Goal: Task Accomplishment & Management: Manage account settings

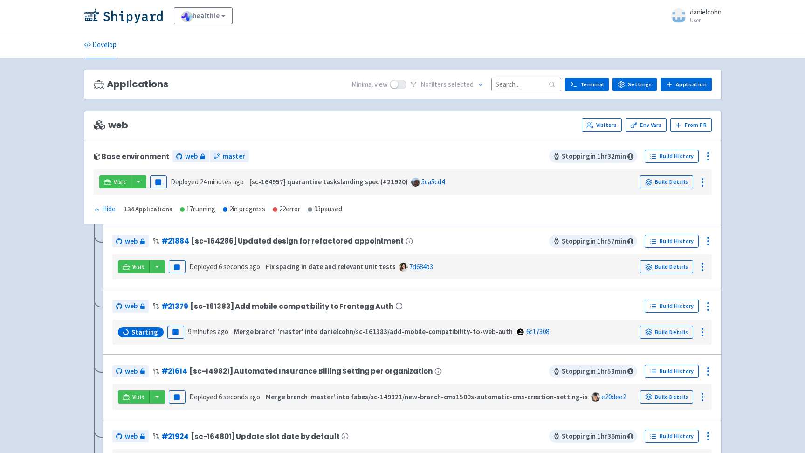
click at [544, 81] on input at bounding box center [527, 84] width 70 height 13
paste input "isError"
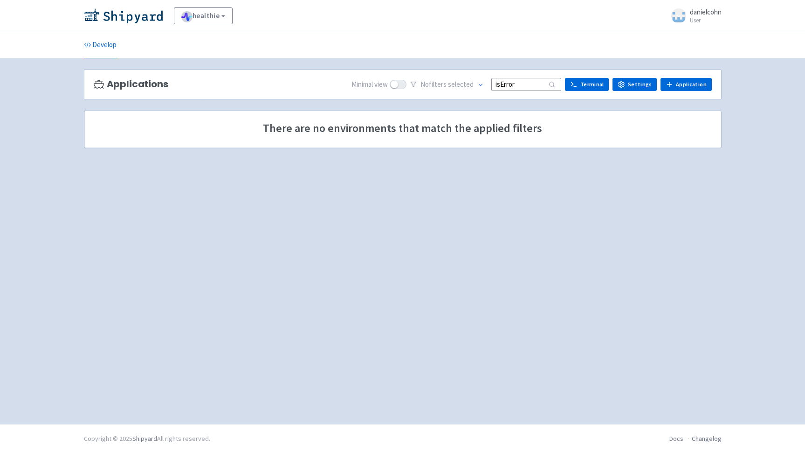
click at [514, 80] on input "isError" at bounding box center [527, 84] width 70 height 13
paste input "danielcohn/sc-161383/add-mobile-compatibility-to-web-auth"
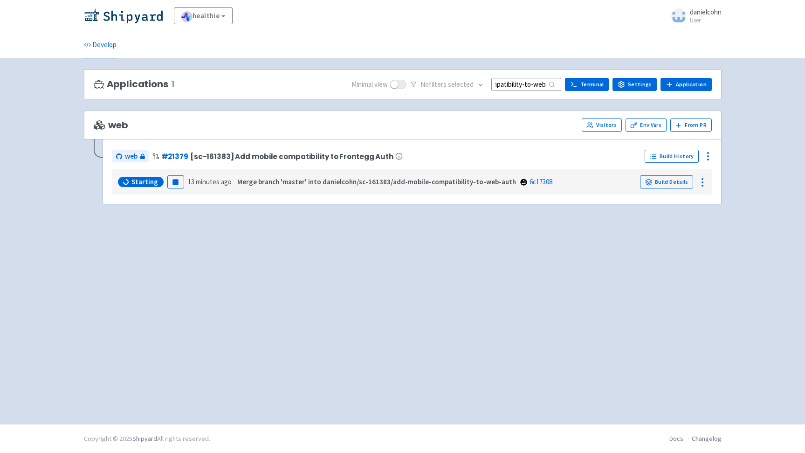
type input "danielcohn/sc-161383/add-mobile-compatibility-to-web-auth"
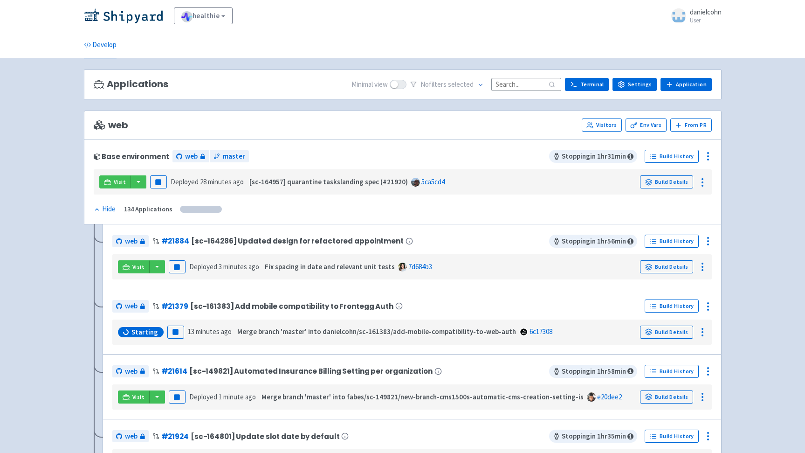
click at [506, 84] on input at bounding box center [527, 84] width 70 height 13
paste input "[PERSON_NAME]/sc-164225/automatically-add-app-resource-for-ephemeral"
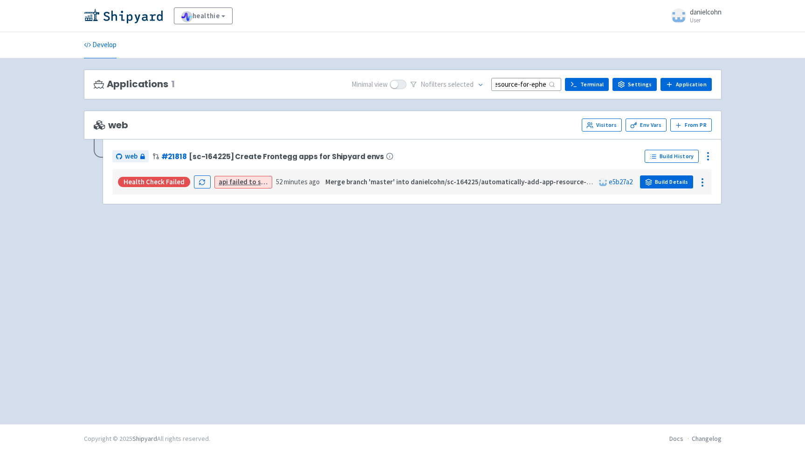
type input "[PERSON_NAME]/sc-164225/automatically-add-app-resource-for-ephemeral"
click at [666, 183] on link "Build Details" at bounding box center [666, 181] width 53 height 13
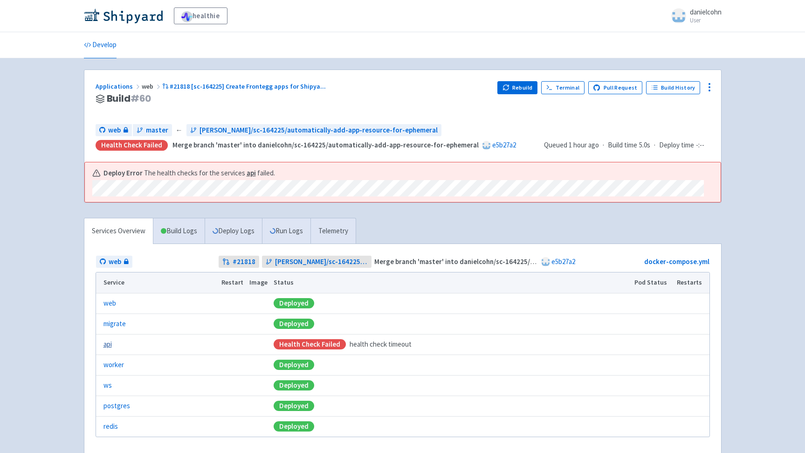
click at [106, 347] on link "api" at bounding box center [108, 344] width 8 height 11
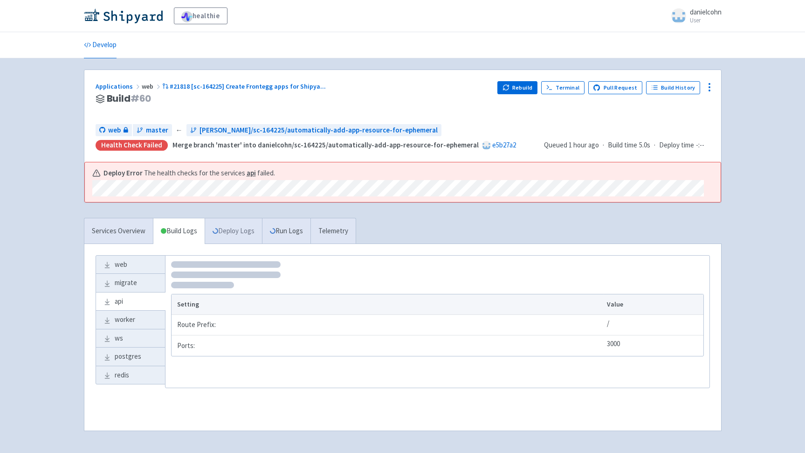
click at [242, 235] on link "Deploy Logs" at bounding box center [233, 231] width 57 height 26
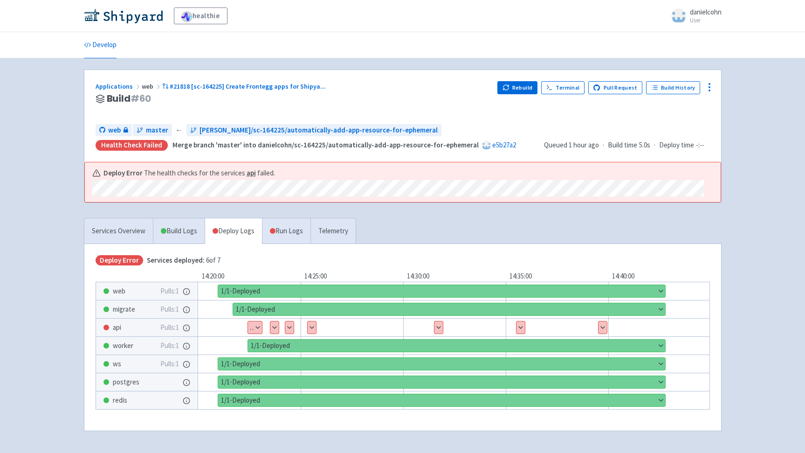
click at [256, 323] on button "Show details" at bounding box center [255, 327] width 14 height 12
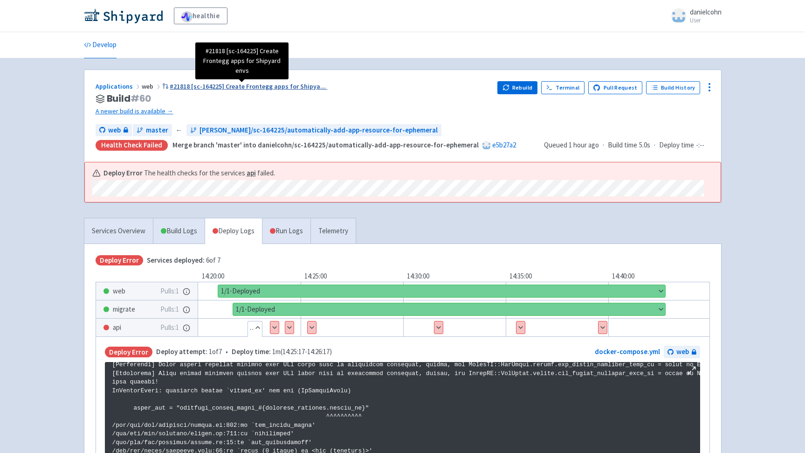
click at [292, 83] on span "#21818 [sc-164225] Create Frontegg apps for Shipya ..." at bounding box center [248, 86] width 156 height 8
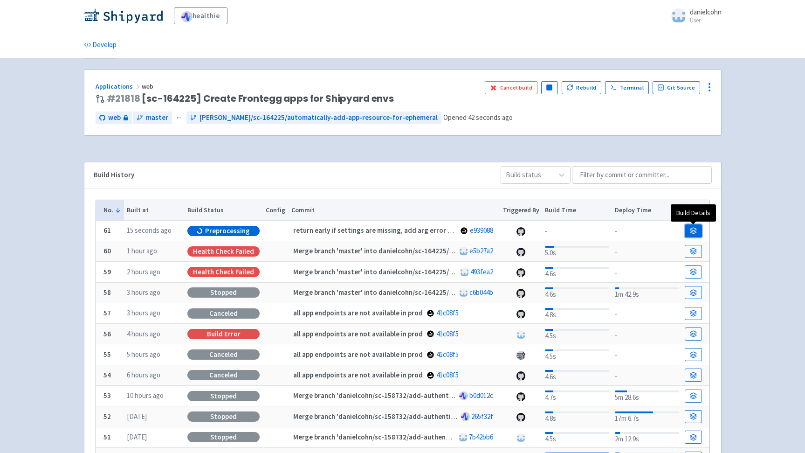
click at [699, 232] on link at bounding box center [693, 230] width 17 height 13
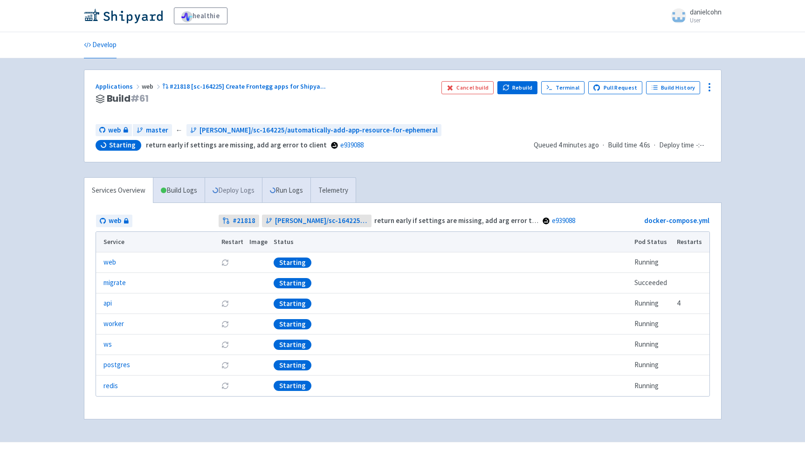
click at [226, 196] on link "Deploy Logs" at bounding box center [233, 191] width 57 height 26
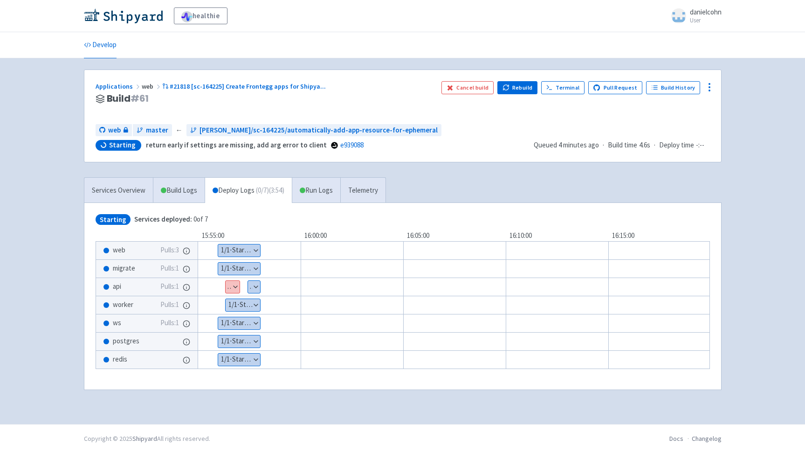
click at [249, 287] on button "Show details" at bounding box center [254, 287] width 12 height 12
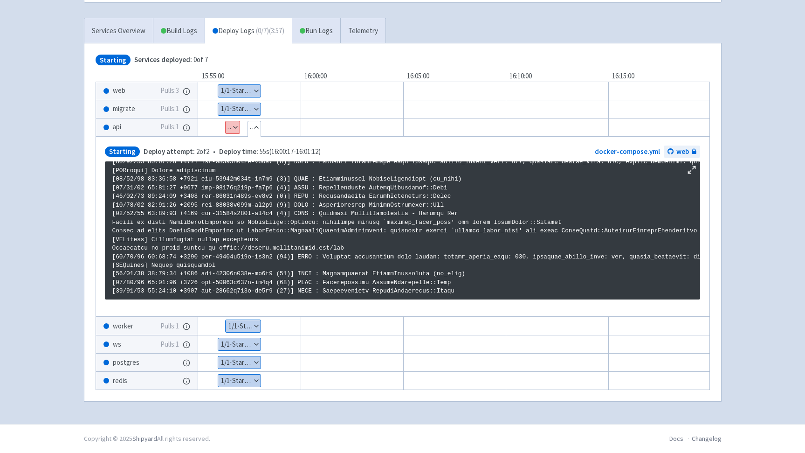
scroll to position [1593, 0]
click at [237, 123] on button "Show details" at bounding box center [233, 127] width 14 height 12
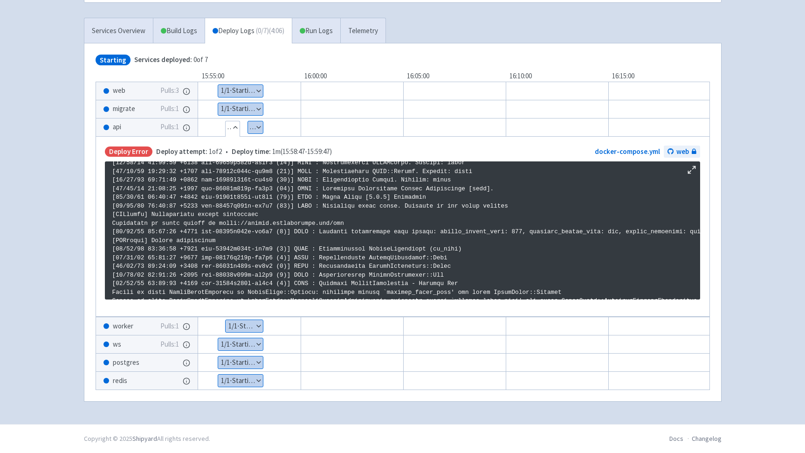
scroll to position [1600, 0]
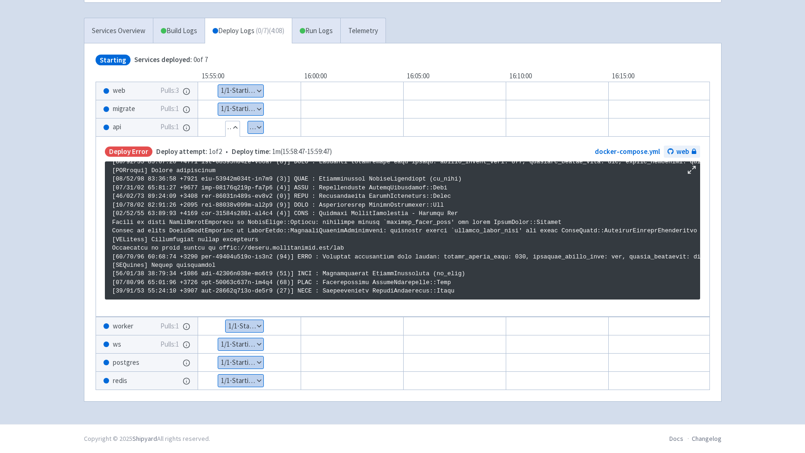
click at [252, 121] on button "Show details" at bounding box center [255, 127] width 15 height 12
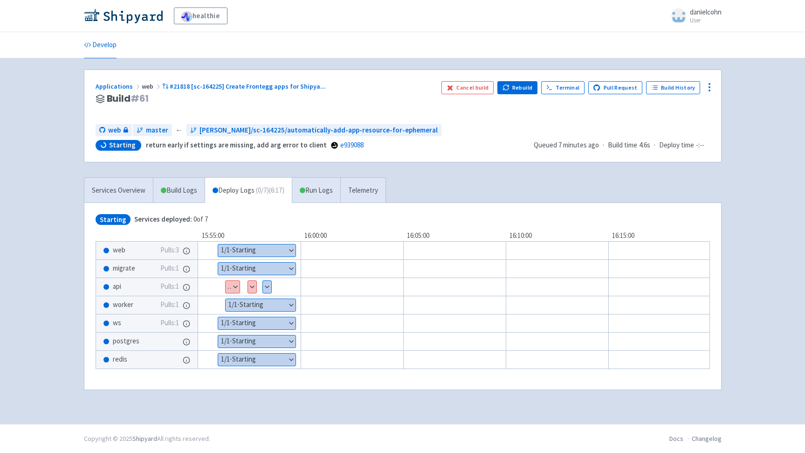
click at [254, 290] on button "Show details" at bounding box center [252, 287] width 8 height 12
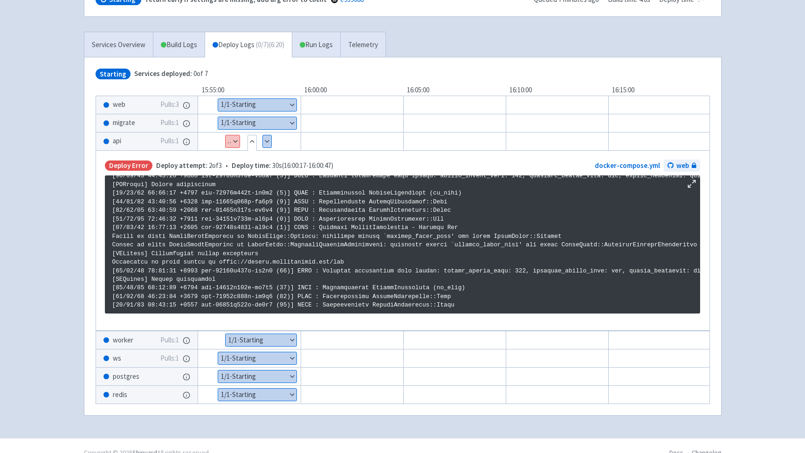
scroll to position [145, 0]
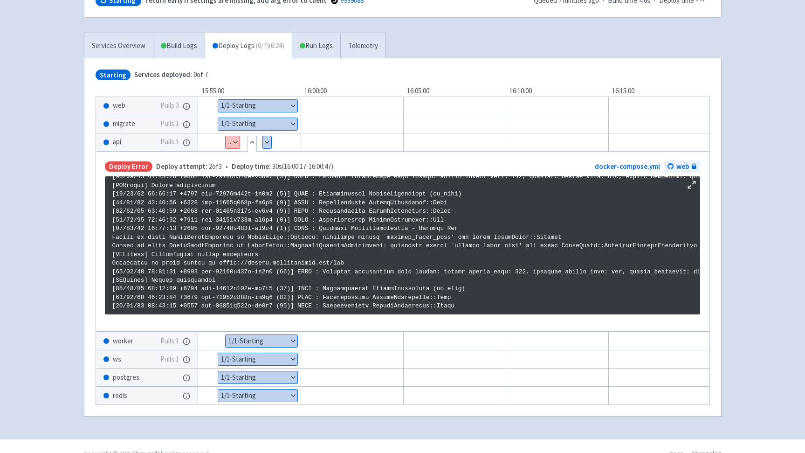
drag, startPoint x: 804, startPoint y: 331, endPoint x: 789, endPoint y: 329, distance: 15.5
click at [789, 329] on div "healthie danielcohn User Profile Sign out Develop" at bounding box center [402, 146] width 805 height 583
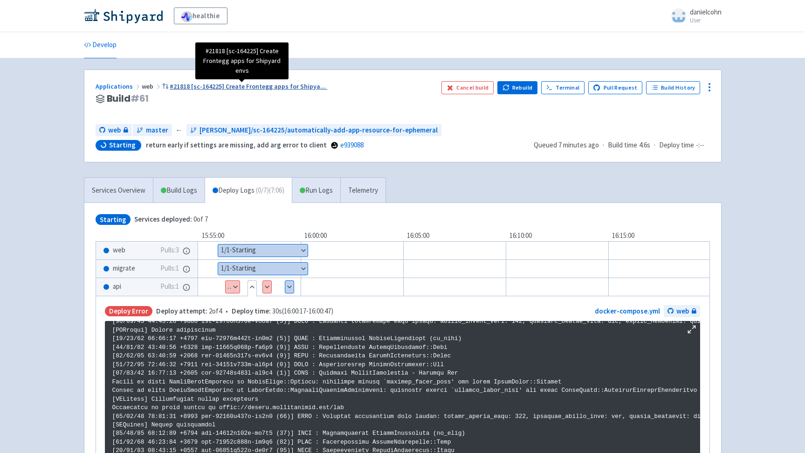
click at [305, 87] on span "#21818 [sc-164225] Create Frontegg apps for Shipya ..." at bounding box center [248, 86] width 156 height 8
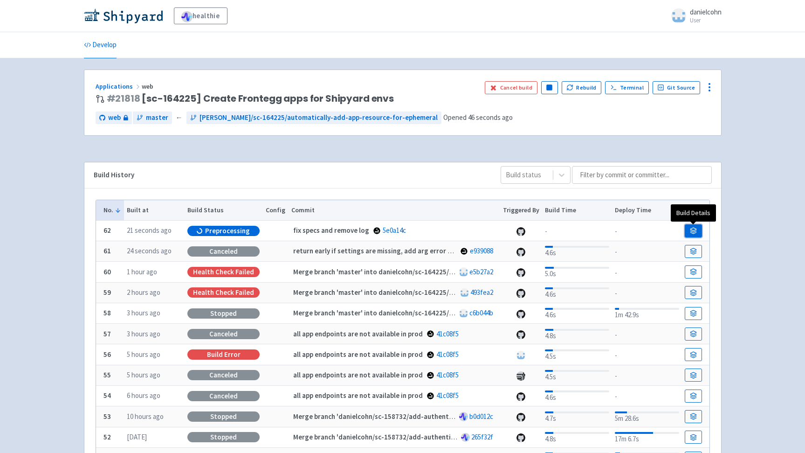
click at [699, 228] on link at bounding box center [693, 230] width 17 height 13
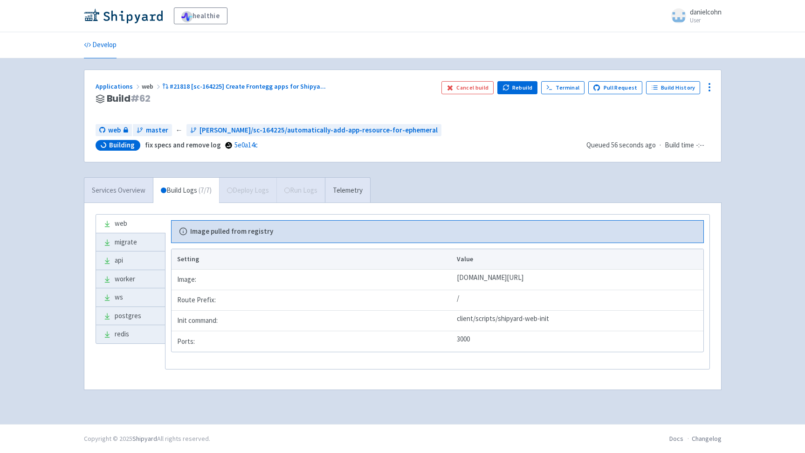
click at [135, 194] on link "Services Overview" at bounding box center [118, 191] width 69 height 26
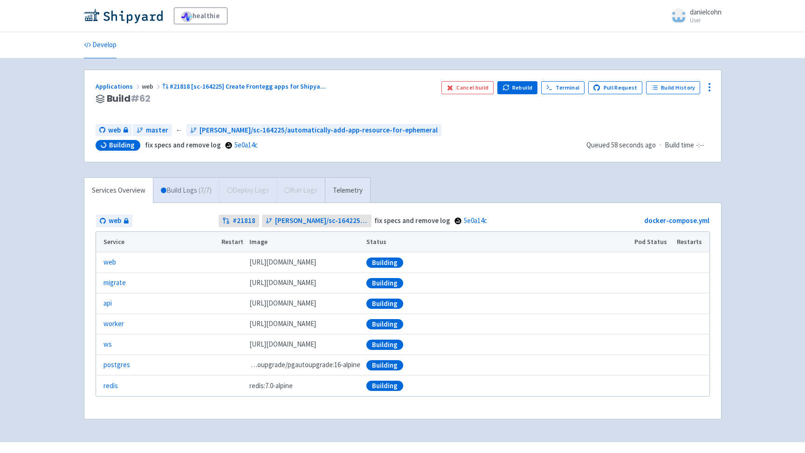
click at [170, 190] on link "Build Logs ( 7 / 7 )" at bounding box center [186, 191] width 66 height 26
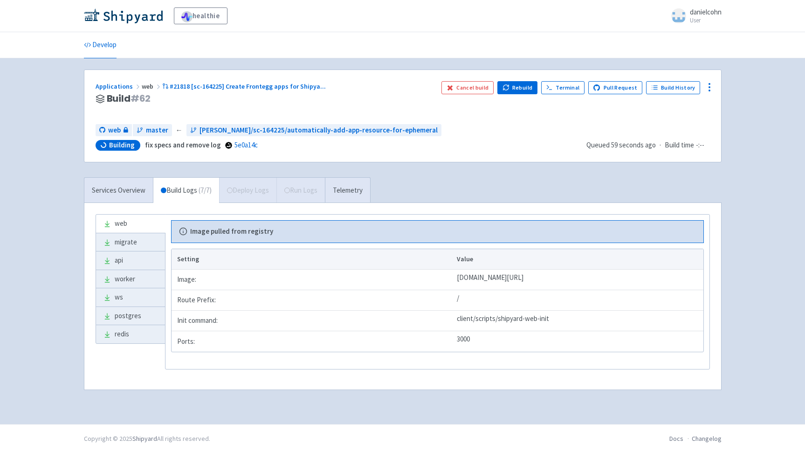
click at [249, 189] on div "Services Overview Build Logs ( 7 / 7 ) Deploy Logs Run Logs Telemetry" at bounding box center [227, 190] width 287 height 26
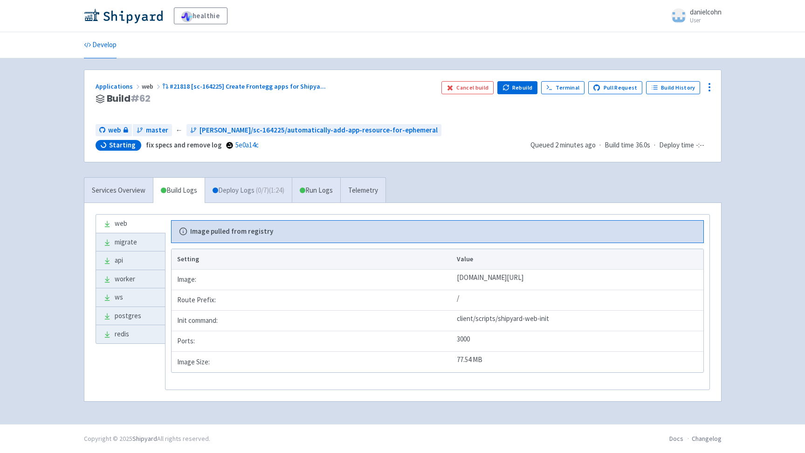
click at [248, 186] on link "Deploy Logs ( 0 / 7 ) (1:24)" at bounding box center [248, 191] width 87 height 26
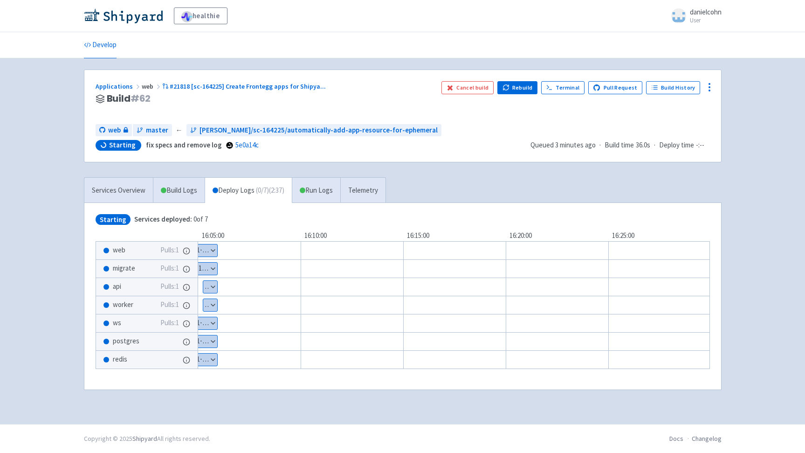
click at [214, 287] on button "Show details" at bounding box center [210, 287] width 14 height 12
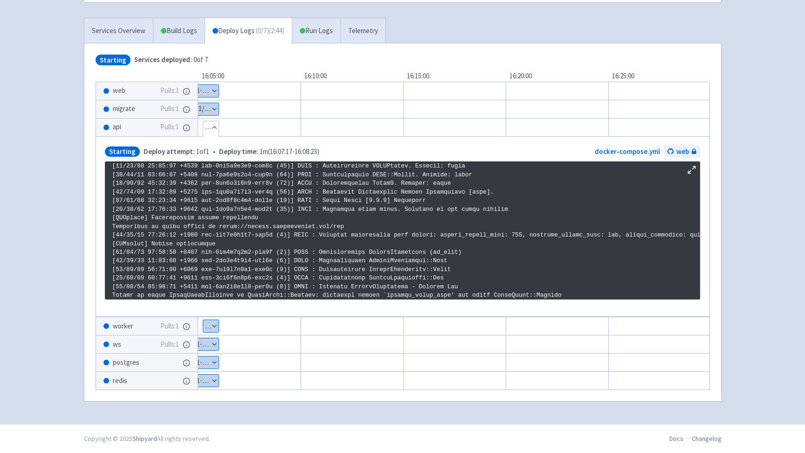
scroll to position [1221, 0]
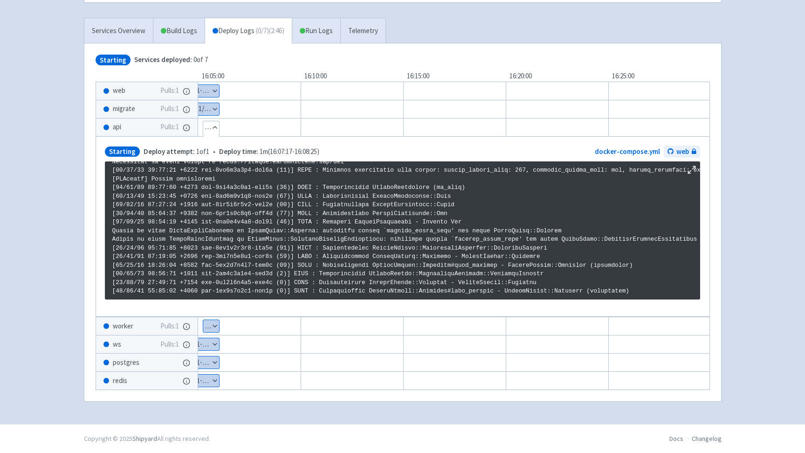
click at [217, 103] on button "Show details" at bounding box center [207, 109] width 23 height 12
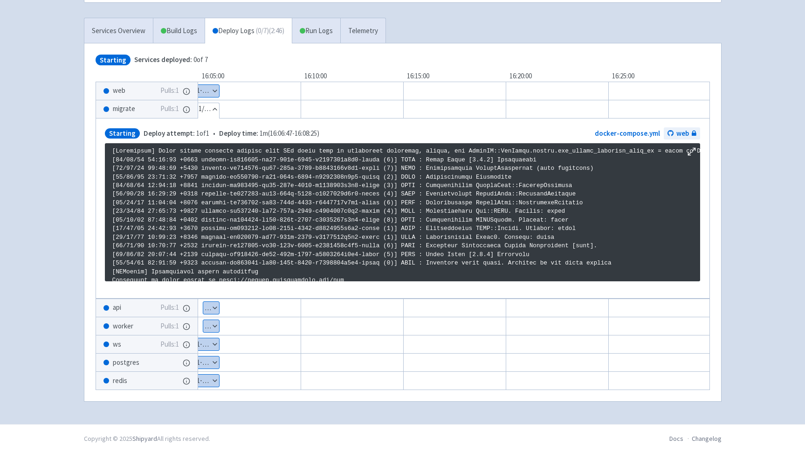
scroll to position [118, 0]
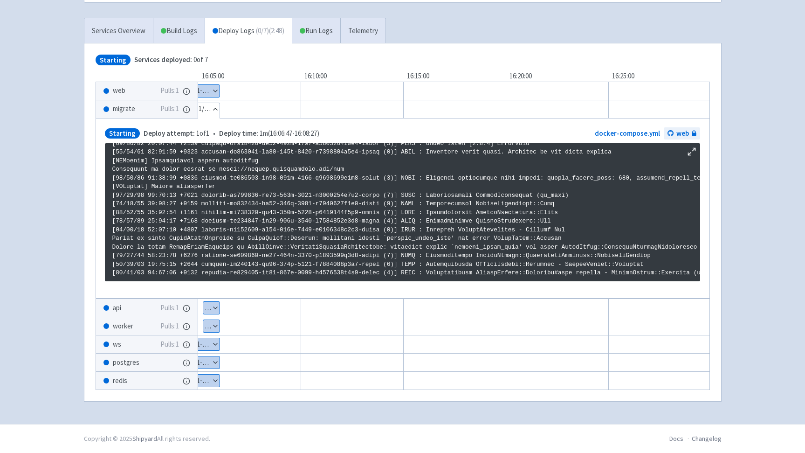
click at [214, 303] on button "Show details" at bounding box center [211, 308] width 16 height 12
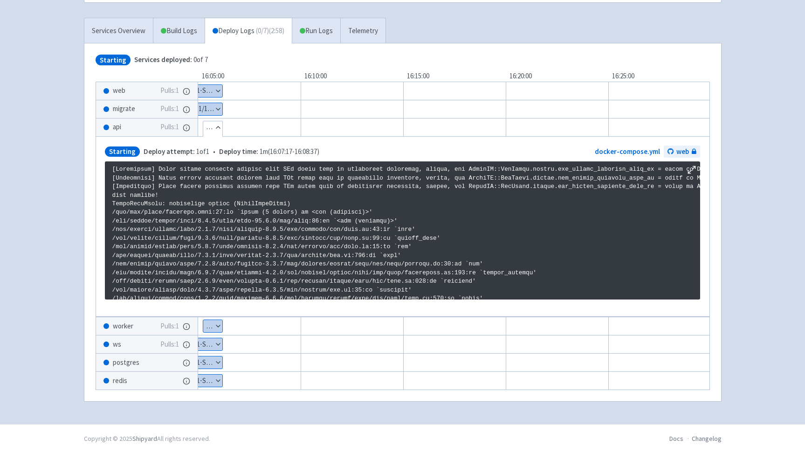
click at [217, 105] on button "Show details" at bounding box center [209, 109] width 27 height 12
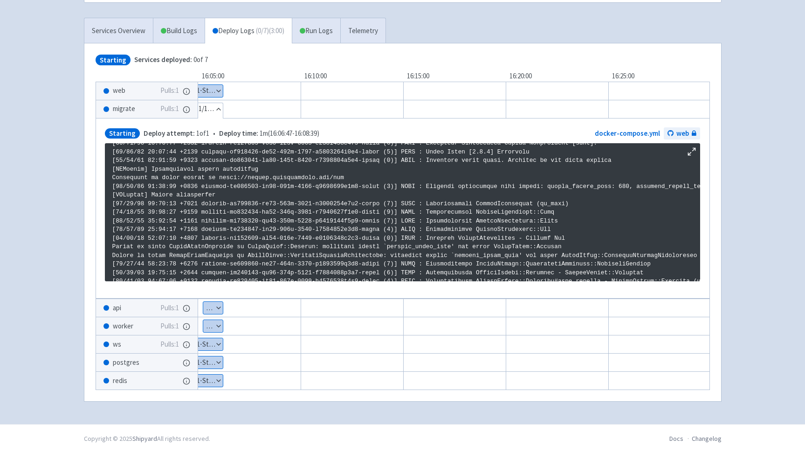
scroll to position [118, 0]
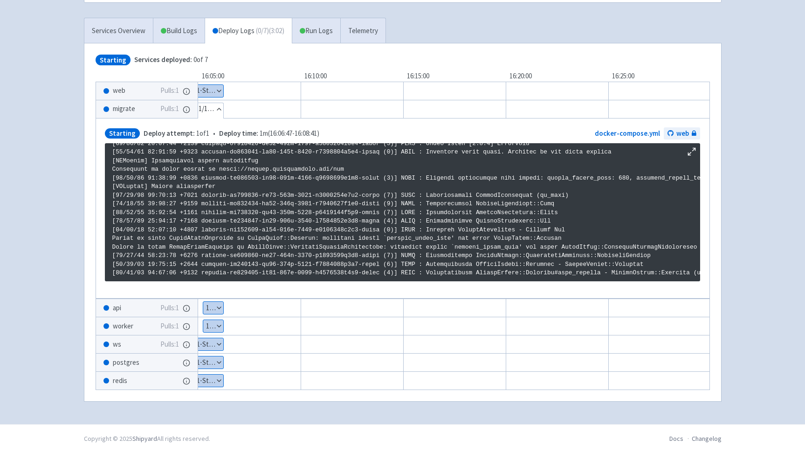
click at [222, 103] on button "Hide details" at bounding box center [210, 109] width 28 height 12
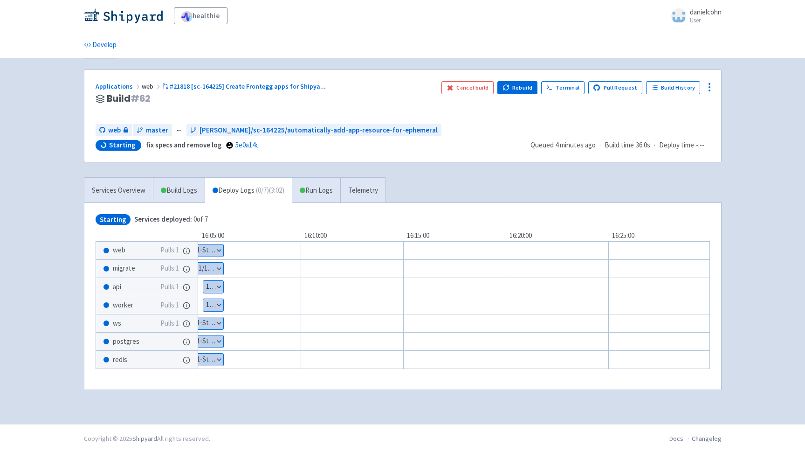
scroll to position [0, 0]
click at [221, 275] on div "Show details 1 / 1 ⋅ Starting" at bounding box center [209, 268] width 28 height 13
click at [221, 270] on button "Show details" at bounding box center [210, 269] width 28 height 12
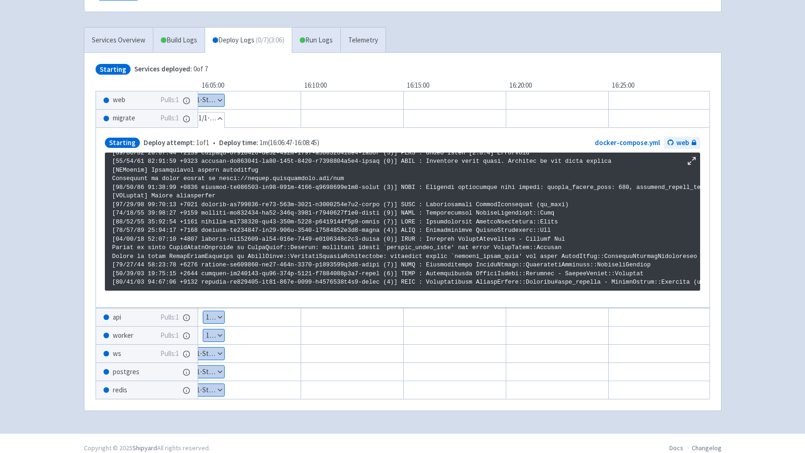
scroll to position [167, 0]
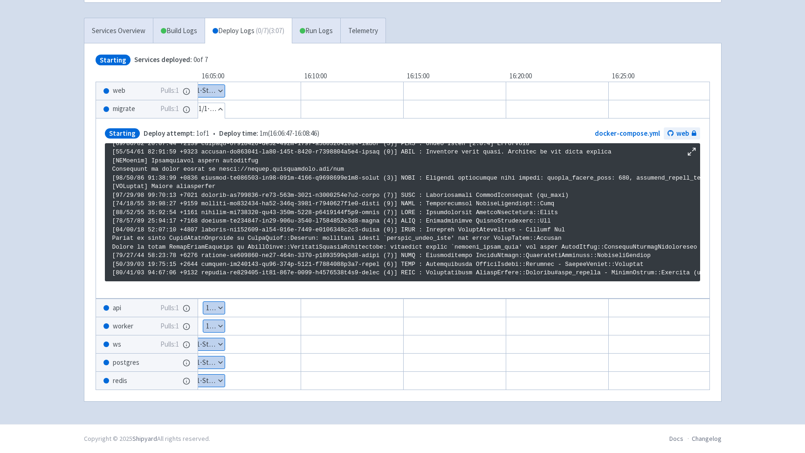
click at [222, 302] on button "Show details" at bounding box center [213, 308] width 21 height 12
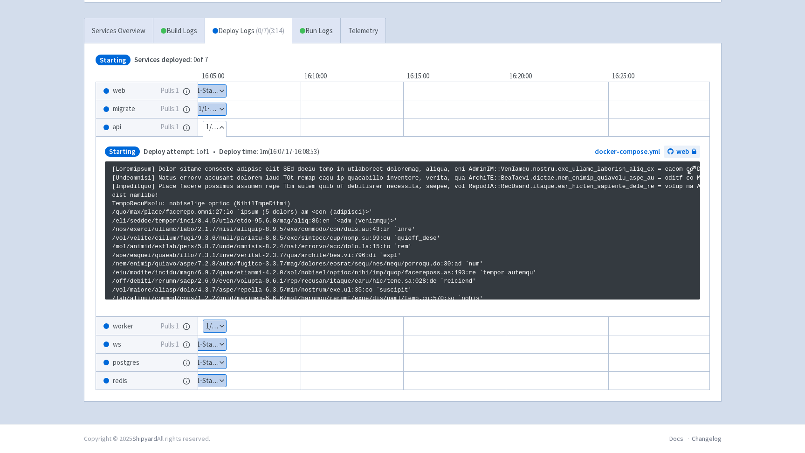
copy p "LocalJumpError: unexpected return (LocalJumpError)"
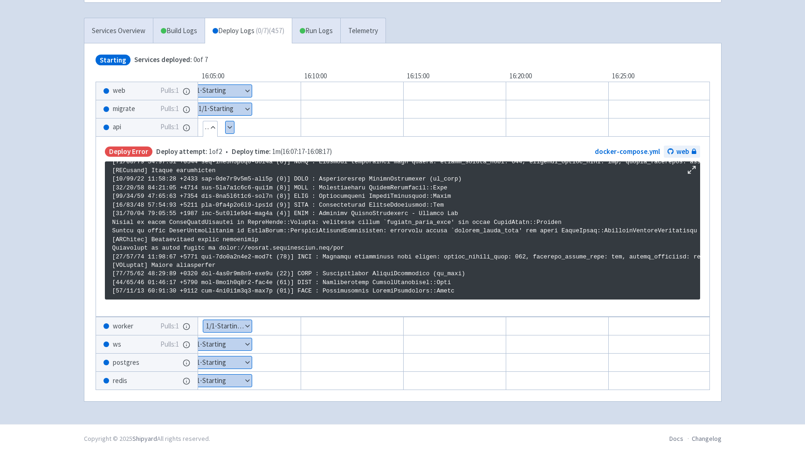
scroll to position [1600, 0]
click at [229, 123] on button "Show details" at bounding box center [230, 127] width 8 height 12
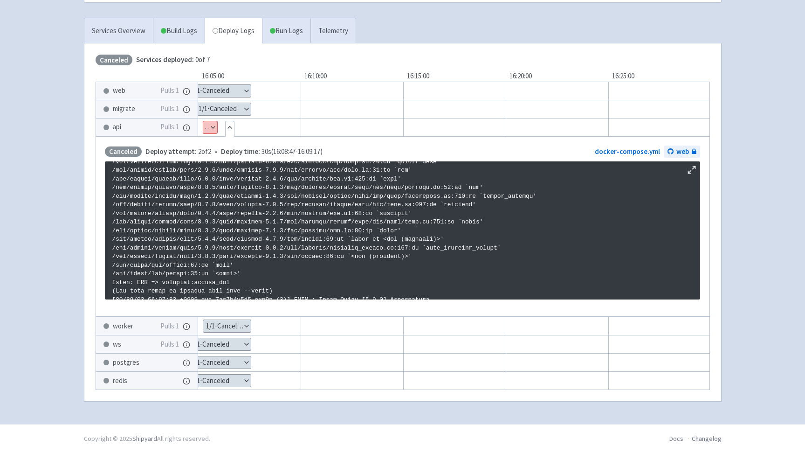
scroll to position [0, 0]
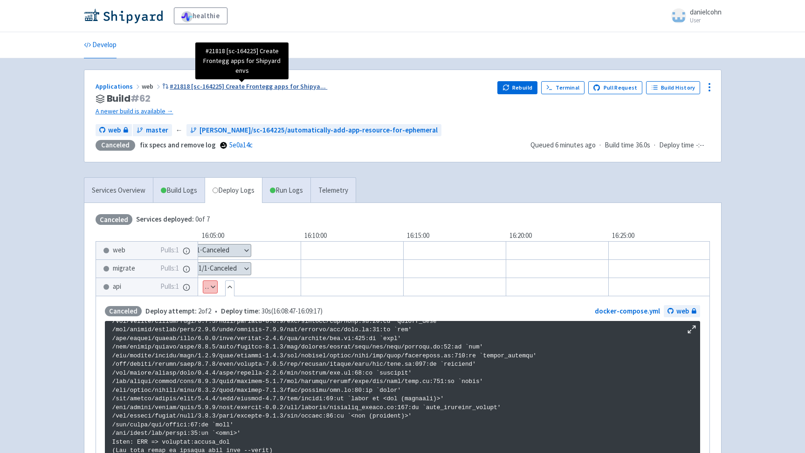
click at [304, 86] on span "#21818 [sc-164225] Create Frontegg apps for Shipya ..." at bounding box center [248, 86] width 156 height 8
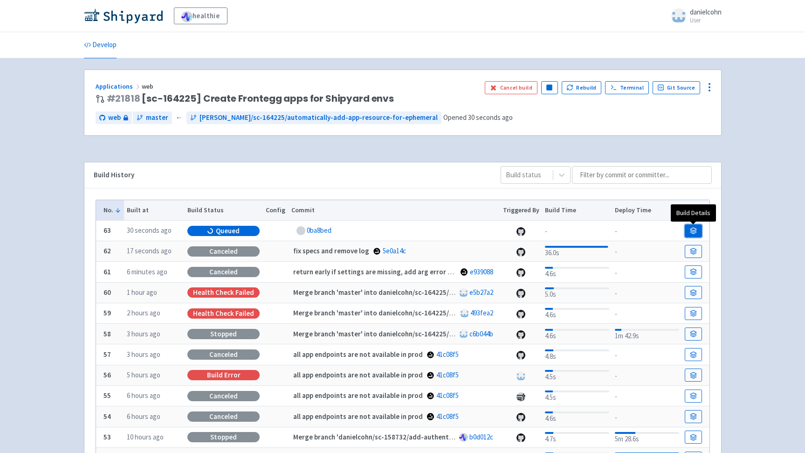
click at [687, 235] on link at bounding box center [693, 230] width 17 height 13
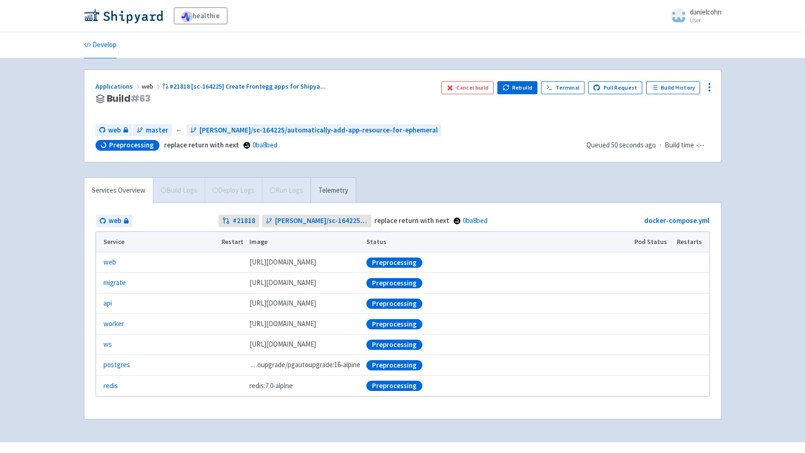
click at [594, 191] on div "Services Overview Build Logs Deploy Logs Run Logs Telemetry web # 21818 danielc…" at bounding box center [402, 303] width 649 height 253
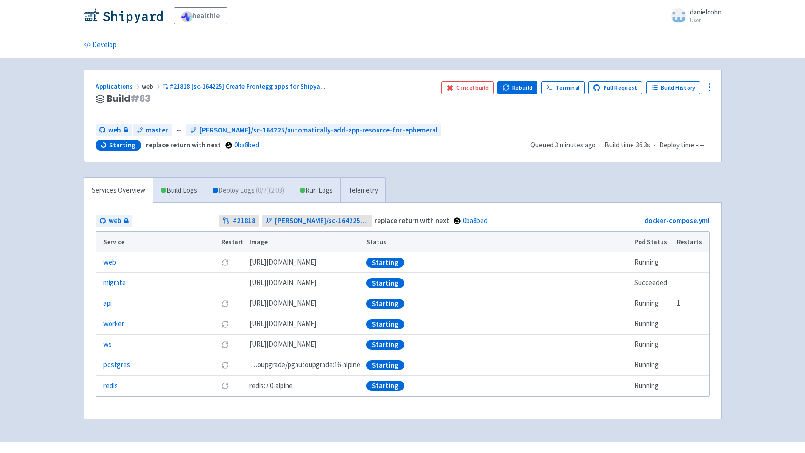
click at [262, 192] on span "( 0 / 7 ) (2:03)" at bounding box center [270, 190] width 28 height 11
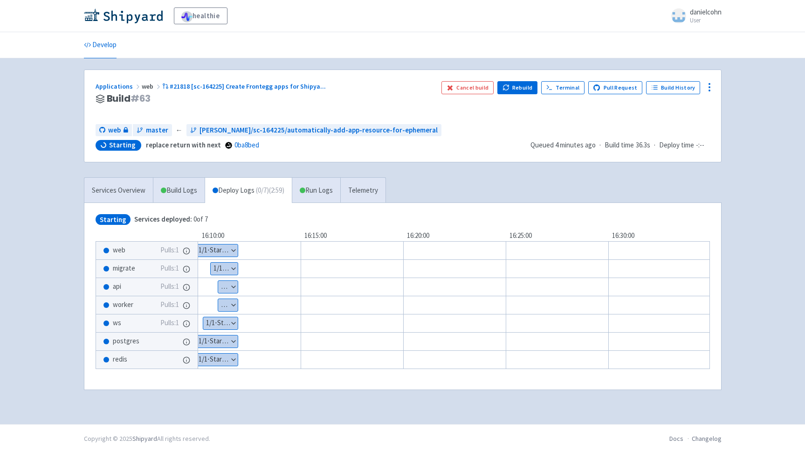
click at [225, 286] on button "Show details" at bounding box center [228, 287] width 20 height 12
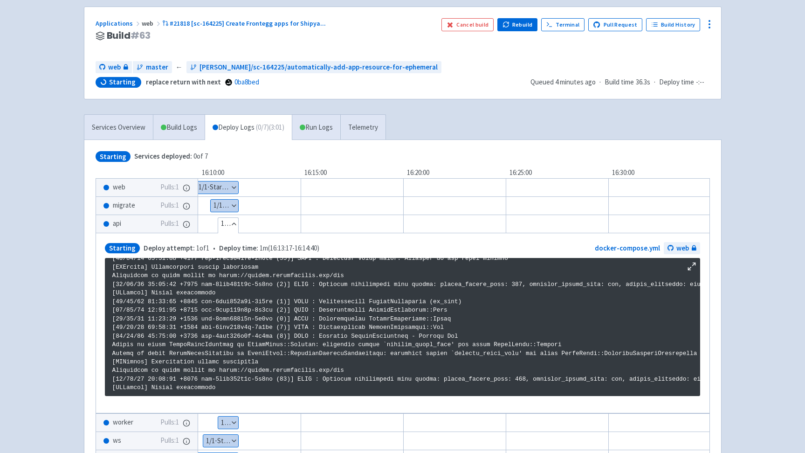
scroll to position [127, 0]
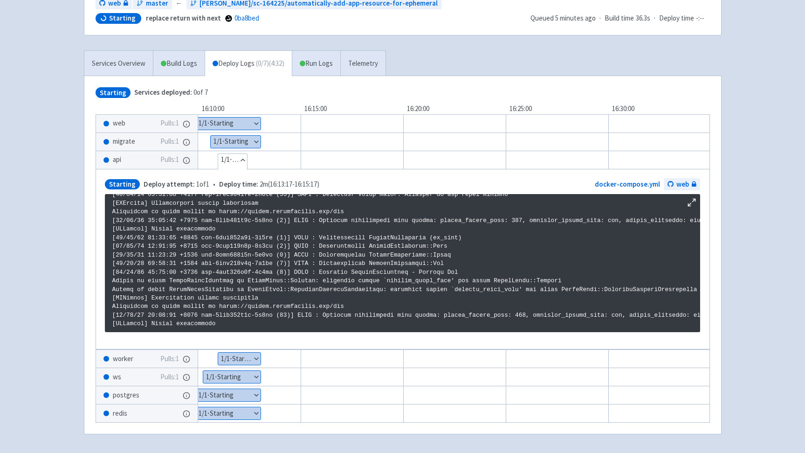
click at [251, 139] on button "Show details" at bounding box center [236, 142] width 50 height 12
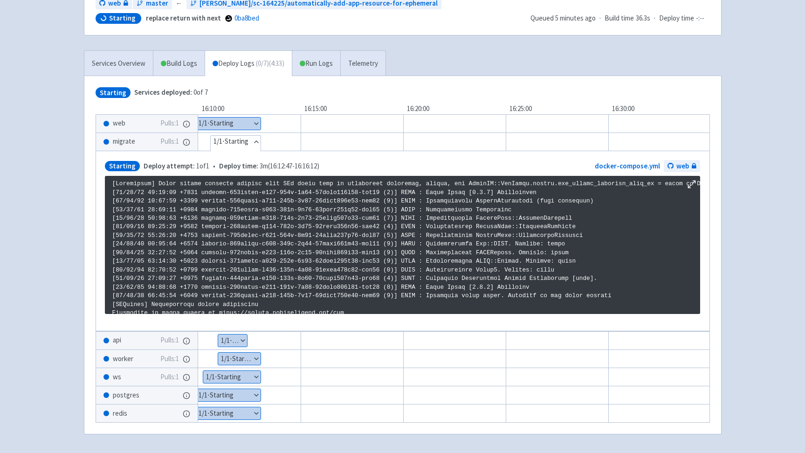
scroll to position [118, 0]
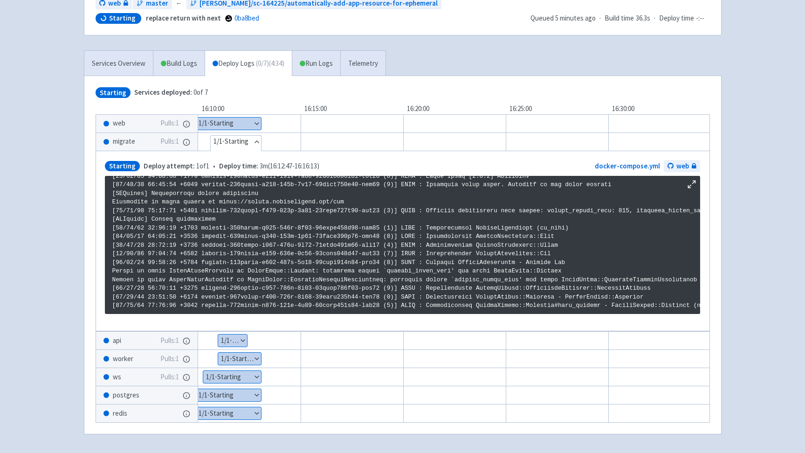
click at [239, 340] on button "Show details" at bounding box center [232, 340] width 29 height 12
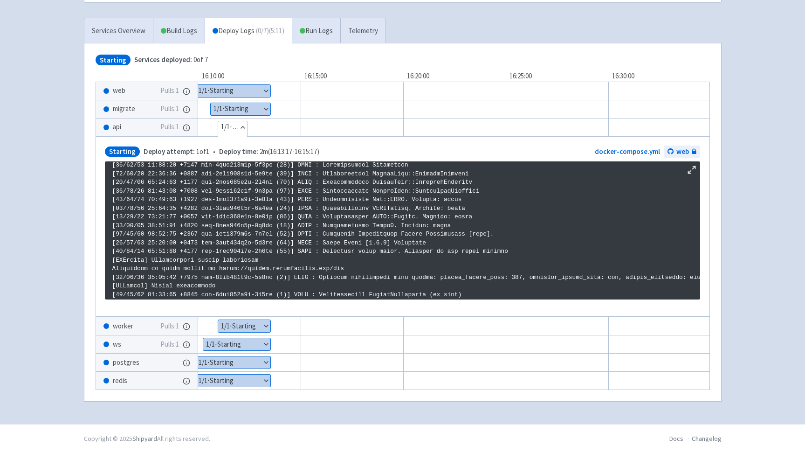
scroll to position [1600, 0]
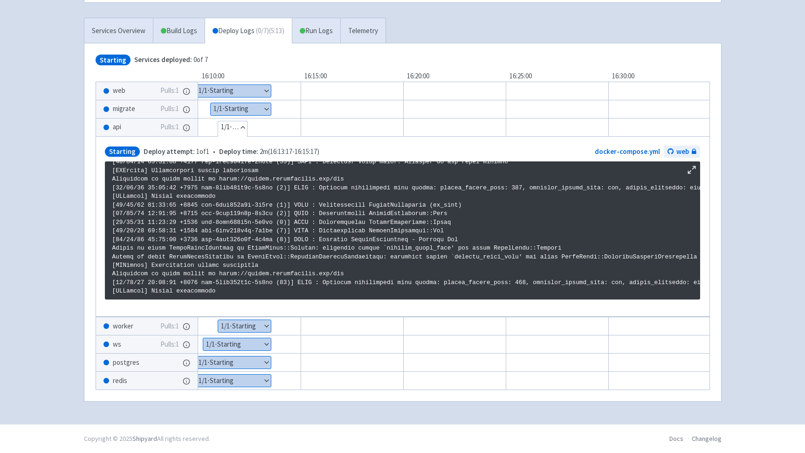
click at [243, 108] on button "Show details" at bounding box center [241, 109] width 60 height 12
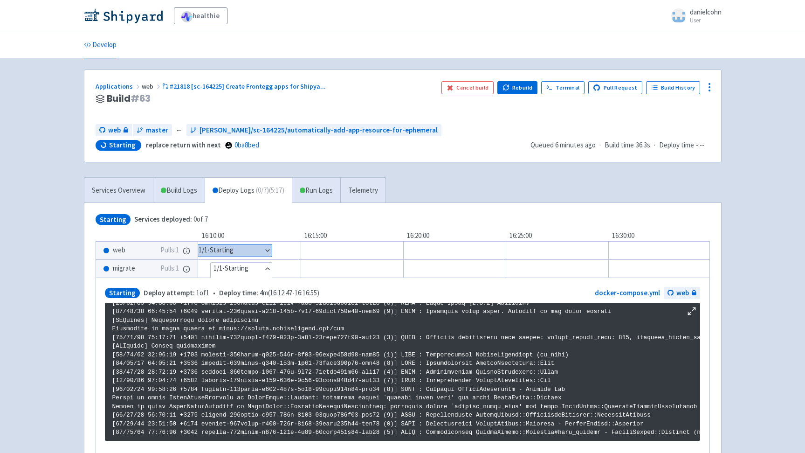
scroll to position [167, 0]
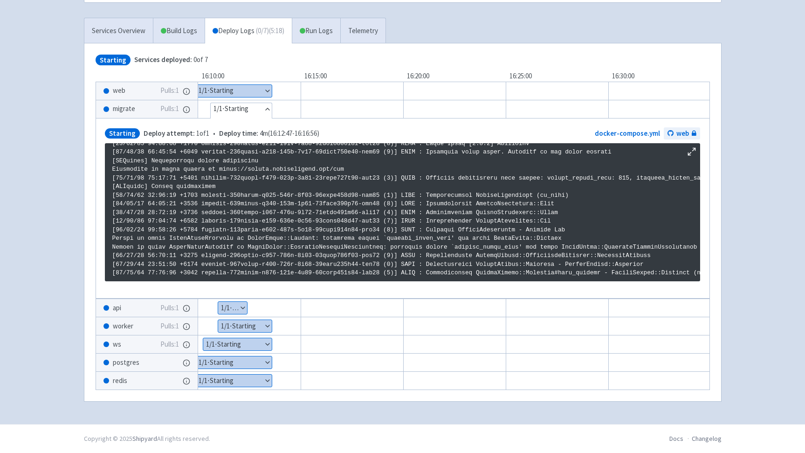
click at [234, 302] on button "Show details" at bounding box center [232, 308] width 29 height 12
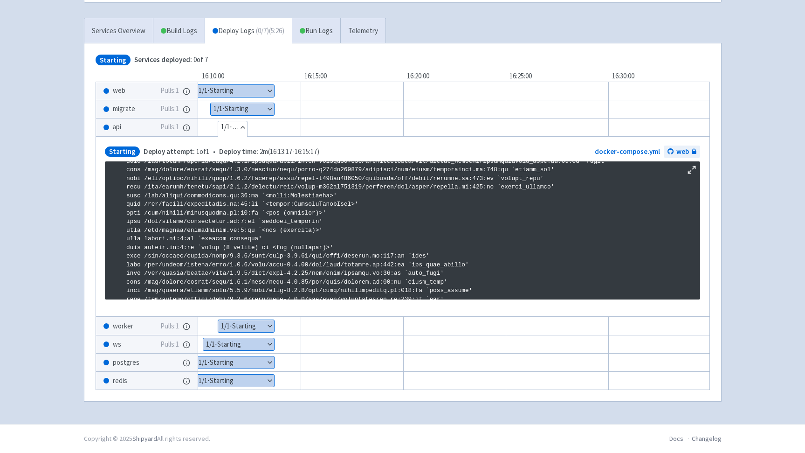
scroll to position [446, 0]
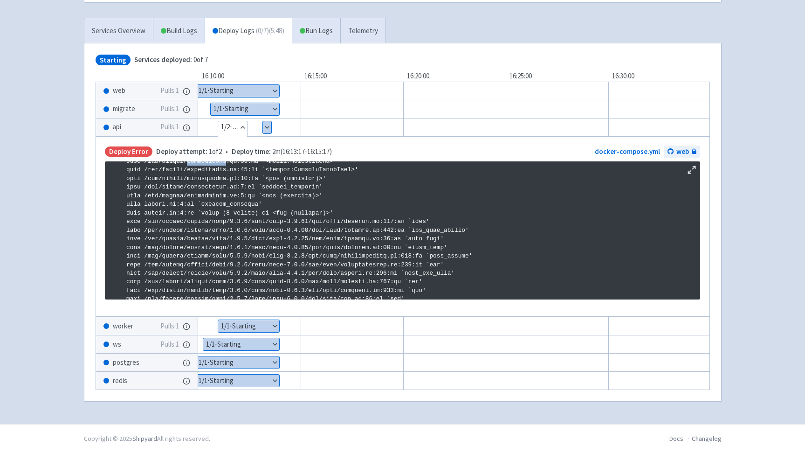
scroll to position [469, 0]
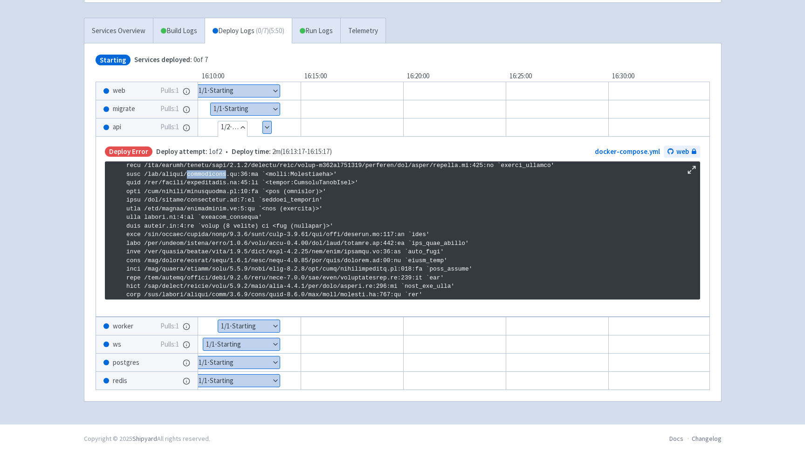
copy p "application"
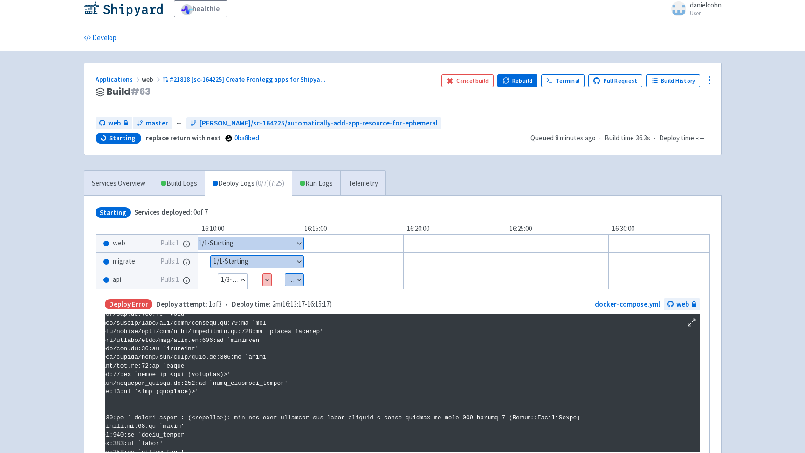
scroll to position [0, 0]
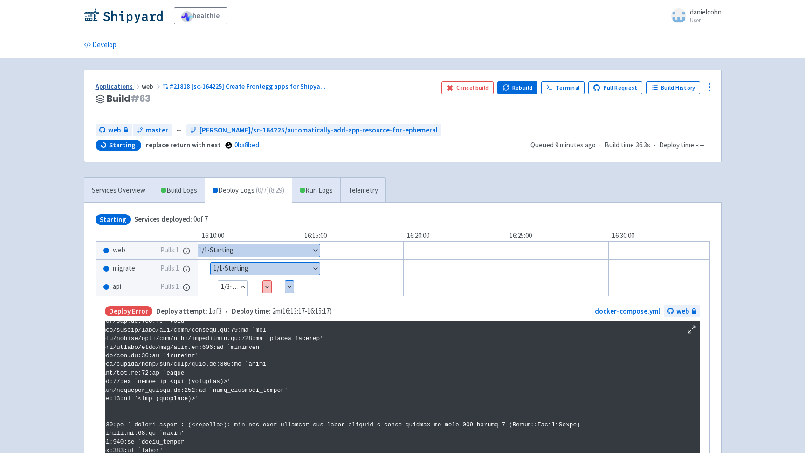
click at [127, 86] on link "Applications" at bounding box center [119, 86] width 46 height 8
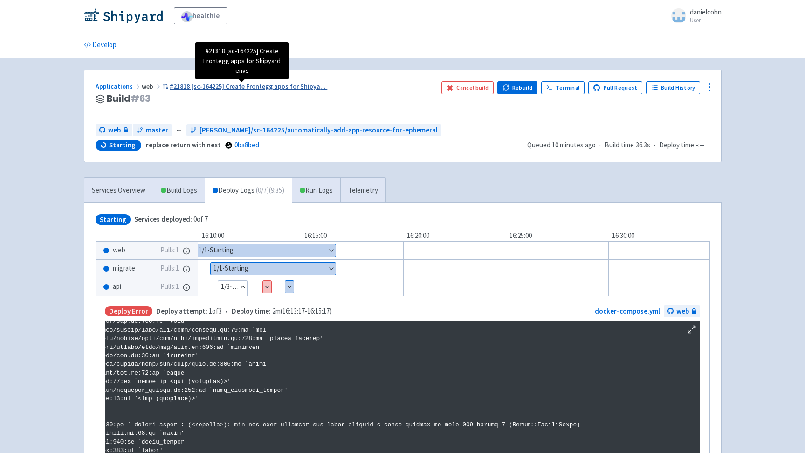
click at [254, 89] on span "#21818 [sc-164225] Create Frontegg apps for Shipya ..." at bounding box center [248, 86] width 156 height 8
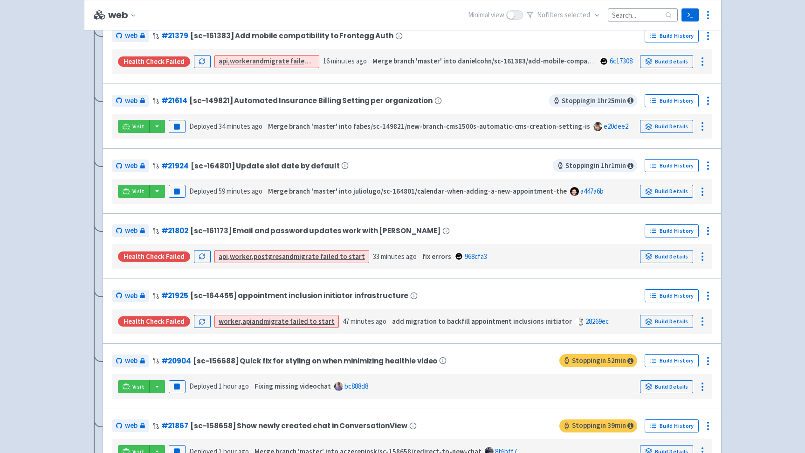
scroll to position [432, 0]
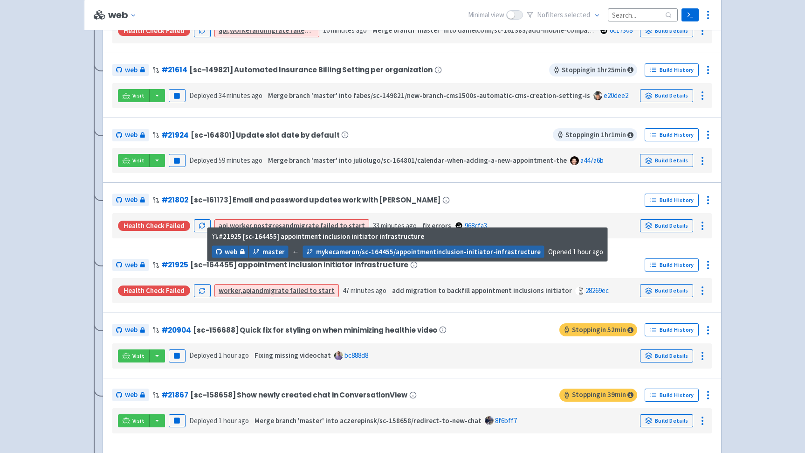
click at [293, 268] on span "[sc-164455] appointment inclusion initiator infrastructure" at bounding box center [299, 265] width 218 height 8
click at [180, 267] on link "# 21925" at bounding box center [174, 265] width 27 height 10
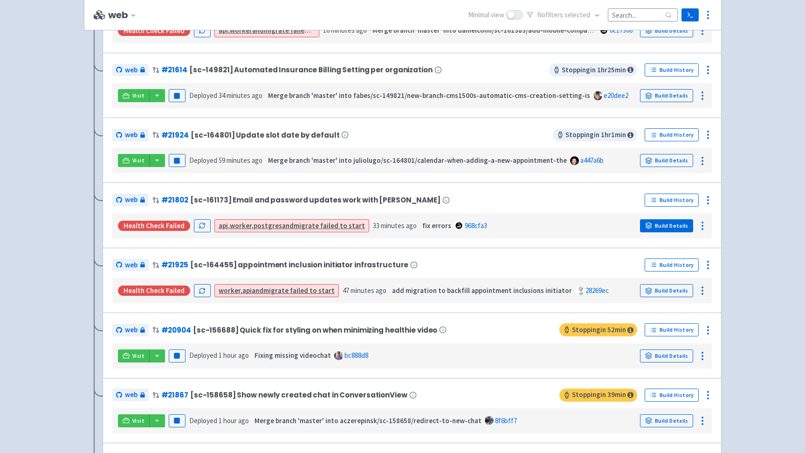
click at [668, 222] on link "Build Details" at bounding box center [666, 225] width 53 height 13
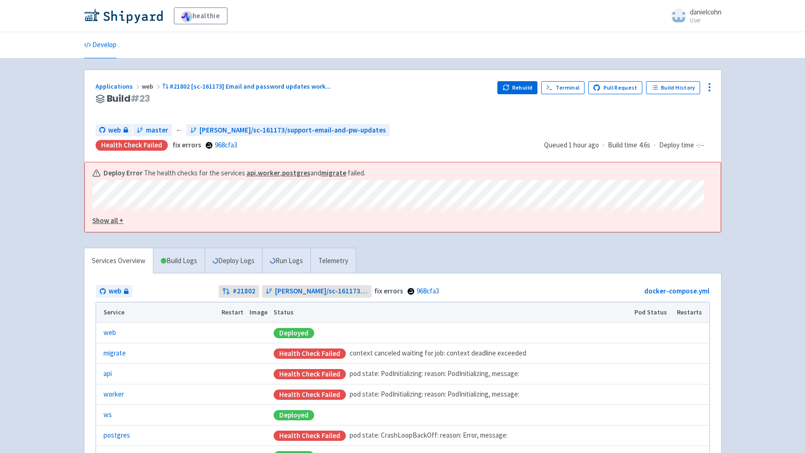
scroll to position [82, 0]
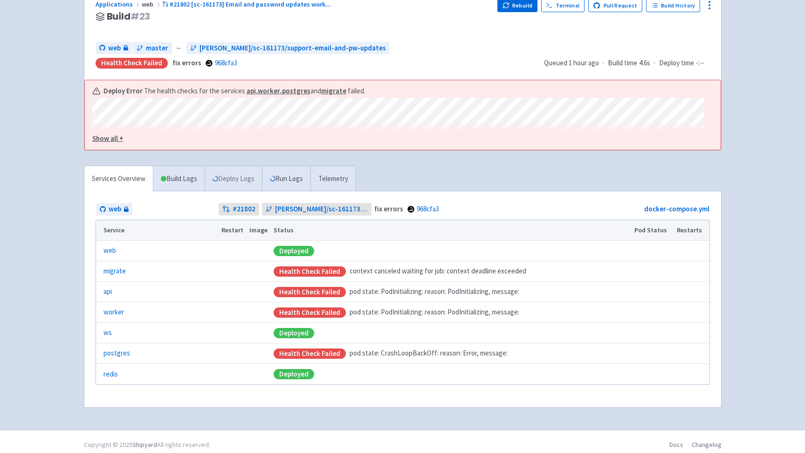
click at [257, 181] on link "Deploy Logs" at bounding box center [233, 179] width 57 height 26
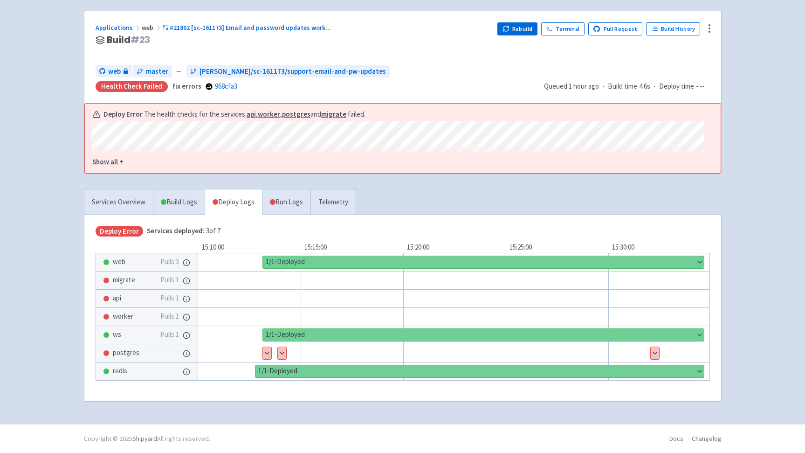
click at [118, 300] on span "api" at bounding box center [117, 298] width 8 height 11
click at [265, 356] on button "Show details" at bounding box center [267, 353] width 8 height 12
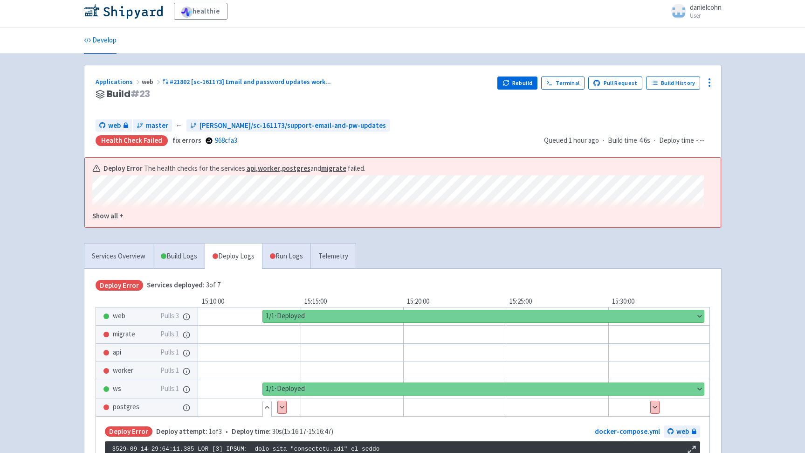
scroll to position [7, 0]
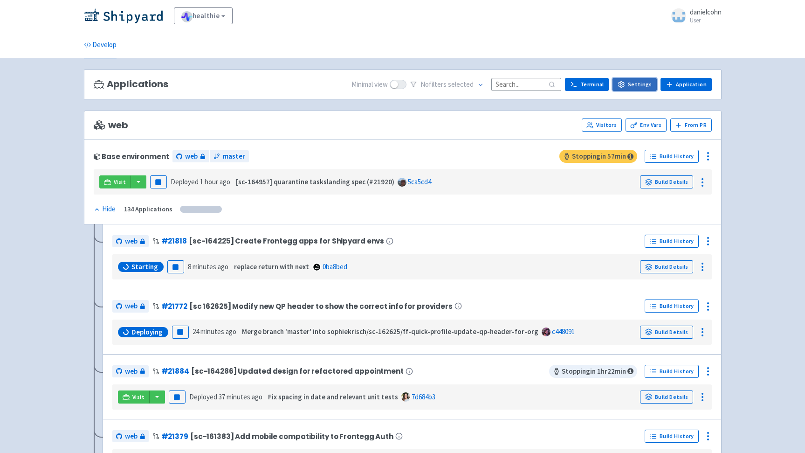
click at [632, 83] on link "Settings" at bounding box center [635, 84] width 44 height 13
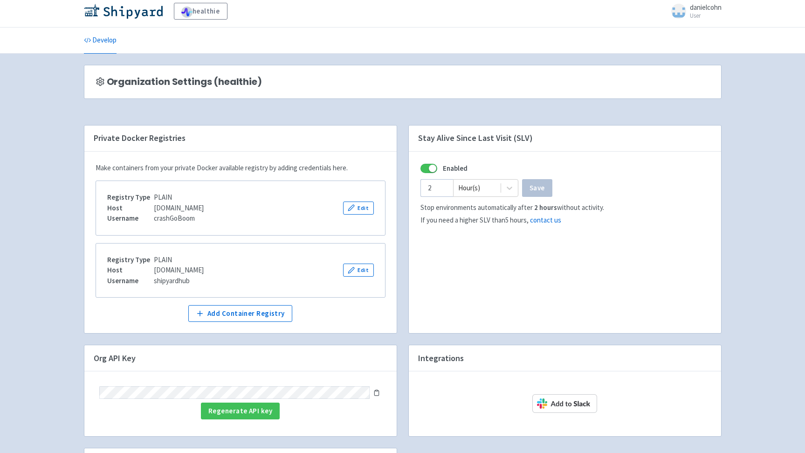
scroll to position [7, 0]
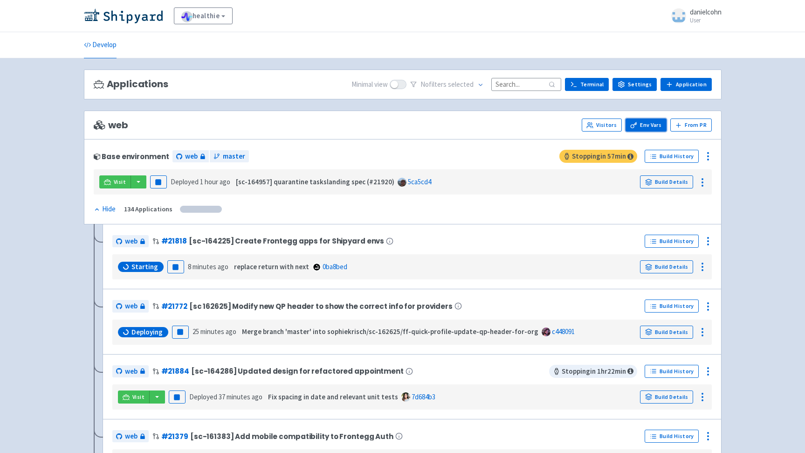
click at [649, 125] on link "Env Vars" at bounding box center [646, 124] width 41 height 13
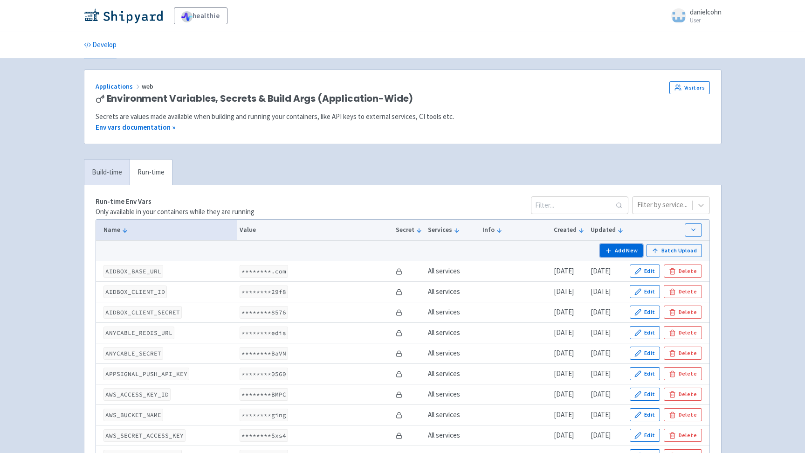
click at [630, 251] on button "Add New" at bounding box center [621, 250] width 43 height 13
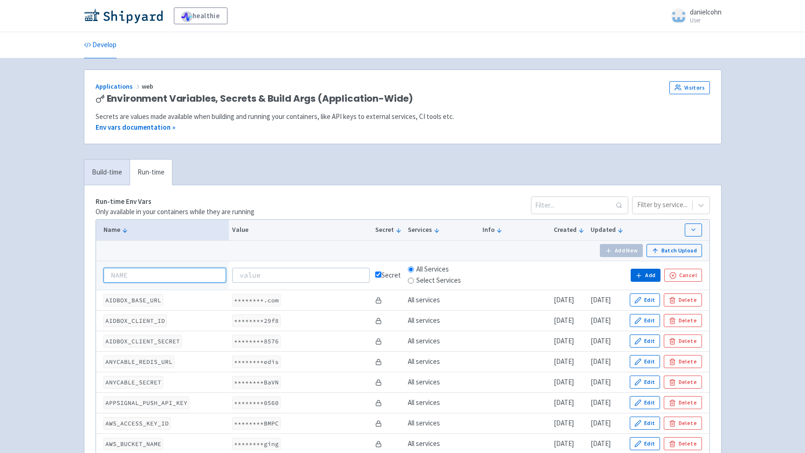
paste input "FRONTEGG_APP_ID"
type input "FRONTEGG_APP_ID"
click at [249, 271] on input at bounding box center [301, 275] width 138 height 15
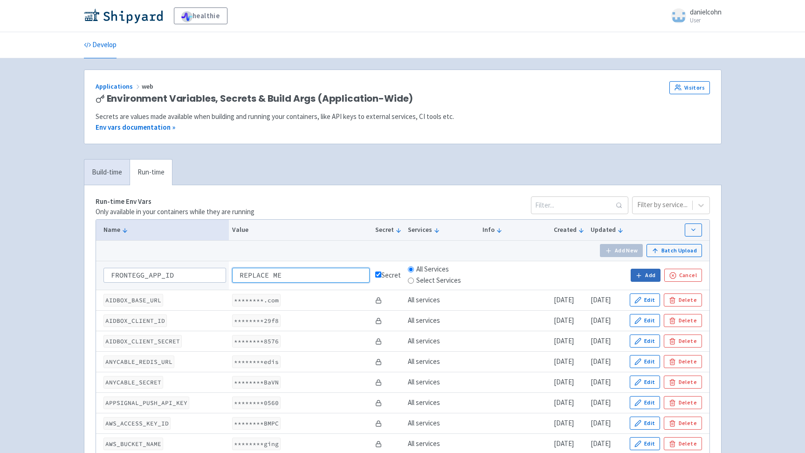
type input "REPLACE ME"
click at [646, 273] on button "Add" at bounding box center [646, 275] width 30 height 13
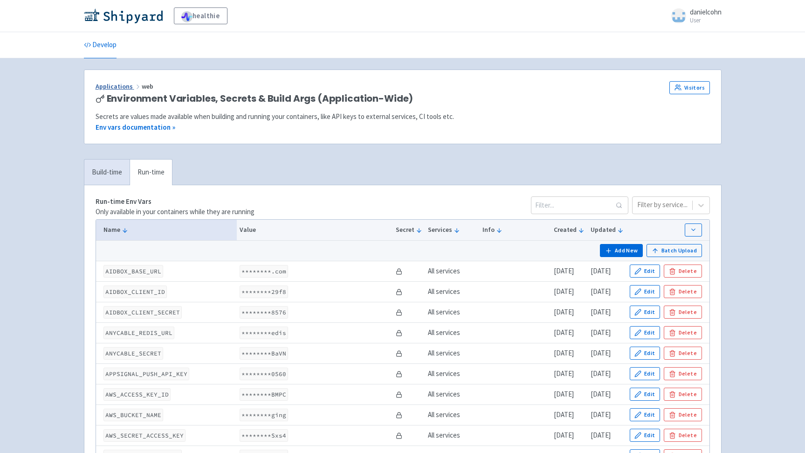
click at [119, 86] on link "Applications" at bounding box center [119, 86] width 46 height 8
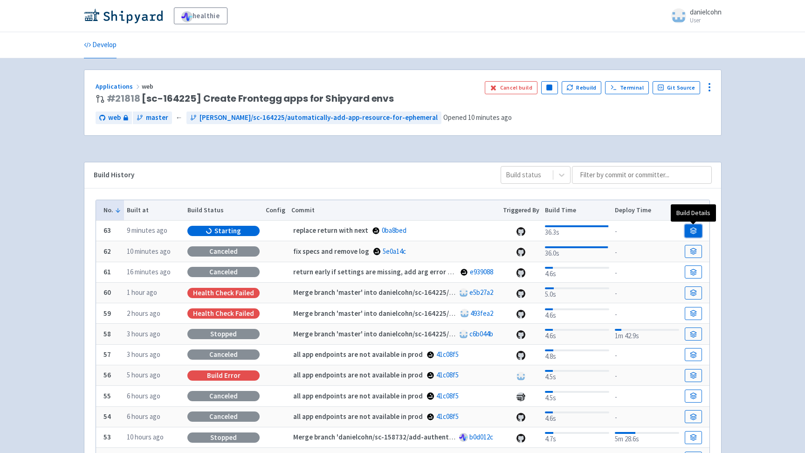
click at [695, 228] on icon at bounding box center [694, 229] width 6 height 3
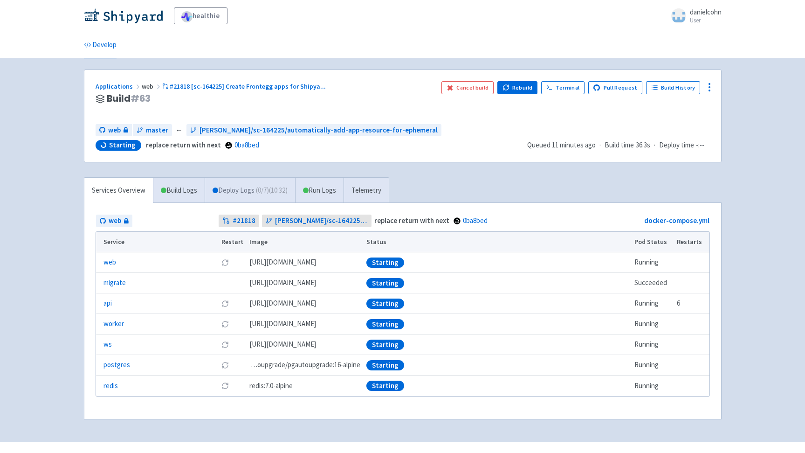
click at [233, 180] on link "Deploy Logs ( 0 / 7 ) (10:32)" at bounding box center [250, 191] width 90 height 26
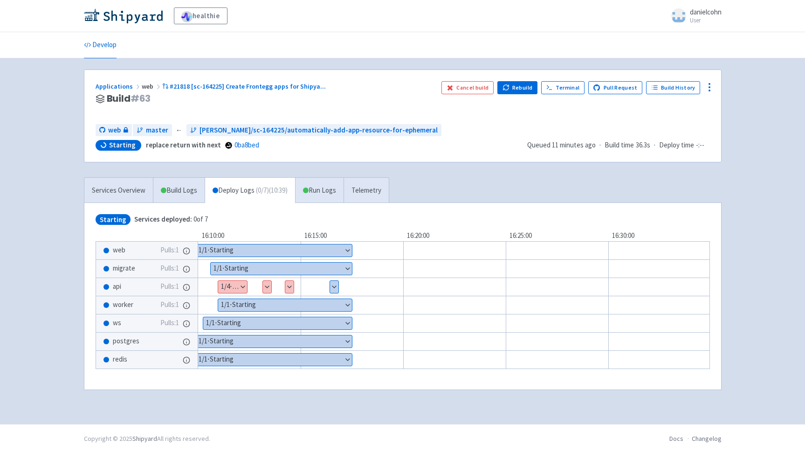
click at [242, 290] on button "Show details" at bounding box center [232, 287] width 29 height 12
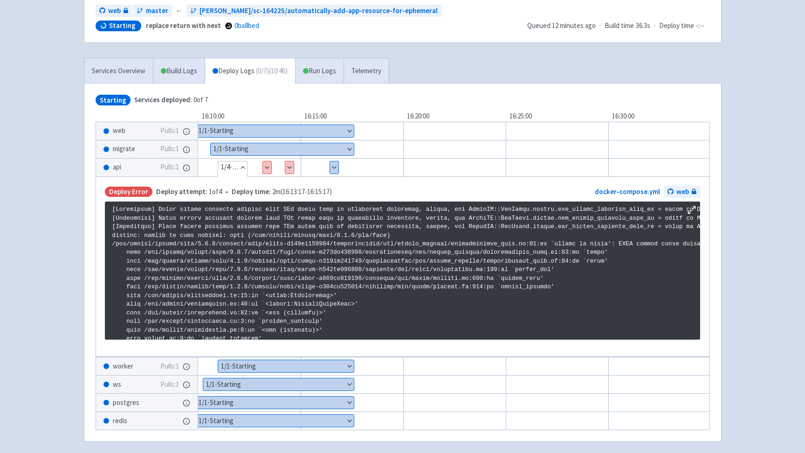
click at [351, 166] on div "Hide details 1 / 4 ⋅ Deploy Error Show details 2 / 4 ⋅ Deploy Error Show detail…" at bounding box center [467, 167] width 597 height 19
click at [337, 170] on div "Show details 4 / 4 ⋅ Starting" at bounding box center [334, 167] width 9 height 13
click at [244, 168] on button "Hide details" at bounding box center [232, 167] width 29 height 12
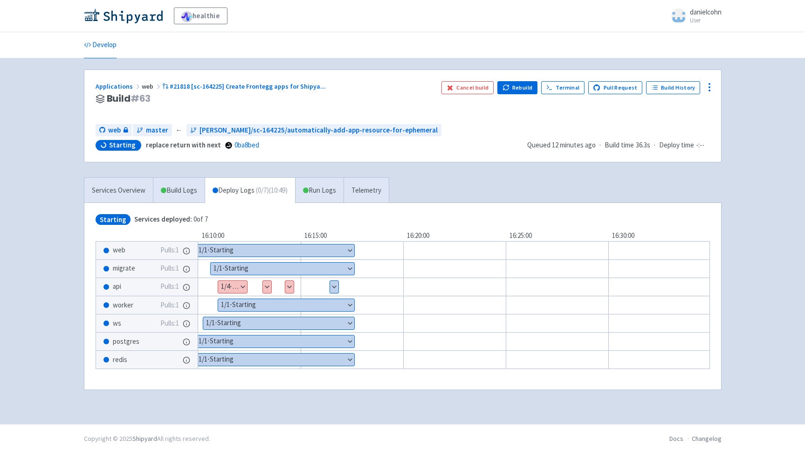
click at [336, 287] on button "Show details" at bounding box center [334, 287] width 8 height 12
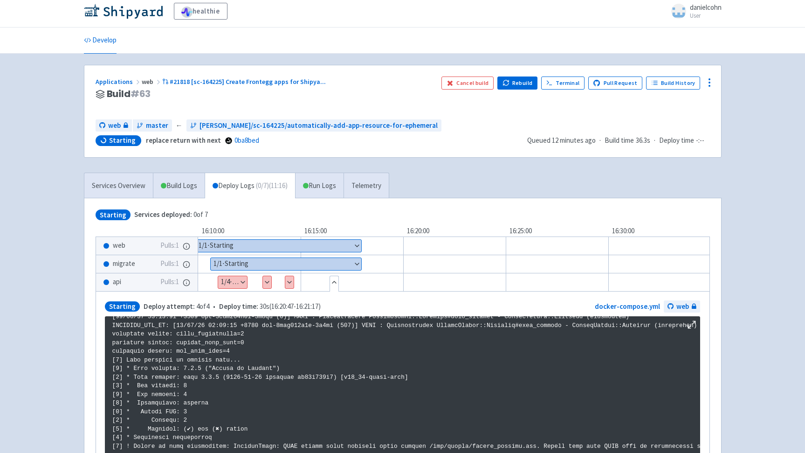
scroll to position [7, 0]
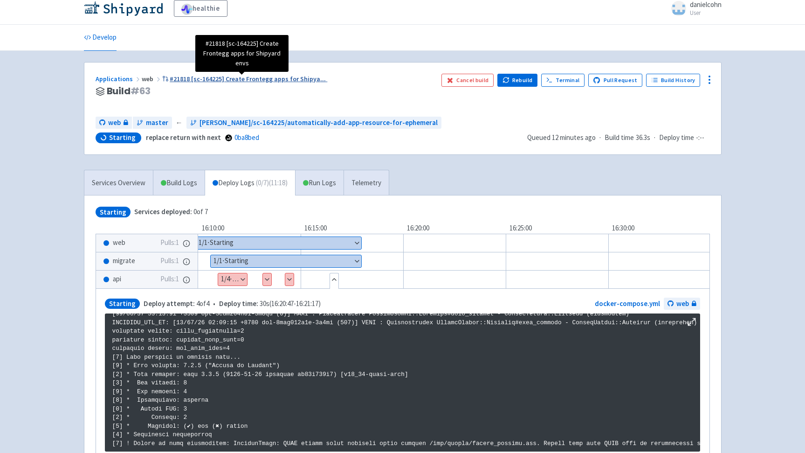
click at [242, 81] on span "#21818 [sc-164225] Create Frontegg apps for Shipya ..." at bounding box center [248, 79] width 156 height 8
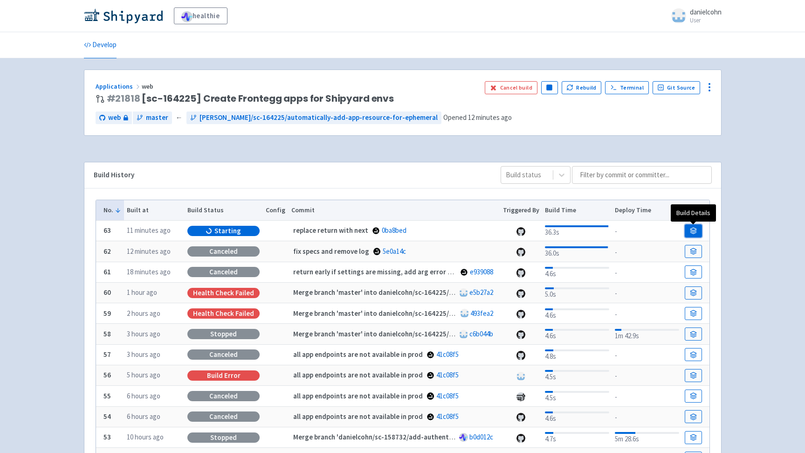
click at [696, 227] on link at bounding box center [693, 230] width 17 height 13
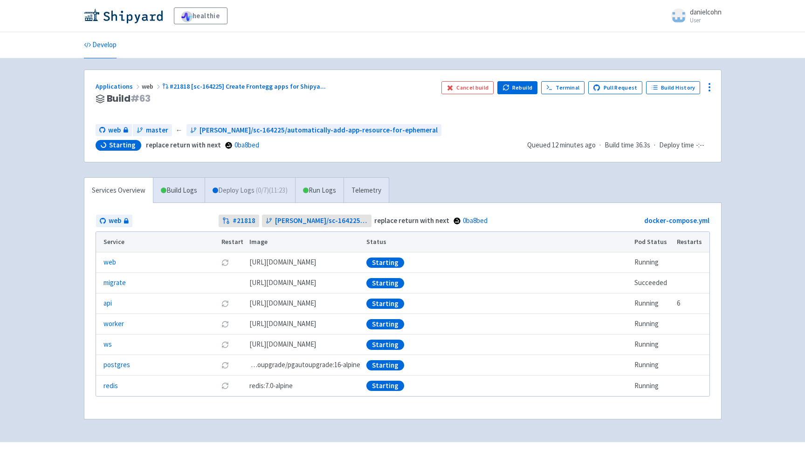
click at [237, 187] on link "Deploy Logs ( 0 / 7 ) (11:23)" at bounding box center [250, 191] width 90 height 26
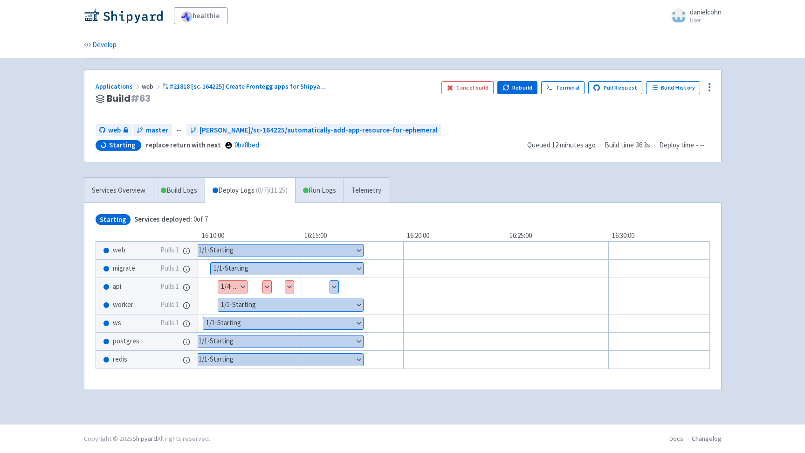
click at [337, 291] on button "Show details" at bounding box center [334, 287] width 8 height 12
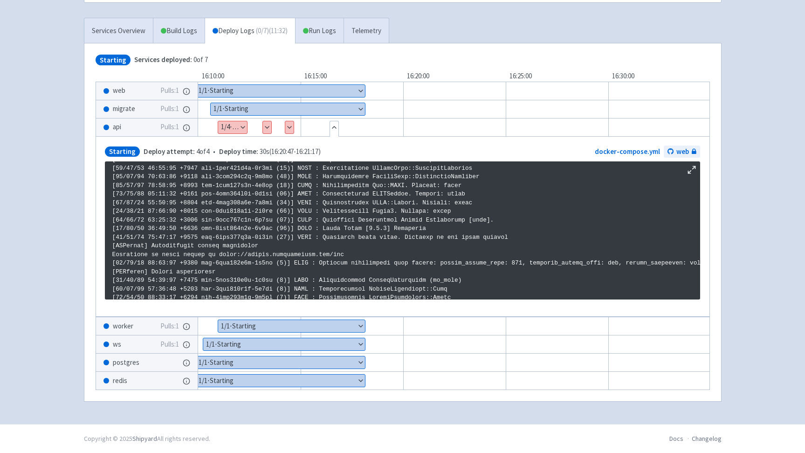
scroll to position [1246, 0]
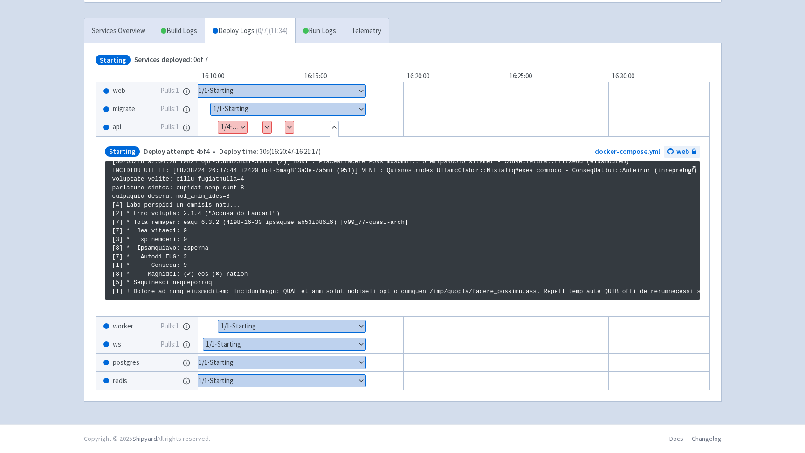
drag, startPoint x: 55, startPoint y: 155, endPoint x: 142, endPoint y: 54, distance: 133.6
click at [56, 153] on div "healthie danielcohn User Profile Sign out Develop" at bounding box center [402, 132] width 805 height 583
click at [171, 31] on link "Build Logs" at bounding box center [178, 31] width 51 height 26
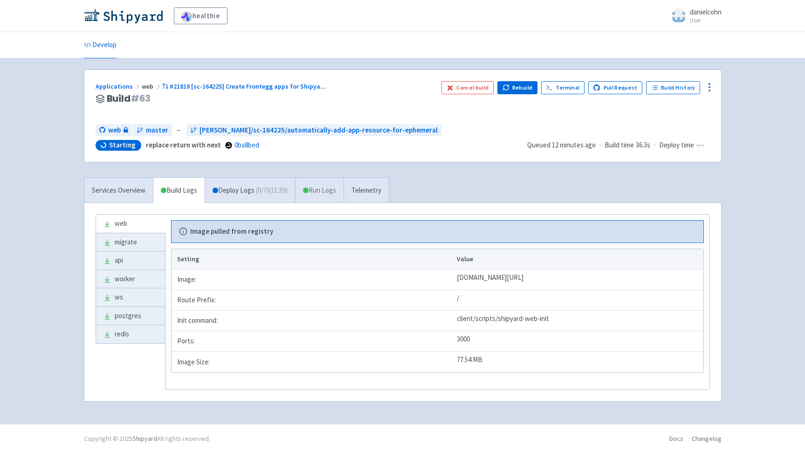
click at [322, 185] on link "Run Logs" at bounding box center [319, 191] width 48 height 26
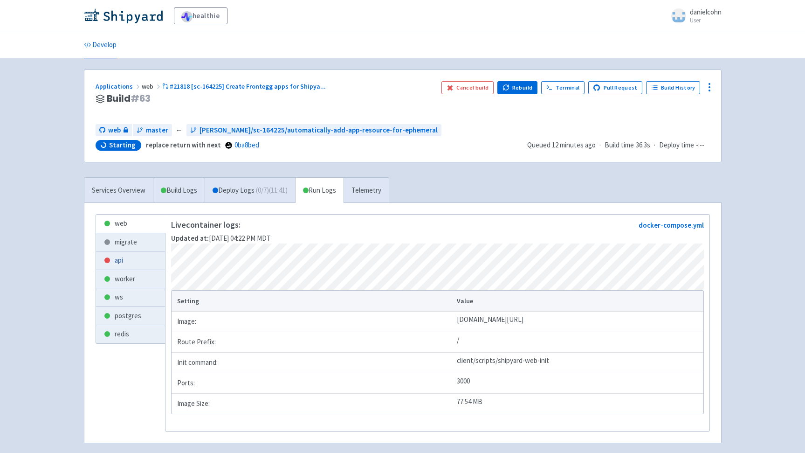
click at [125, 261] on link "api" at bounding box center [130, 260] width 69 height 18
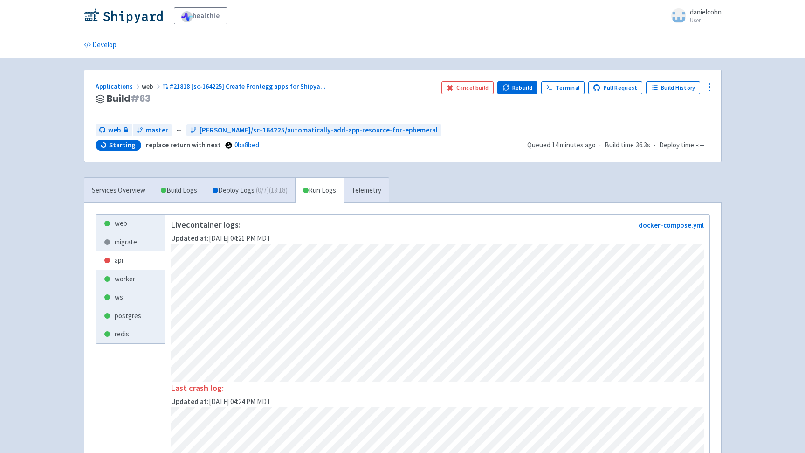
click at [428, 117] on div "Applications web #21818 [sc-164225] Create Frontegg apps for Shipya ... Build #…" at bounding box center [402, 116] width 637 height 92
click at [278, 77] on div "Applications web #21818 [sc-164225] Create Frontegg apps for Shipya ... Build #…" at bounding box center [402, 116] width 637 height 92
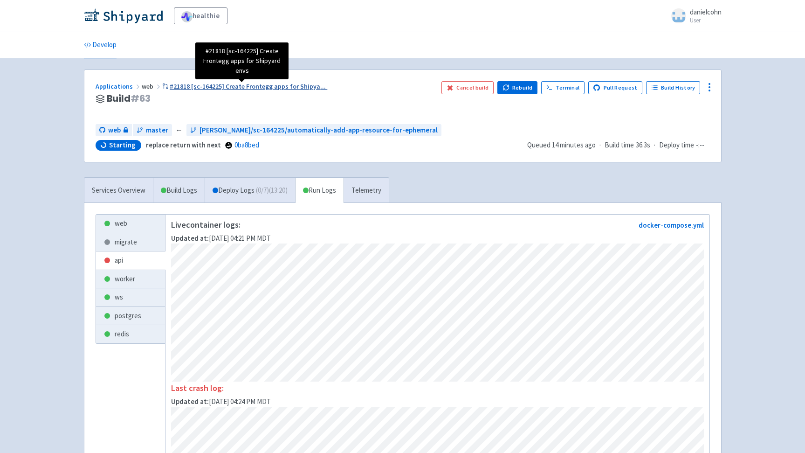
click at [278, 83] on span "#21818 [sc-164225] Create Frontegg apps for Shipya ..." at bounding box center [248, 86] width 156 height 8
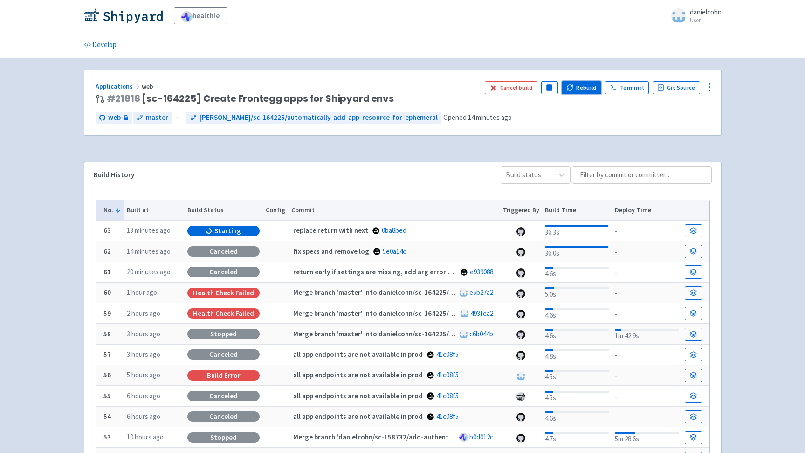
click at [588, 86] on button "Rebuild" at bounding box center [582, 87] width 40 height 13
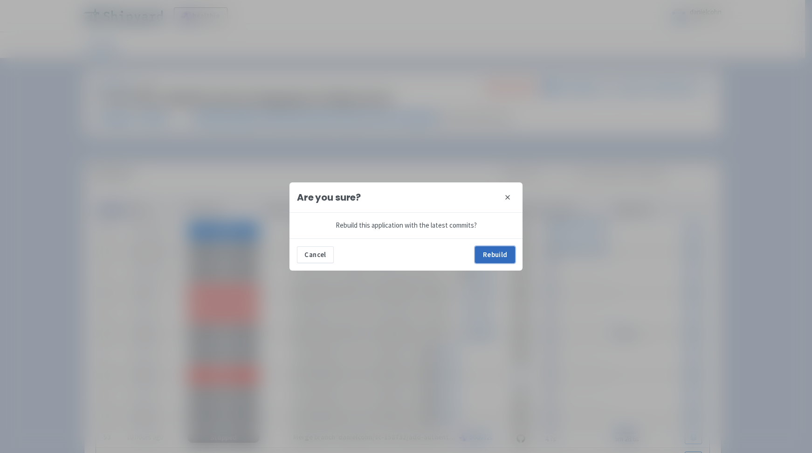
click at [501, 249] on button "Rebuild" at bounding box center [495, 254] width 40 height 17
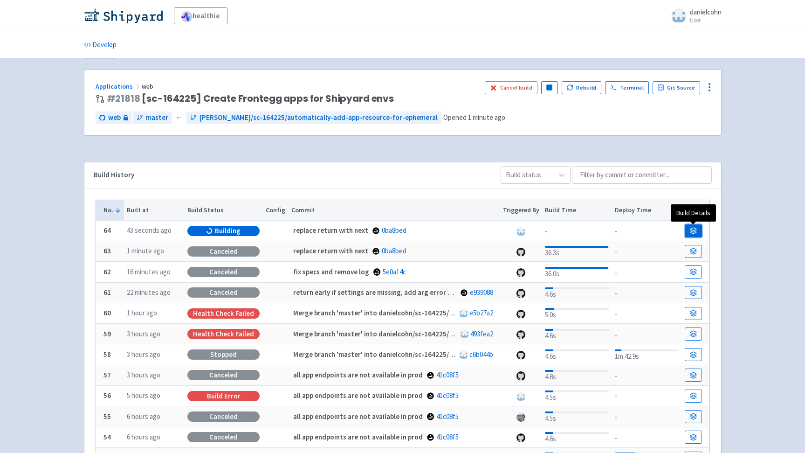
click at [698, 230] on link at bounding box center [693, 230] width 17 height 13
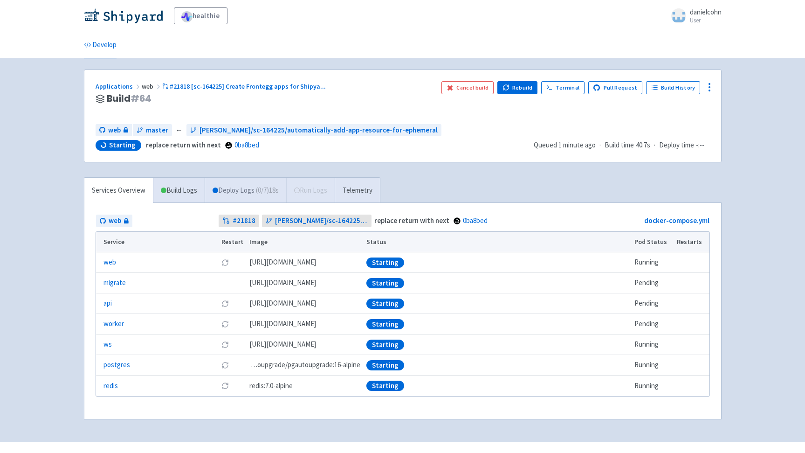
click at [262, 191] on span "( 0 / 7 ) 18s" at bounding box center [267, 190] width 23 height 11
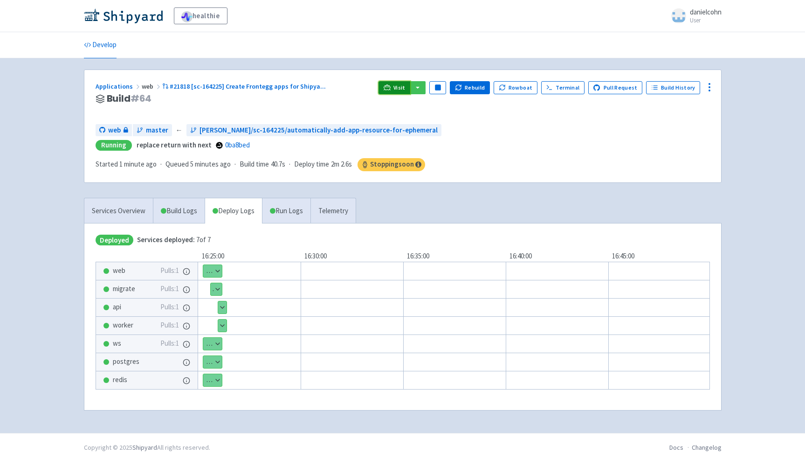
click at [400, 86] on span "Visit" at bounding box center [400, 87] width 12 height 7
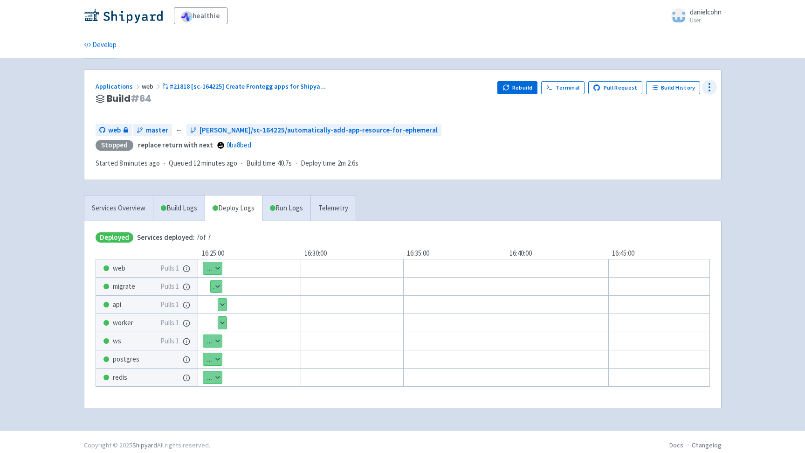
click at [713, 85] on icon at bounding box center [709, 87] width 11 height 11
click at [662, 153] on span "Env Vars" at bounding box center [656, 158] width 25 height 13
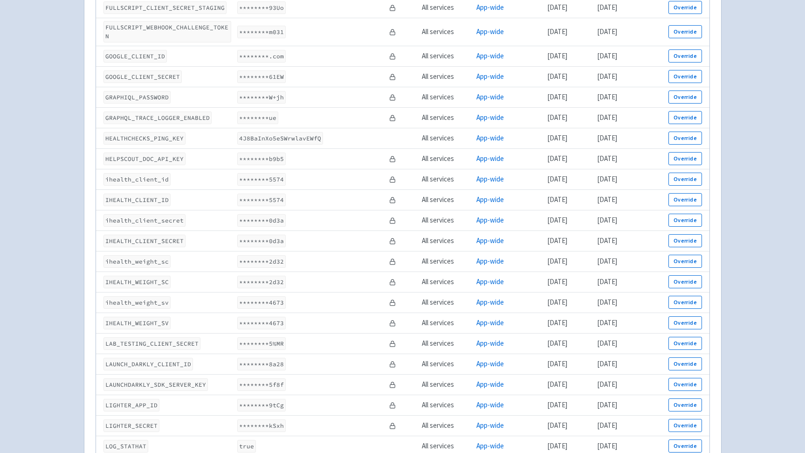
scroll to position [985, 0]
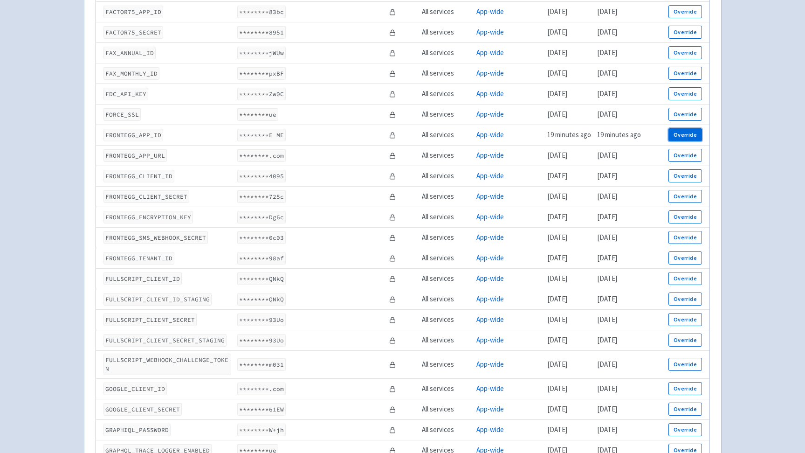
click at [673, 129] on button "Override" at bounding box center [685, 134] width 33 height 13
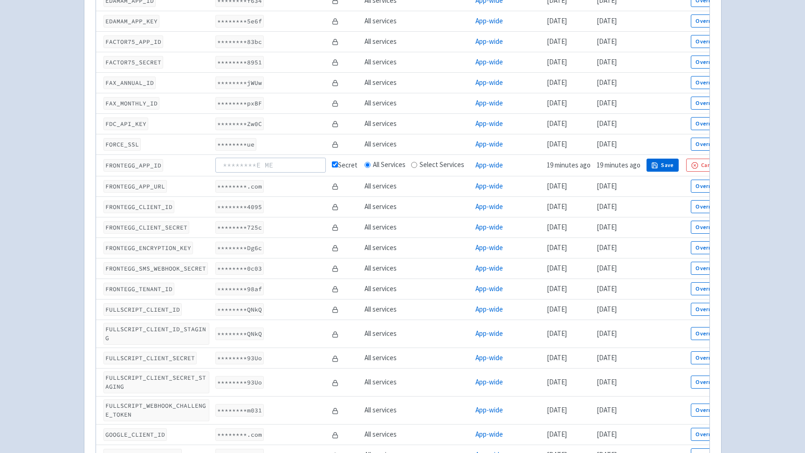
scroll to position [1007, 0]
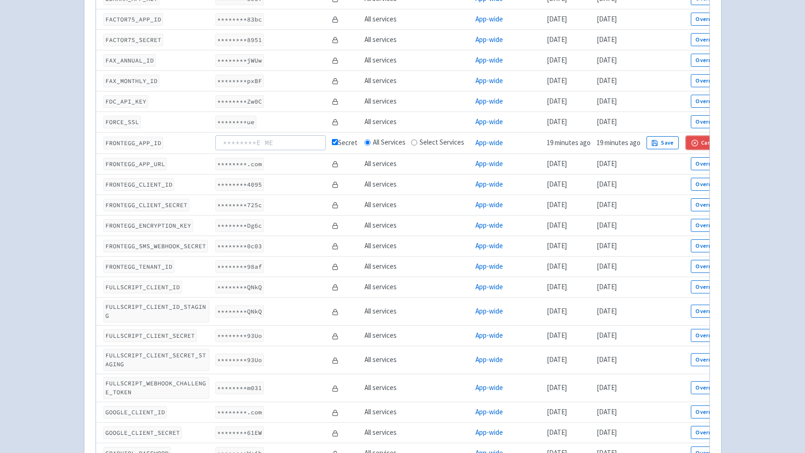
click at [702, 136] on button "Cancel" at bounding box center [704, 142] width 37 height 13
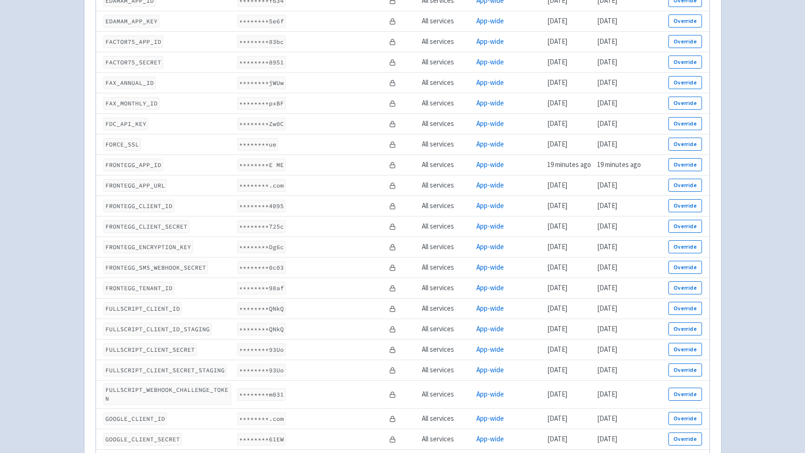
scroll to position [976, 0]
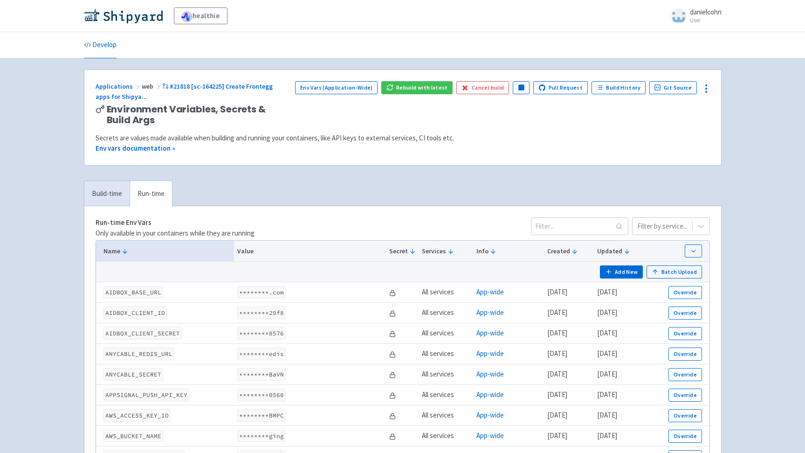
click at [529, 234] on div "Run-time Env Vars Only available in your containers while they are running Filt…" at bounding box center [403, 227] width 615 height 21
click at [630, 274] on button "Add New" at bounding box center [621, 271] width 43 height 13
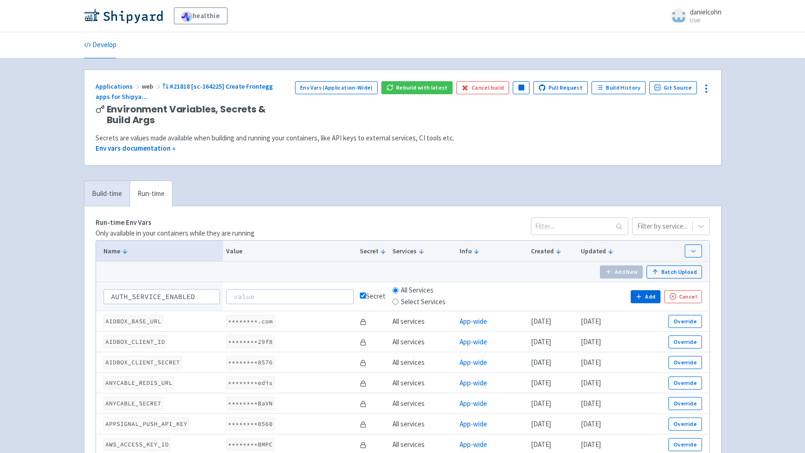
type input "AUTH_SERVICE_ENABLED"
click at [308, 295] on input at bounding box center [290, 296] width 128 height 15
type input "true"
click at [642, 299] on icon "button" at bounding box center [639, 296] width 7 height 7
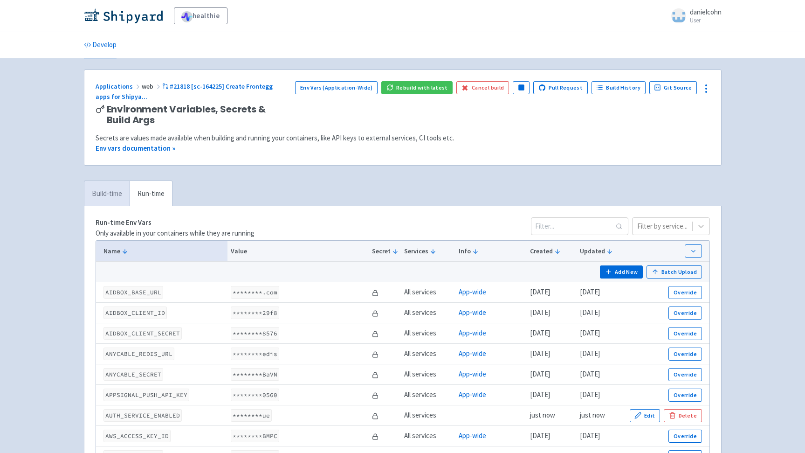
click at [118, 191] on link "Build-time" at bounding box center [106, 194] width 45 height 26
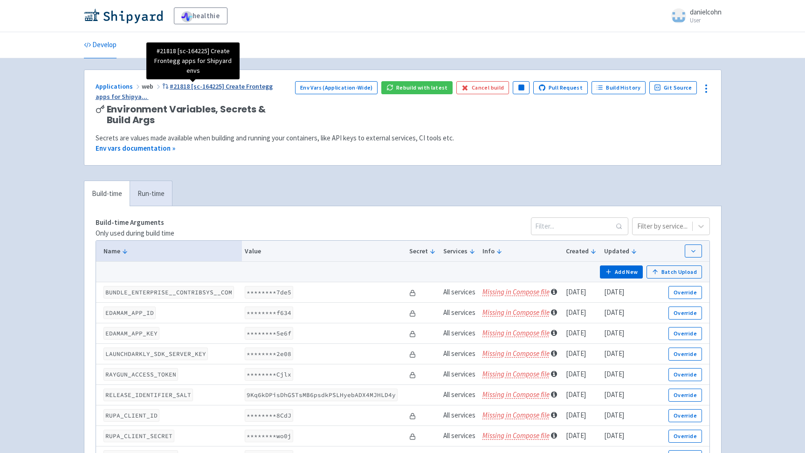
click at [260, 90] on span "#21818 [sc-164225] Create Frontegg apps for Shipya ..." at bounding box center [185, 91] width 178 height 19
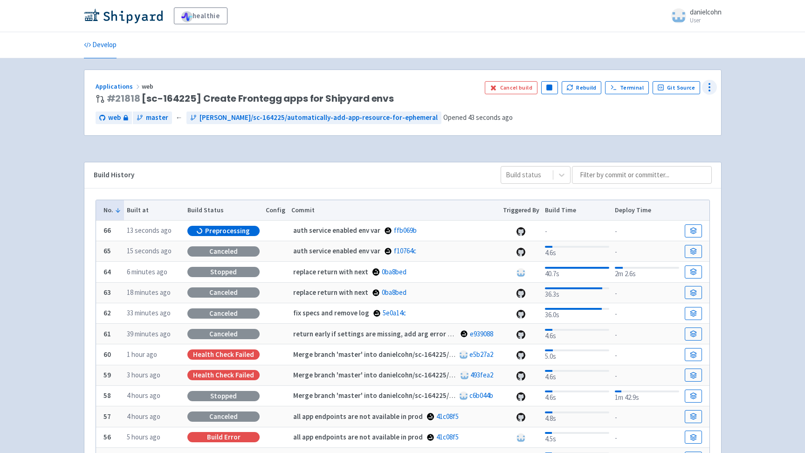
click at [710, 92] on icon at bounding box center [709, 87] width 11 height 11
click at [658, 158] on span "Env Vars" at bounding box center [656, 158] width 25 height 13
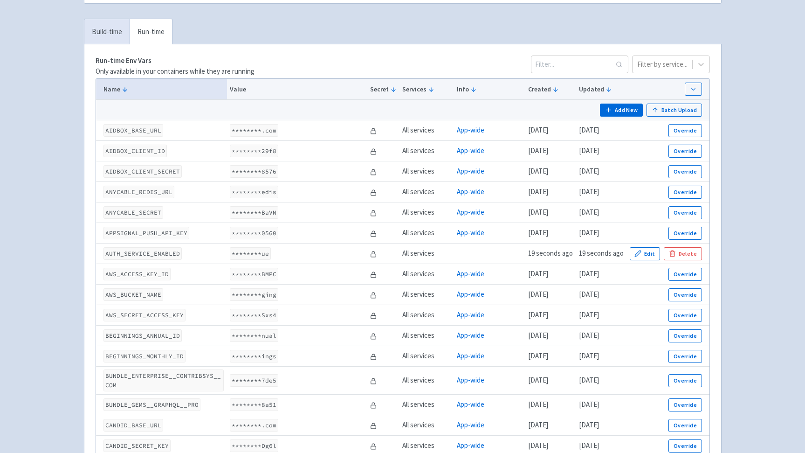
scroll to position [201, 0]
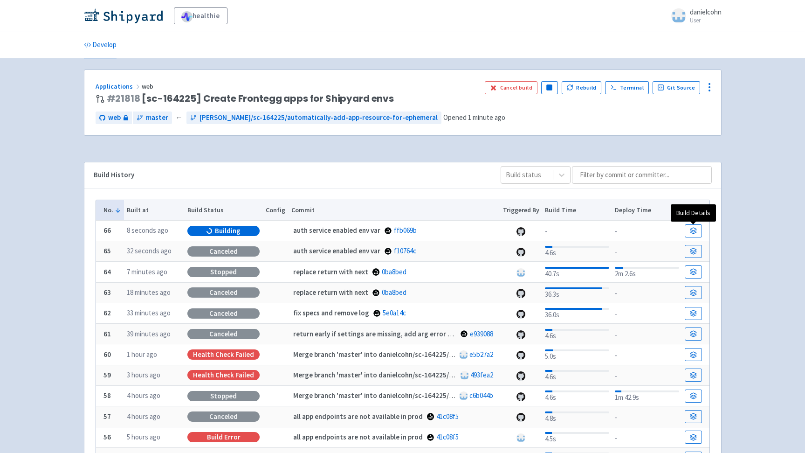
click at [702, 228] on td at bounding box center [696, 231] width 28 height 21
click at [700, 230] on link at bounding box center [693, 230] width 17 height 13
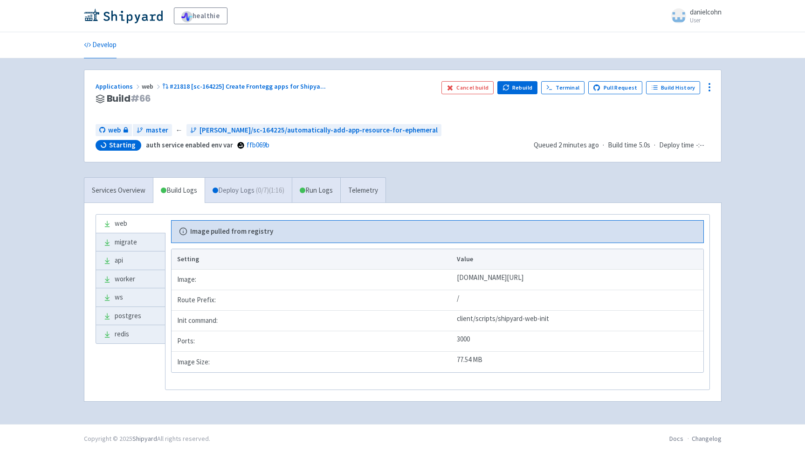
click at [264, 193] on span "( 0 / 7 ) (1:16)" at bounding box center [270, 190] width 28 height 11
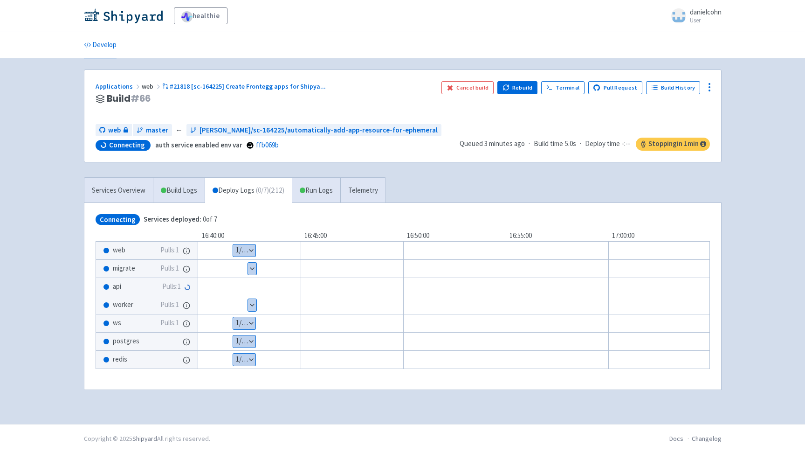
click at [510, 191] on div "Services Overview Build Logs Deploy Logs ( 0 / 7 ) (2:12) Run Logs Telemetry Co…" at bounding box center [402, 289] width 649 height 224
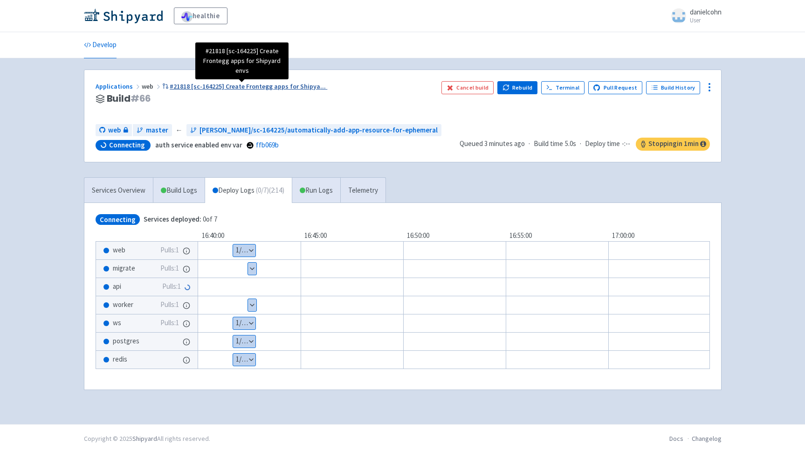
click at [284, 83] on span "#21818 [sc-164225] Create Frontegg apps for Shipya ..." at bounding box center [248, 86] width 156 height 8
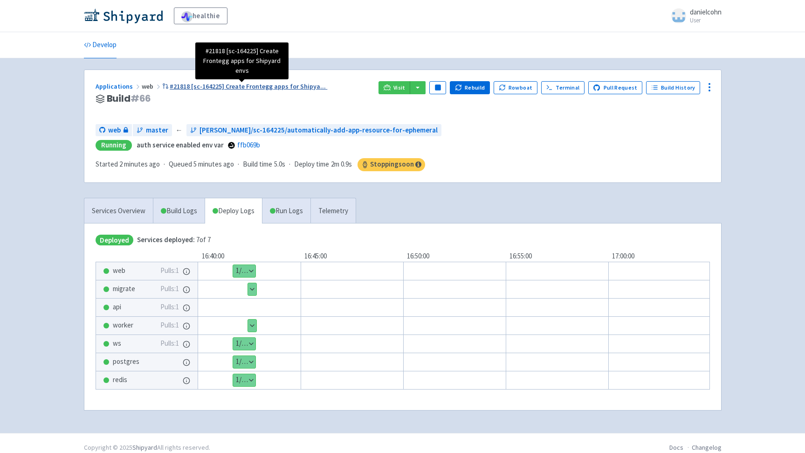
click at [276, 84] on span "#21818 [sc-164225] Create Frontegg apps for Shipya ..." at bounding box center [248, 86] width 156 height 8
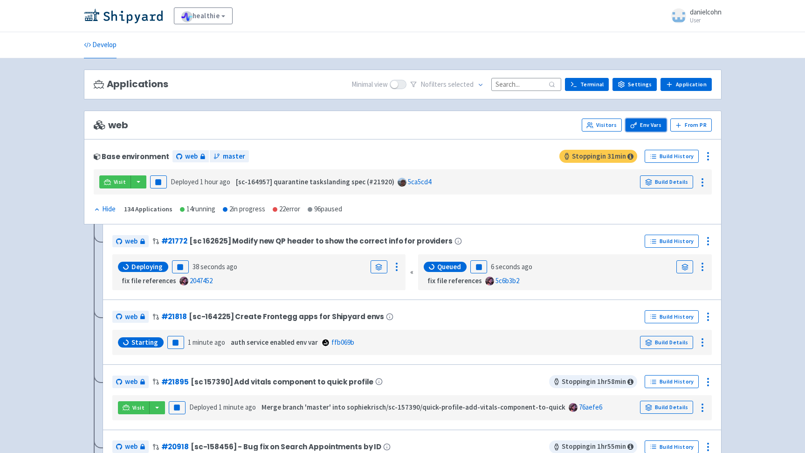
click at [644, 129] on link "Env Vars" at bounding box center [646, 124] width 41 height 13
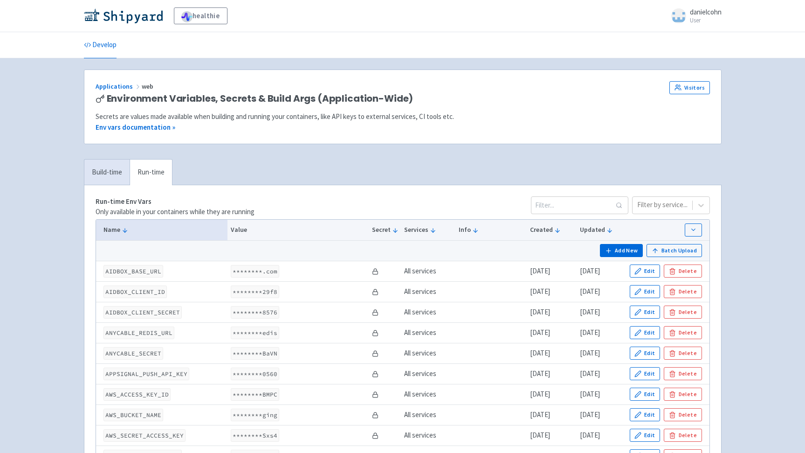
scroll to position [194, 0]
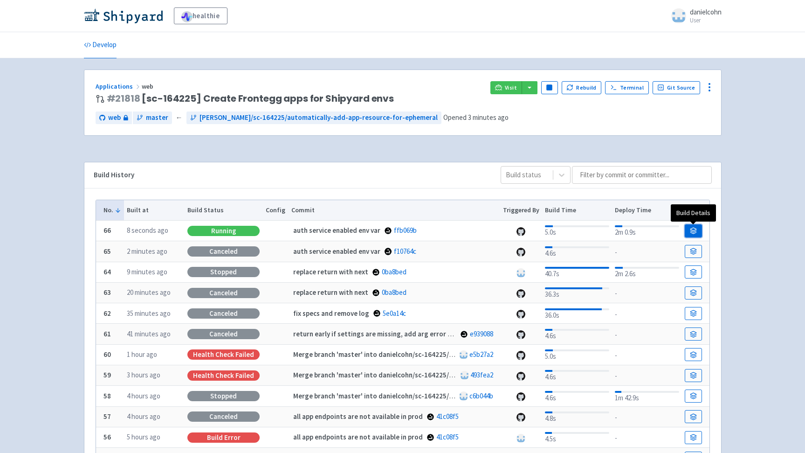
click at [691, 228] on icon at bounding box center [693, 230] width 7 height 7
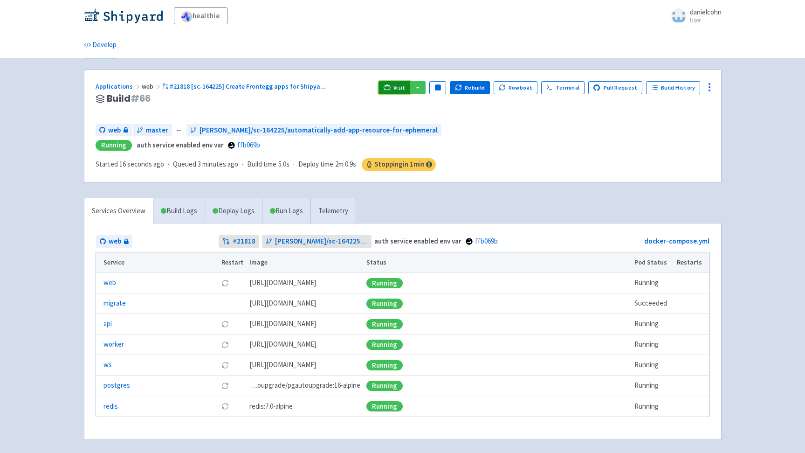
click at [406, 89] on span "Visit" at bounding box center [400, 87] width 12 height 7
click at [398, 86] on link "Visit" at bounding box center [395, 87] width 32 height 13
click at [400, 92] on link "Visit" at bounding box center [395, 87] width 32 height 13
click at [709, 87] on icon at bounding box center [709, 87] width 11 height 11
click at [669, 162] on span "Env Vars" at bounding box center [675, 158] width 62 height 13
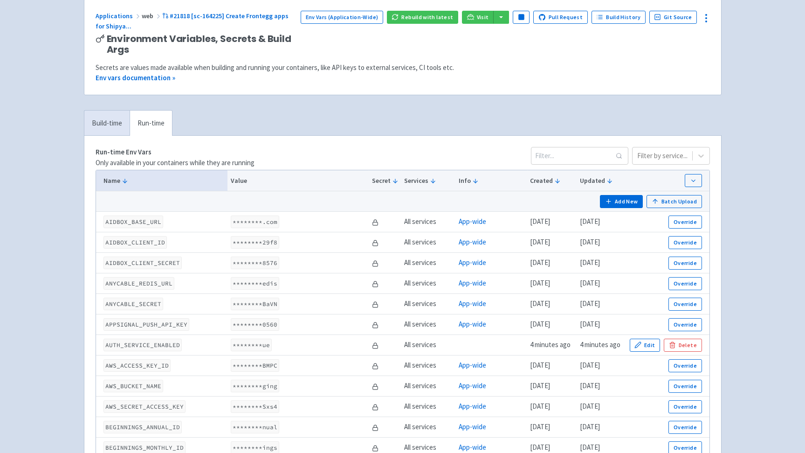
scroll to position [45, 0]
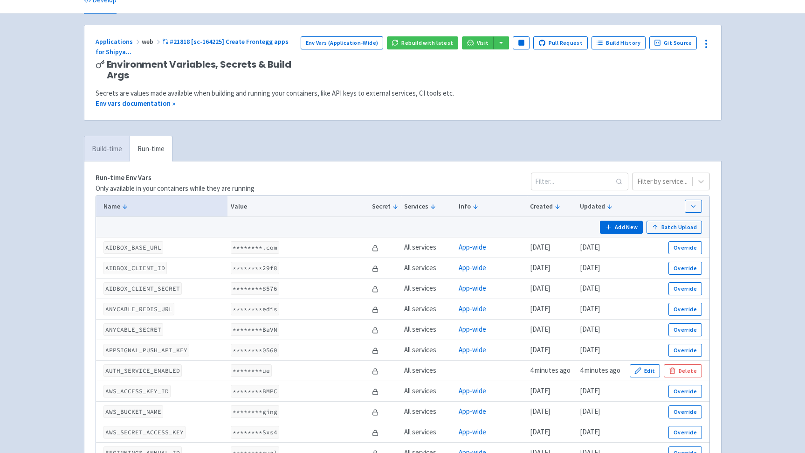
click at [101, 145] on link "Build-time" at bounding box center [106, 149] width 45 height 26
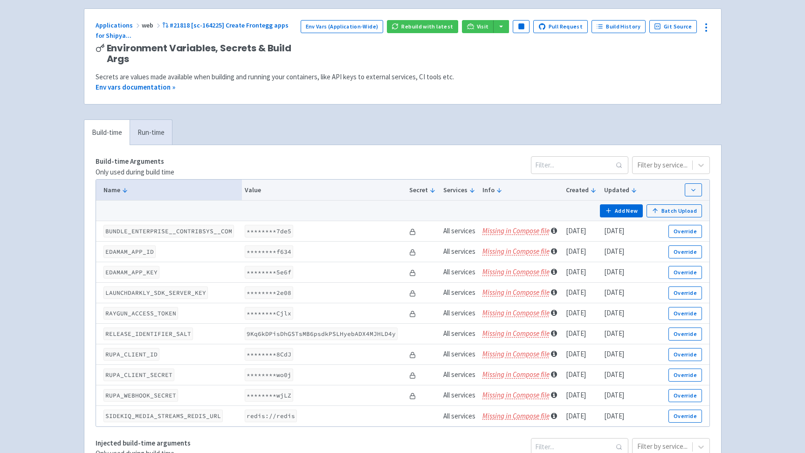
scroll to position [0, 0]
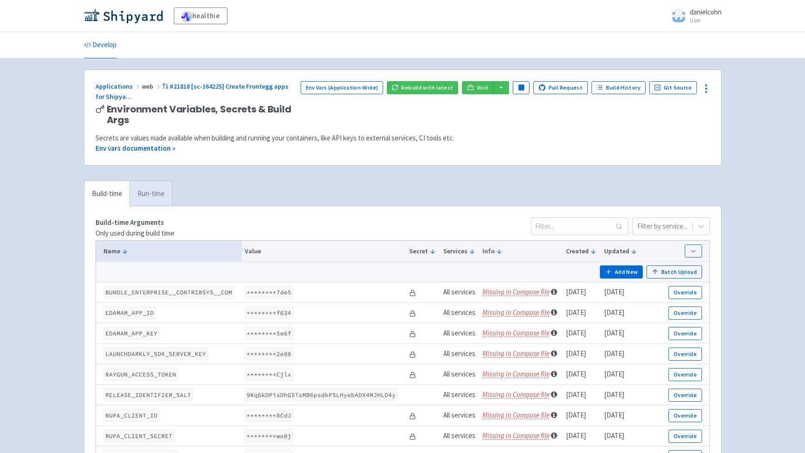
click at [169, 187] on link "Run-time" at bounding box center [151, 194] width 42 height 26
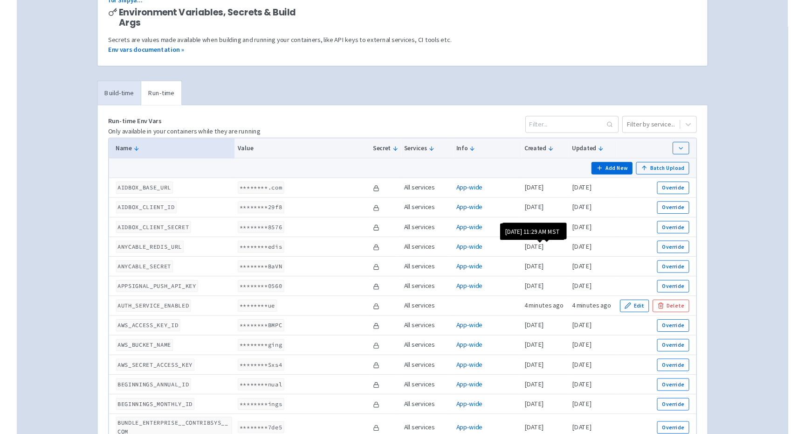
scroll to position [104, 0]
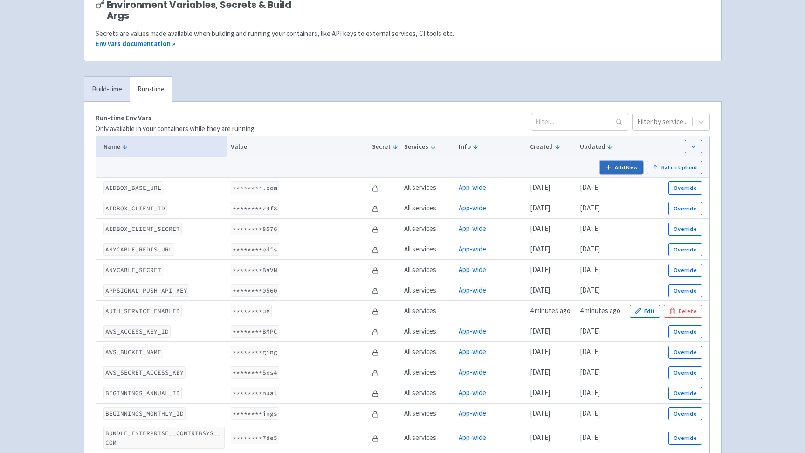
click at [636, 163] on button "Add New" at bounding box center [621, 167] width 43 height 13
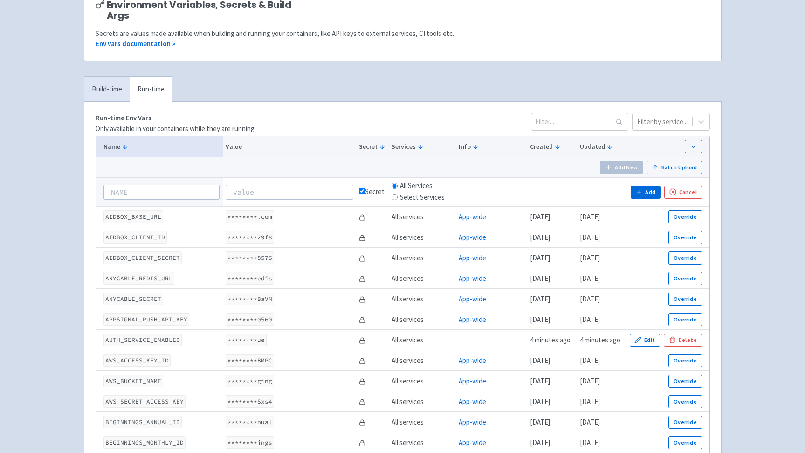
click at [181, 194] on input at bounding box center [162, 192] width 117 height 15
type input "AUTH_SERVICE_ENABLED"
click at [263, 193] on input at bounding box center [289, 192] width 127 height 15
type input "true"
click at [435, 201] on label "Select Services" at bounding box center [422, 197] width 45 height 11
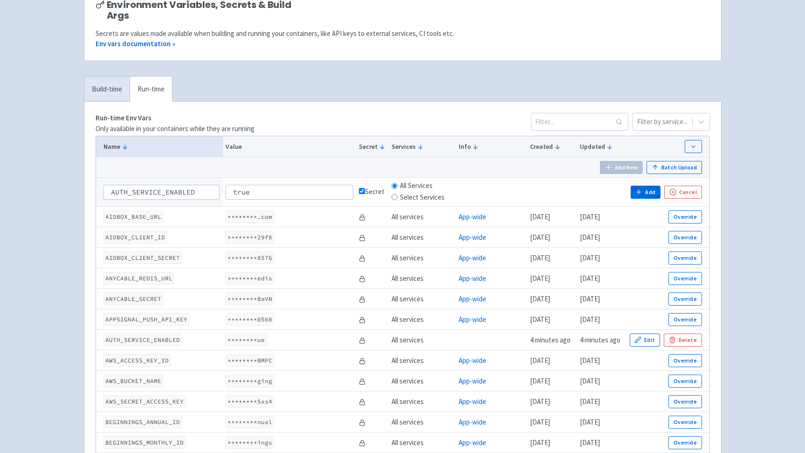
click at [398, 200] on input "Select Services" at bounding box center [395, 197] width 6 height 6
radio input "true"
radio input "false"
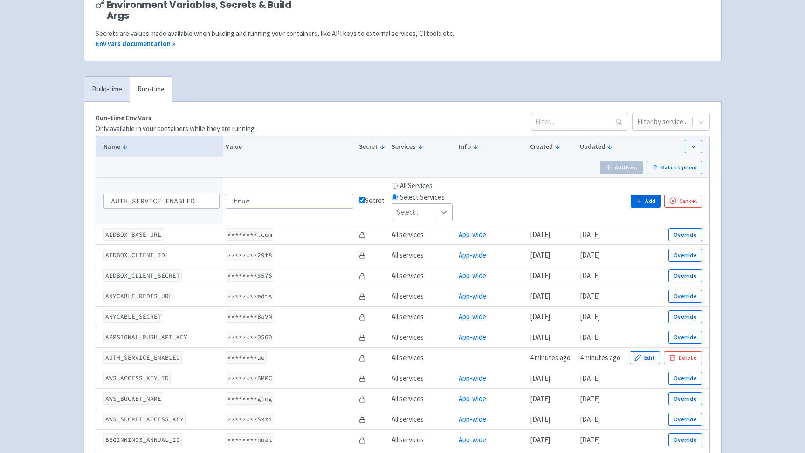
click at [443, 210] on icon at bounding box center [443, 212] width 9 height 9
click at [427, 236] on div "api" at bounding box center [423, 236] width 62 height 18
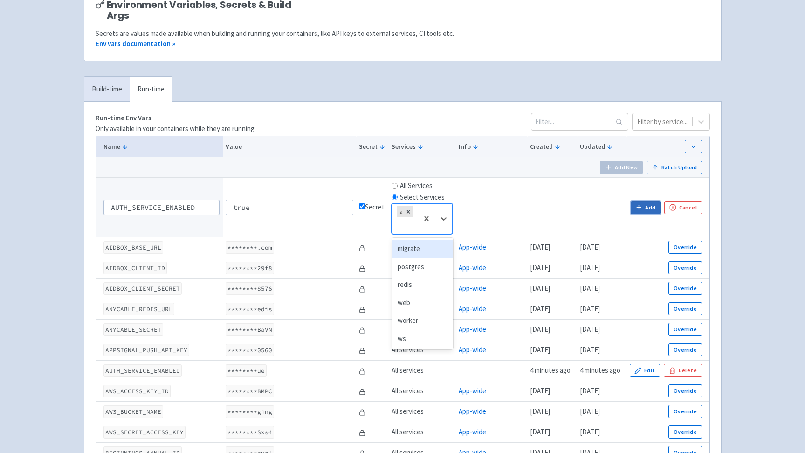
click at [641, 209] on icon "button" at bounding box center [639, 207] width 7 height 7
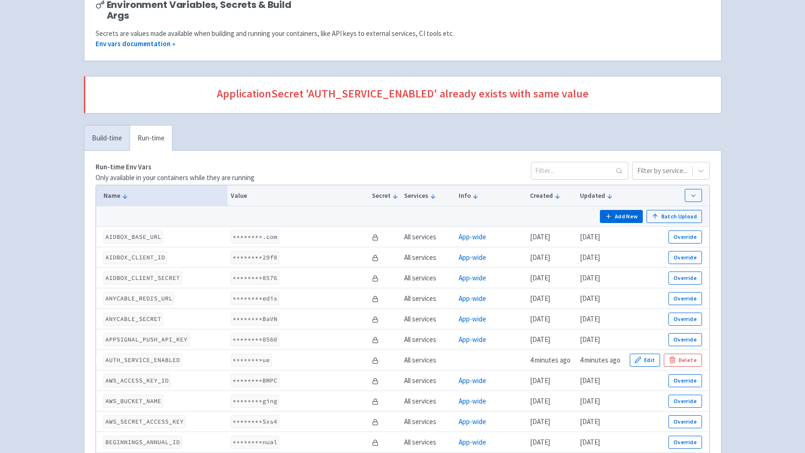
click at [375, 89] on span "ApplicationSecret 'AUTH_SERVICE_ENABLED' already exists with same value" at bounding box center [403, 94] width 615 height 12
copy span "AUTH_SERVICE_ENABLED"
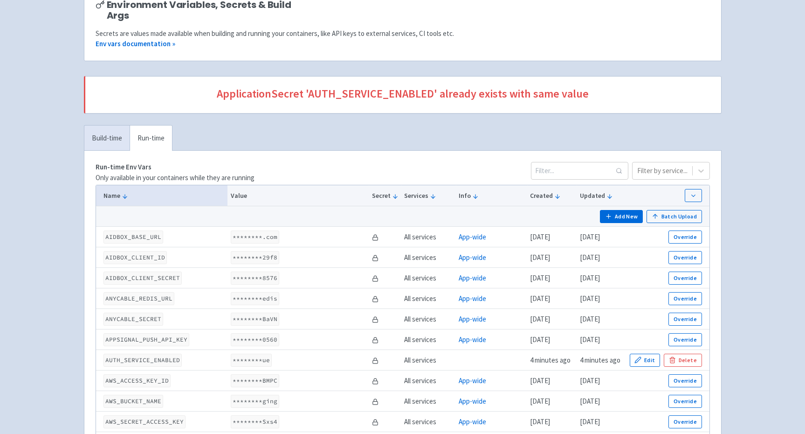
click at [257, 360] on code "********ue" at bounding box center [251, 359] width 41 height 13
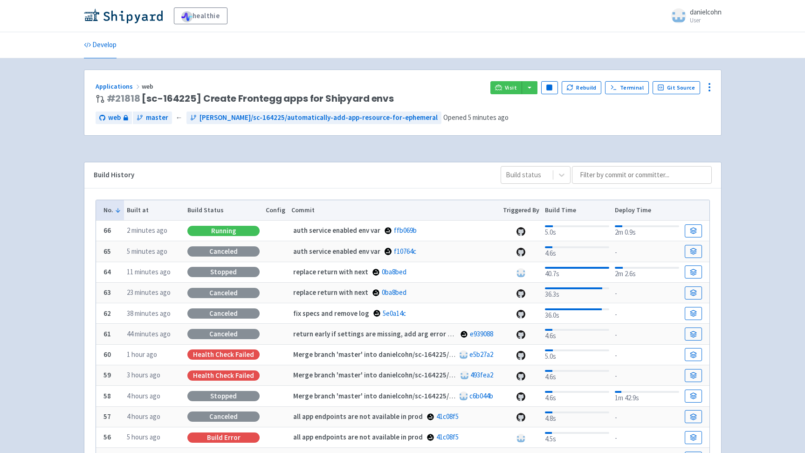
click at [411, 230] on div "auth service enabled env var ffb069b" at bounding box center [392, 230] width 202 height 11
click at [404, 231] on link "ffb069b" at bounding box center [405, 230] width 23 height 9
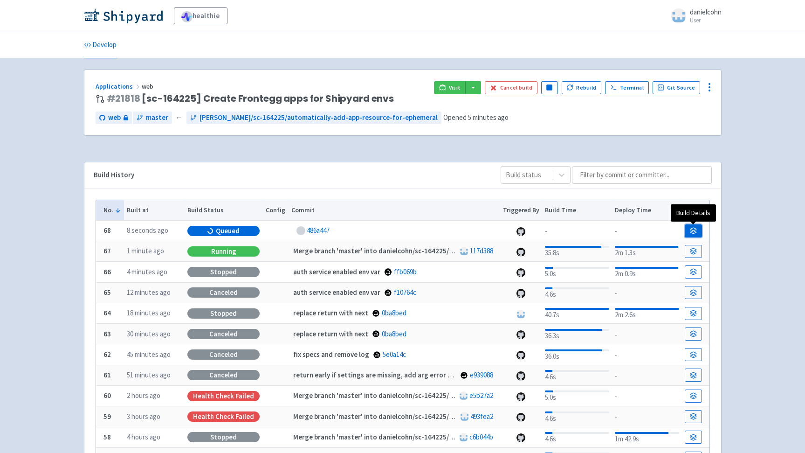
click at [697, 228] on link at bounding box center [693, 230] width 17 height 13
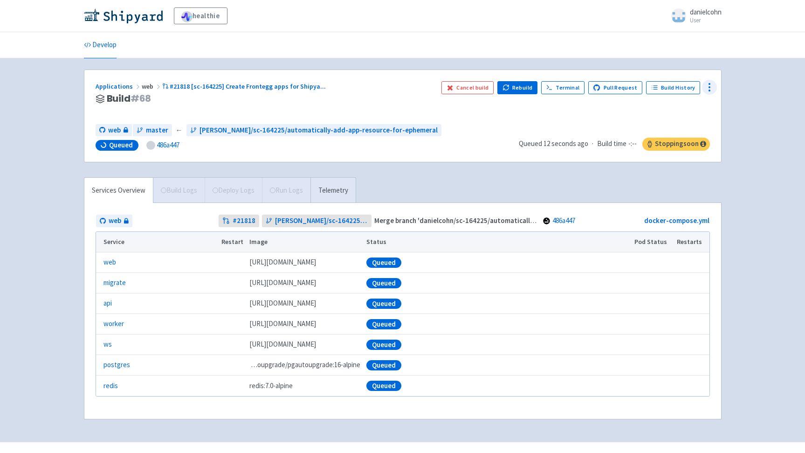
click at [710, 92] on icon at bounding box center [709, 87] width 11 height 11
click at [666, 159] on span "Env Vars" at bounding box center [656, 158] width 25 height 13
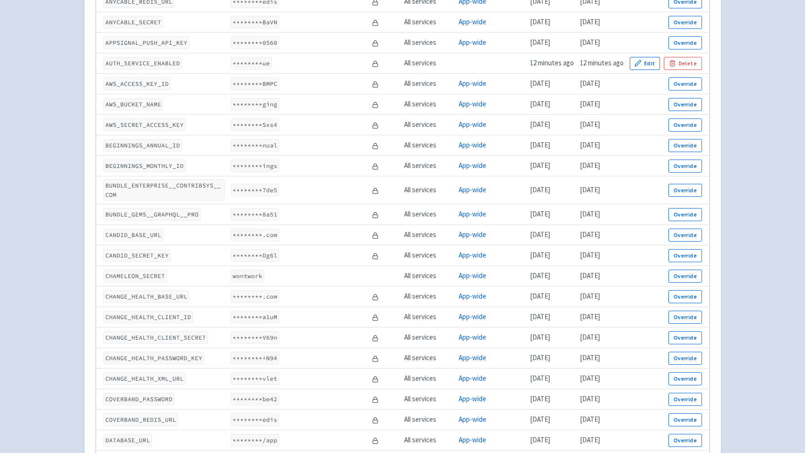
scroll to position [336, 0]
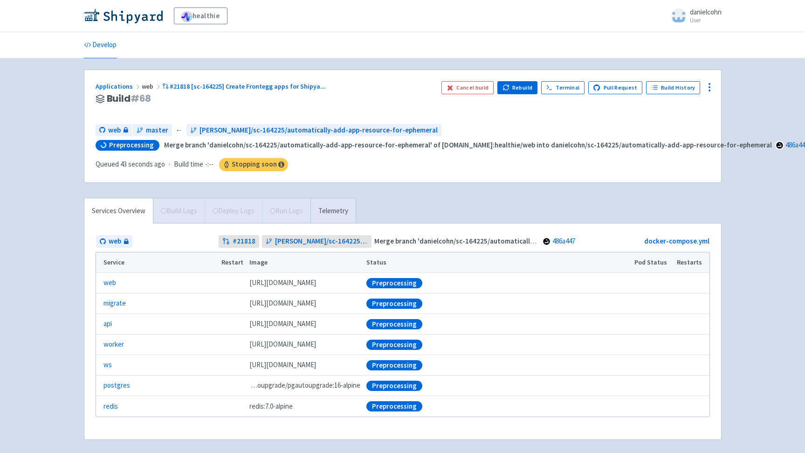
drag, startPoint x: 179, startPoint y: 241, endPoint x: 200, endPoint y: 223, distance: 27.1
click at [180, 241] on td "web" at bounding box center [157, 242] width 123 height 14
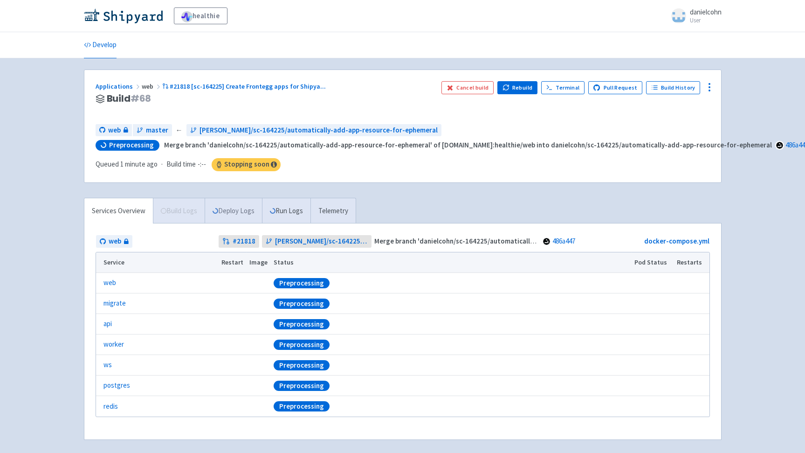
click at [244, 218] on link "Deploy Logs" at bounding box center [233, 211] width 57 height 26
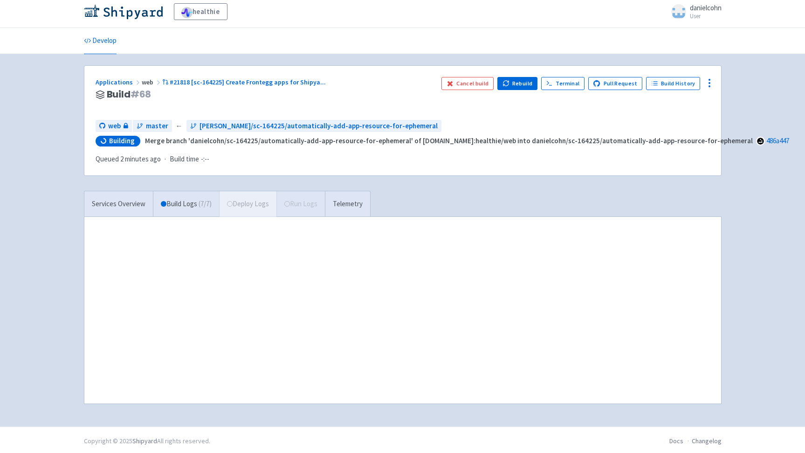
scroll to position [7, 0]
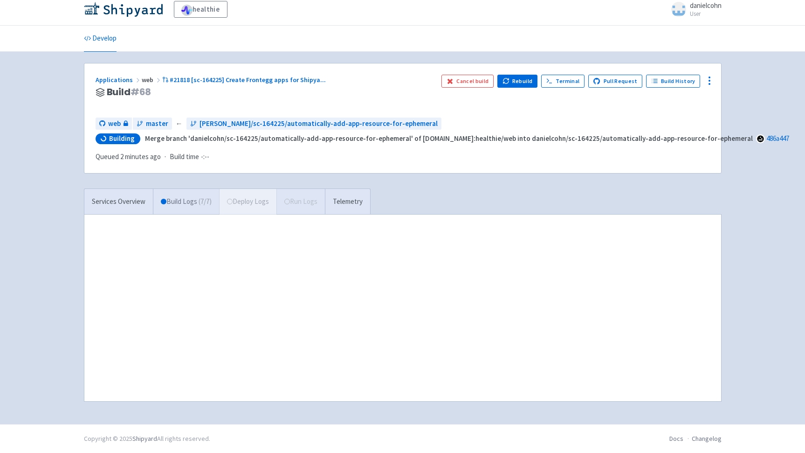
click at [168, 202] on link "Build Logs ( 7 / 7 )" at bounding box center [186, 202] width 66 height 26
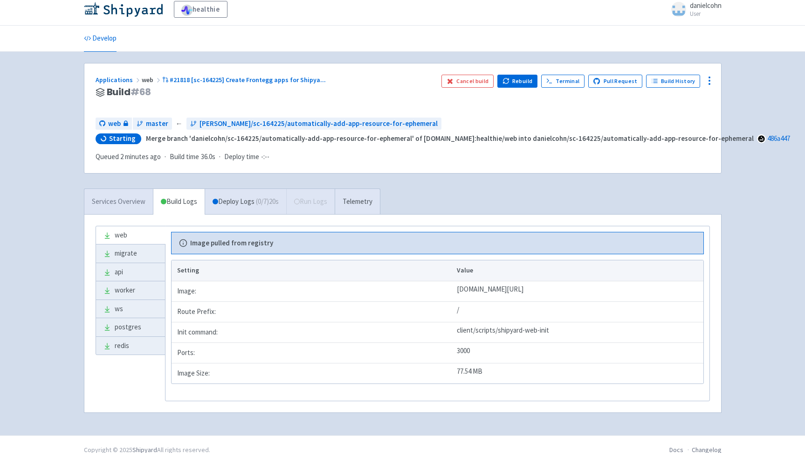
click at [104, 201] on link "Services Overview" at bounding box center [118, 202] width 69 height 26
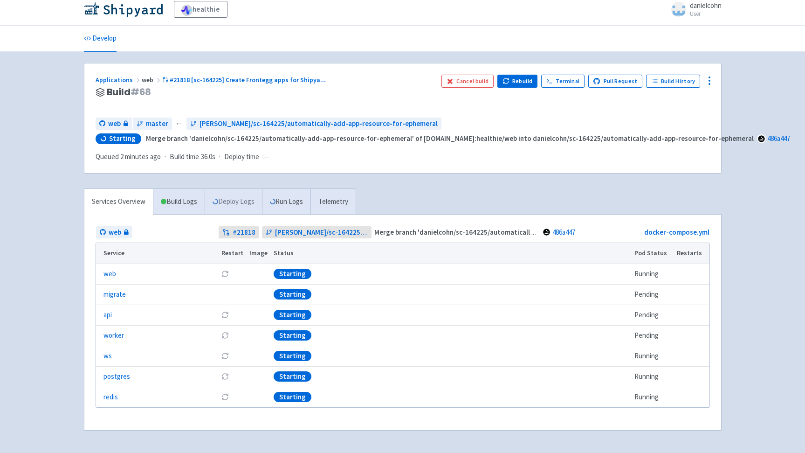
scroll to position [7, 0]
click at [230, 201] on link "Deploy Logs" at bounding box center [233, 202] width 57 height 26
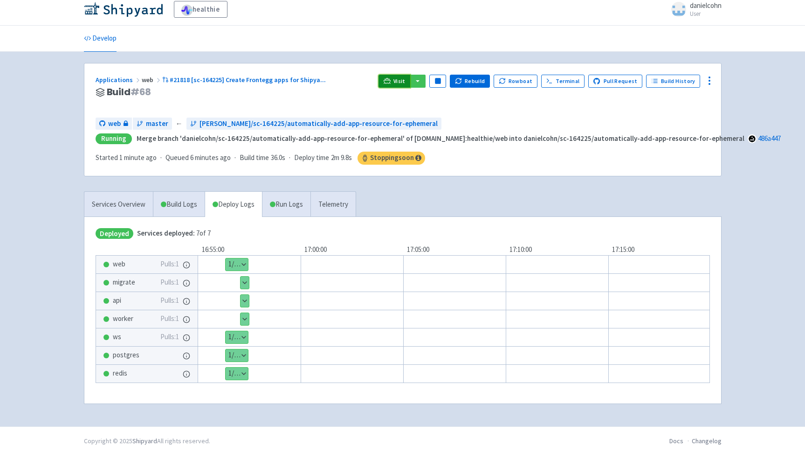
click at [391, 78] on icon at bounding box center [387, 80] width 7 height 7
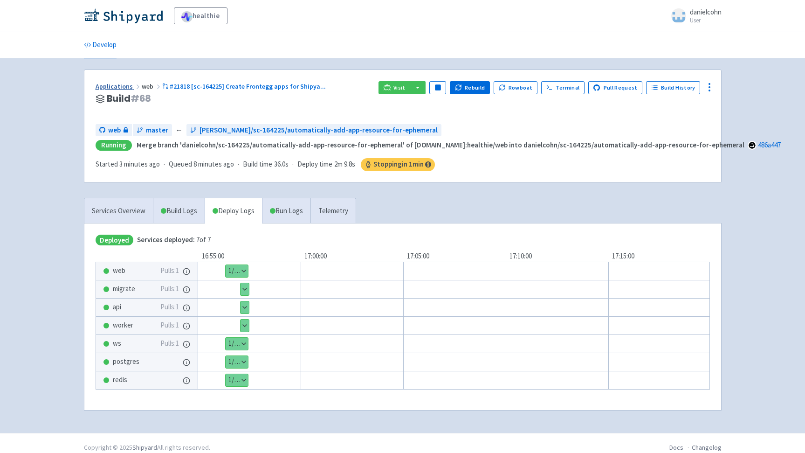
click at [125, 87] on link "Applications" at bounding box center [119, 86] width 46 height 8
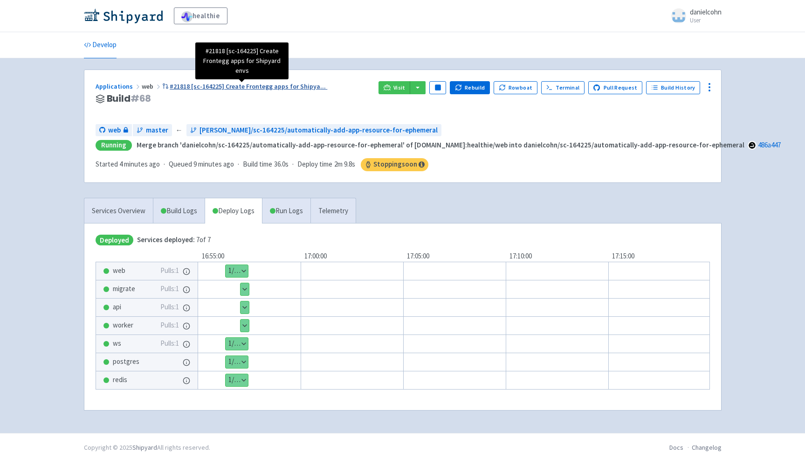
click at [229, 87] on span "#21818 [sc-164225] Create Frontegg apps for Shipya ..." at bounding box center [248, 86] width 156 height 8
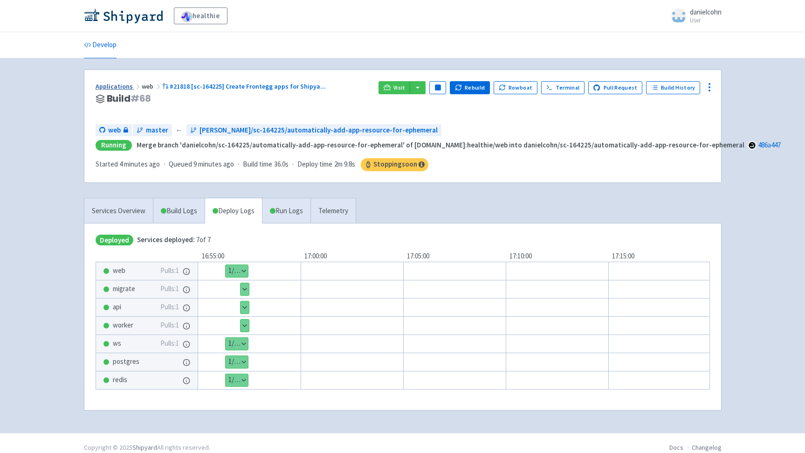
click at [121, 84] on link "Applications" at bounding box center [119, 86] width 46 height 8
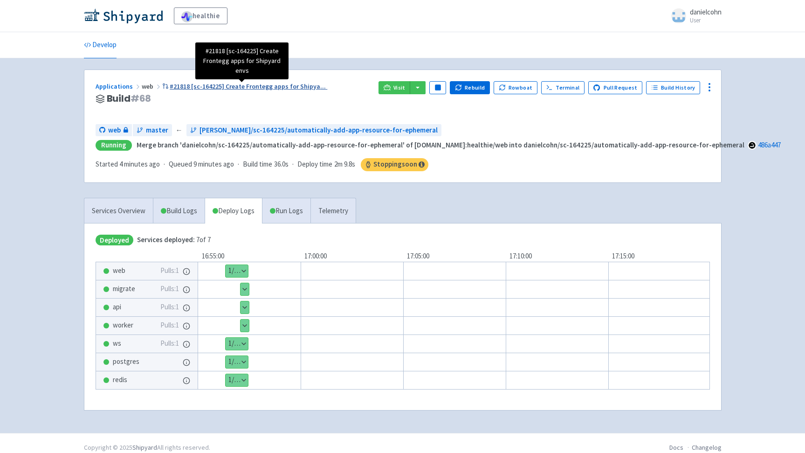
click at [248, 88] on span "#21818 [sc-164225] Create Frontegg apps for Shipya ..." at bounding box center [248, 86] width 156 height 8
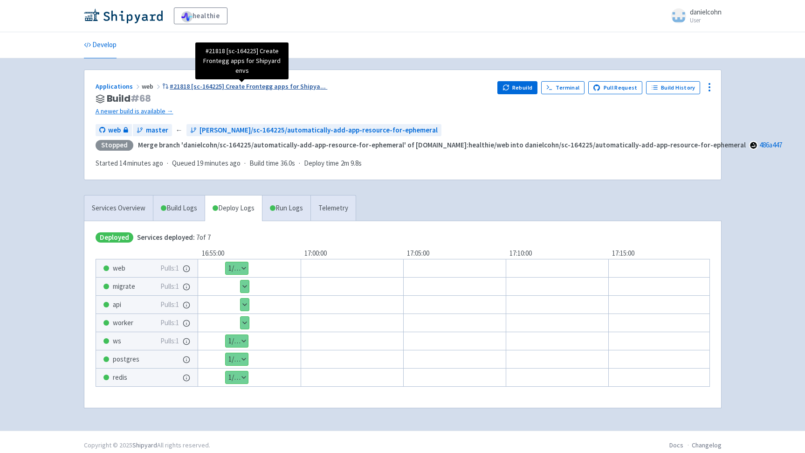
click at [273, 87] on span "#21818 [sc-164225] Create Frontegg apps for Shipya ..." at bounding box center [248, 86] width 156 height 8
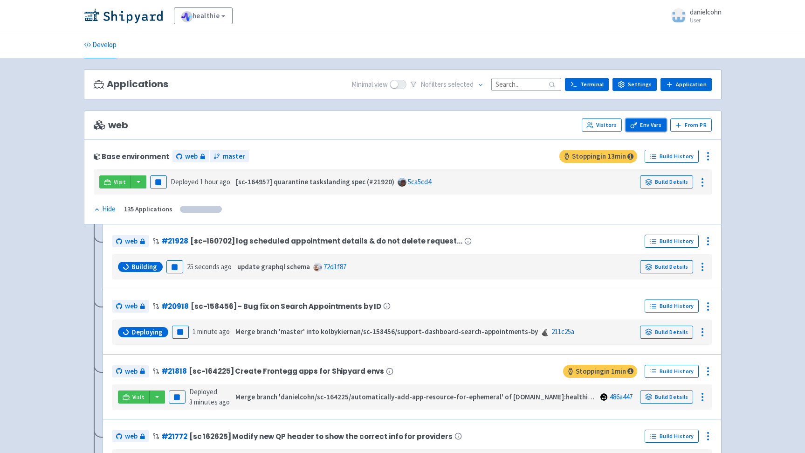
click at [653, 121] on link "Env Vars" at bounding box center [646, 124] width 41 height 13
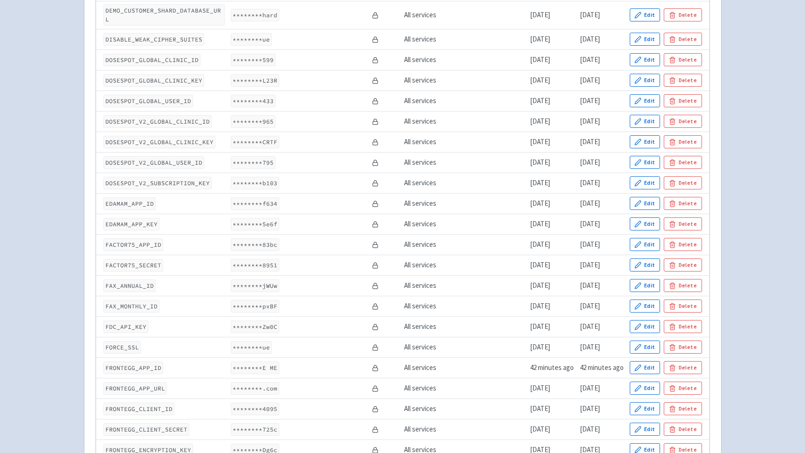
scroll to position [791, 0]
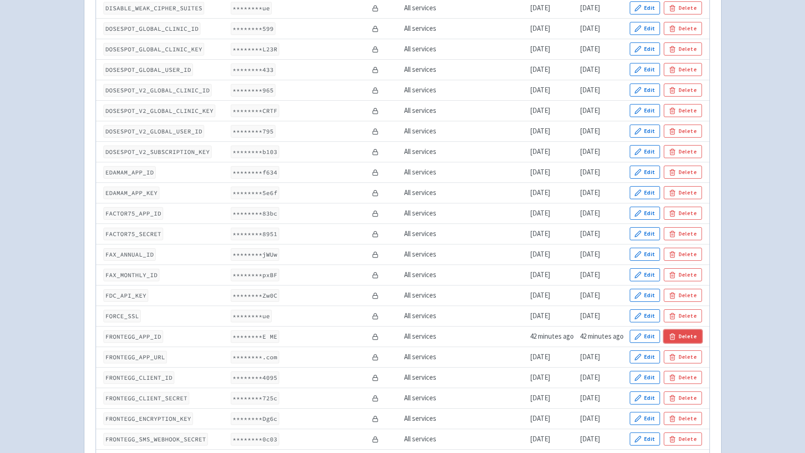
click at [686, 330] on button "Delete" at bounding box center [683, 336] width 38 height 13
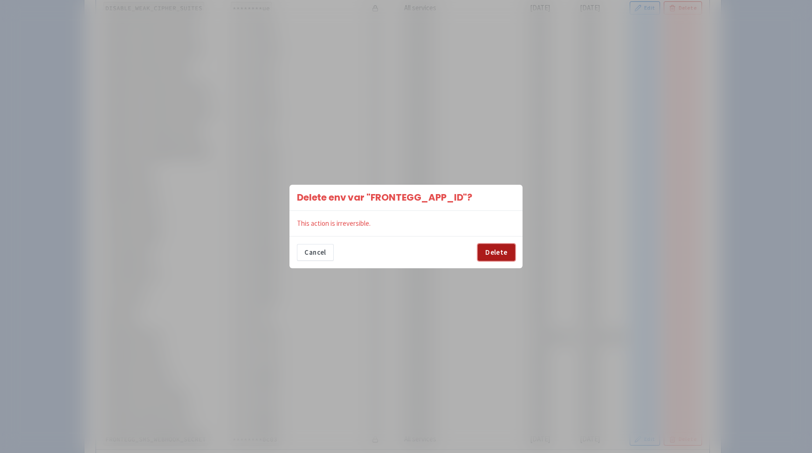
click at [495, 249] on button "Delete" at bounding box center [496, 252] width 37 height 17
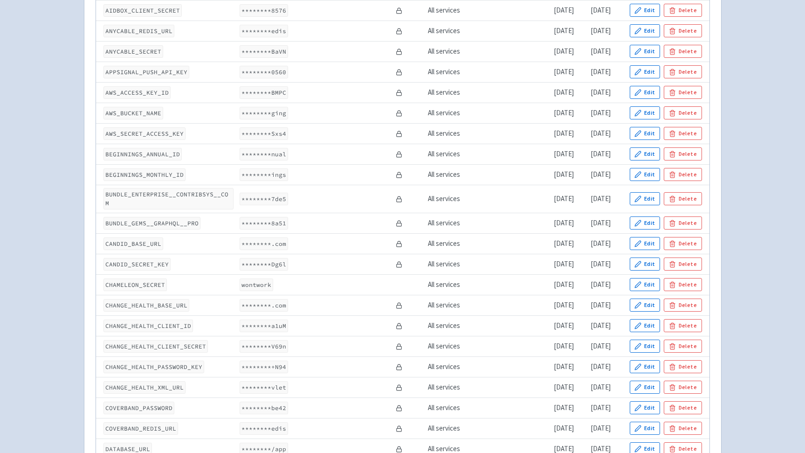
scroll to position [0, 0]
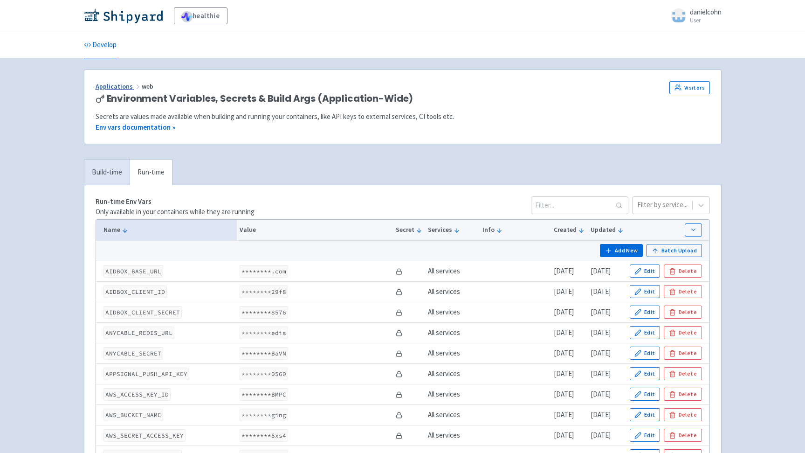
click at [120, 90] on link "Applications" at bounding box center [119, 86] width 46 height 8
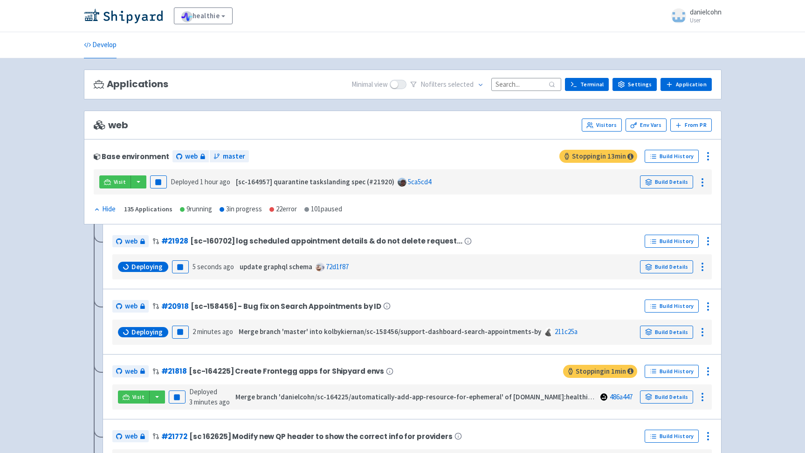
click at [552, 208] on div "Base environment web master Stopping in 13 min Build History Visit Pause Deploy…" at bounding box center [403, 181] width 638 height 85
click at [464, 218] on div "Base environment web master Stopping in 13 min Build History Visit Pause Deploy…" at bounding box center [403, 181] width 638 height 85
click at [524, 215] on div "Base environment web master Stopping in 13 min Build History Visit Pause Deploy…" at bounding box center [403, 181] width 638 height 85
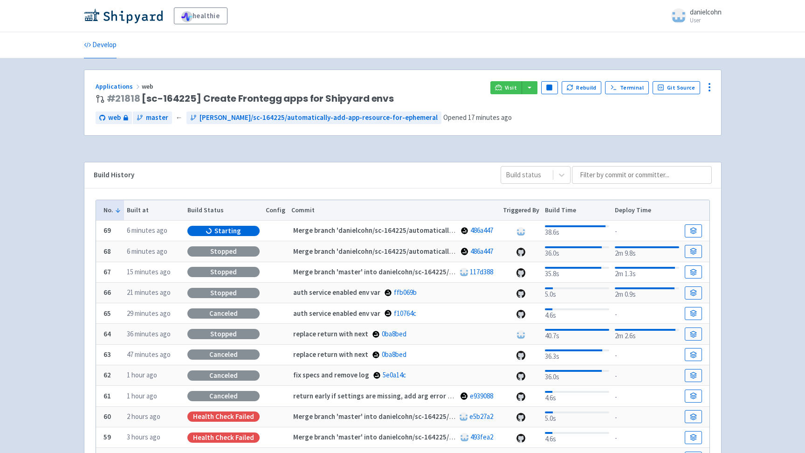
click at [315, 199] on div "No. Built at Build Status Config Commit Triggered By Build Time Deploy Time 69 …" at bounding box center [402, 364] width 637 height 353
click at [691, 224] on td at bounding box center [696, 231] width 28 height 21
click at [692, 228] on icon at bounding box center [694, 229] width 6 height 3
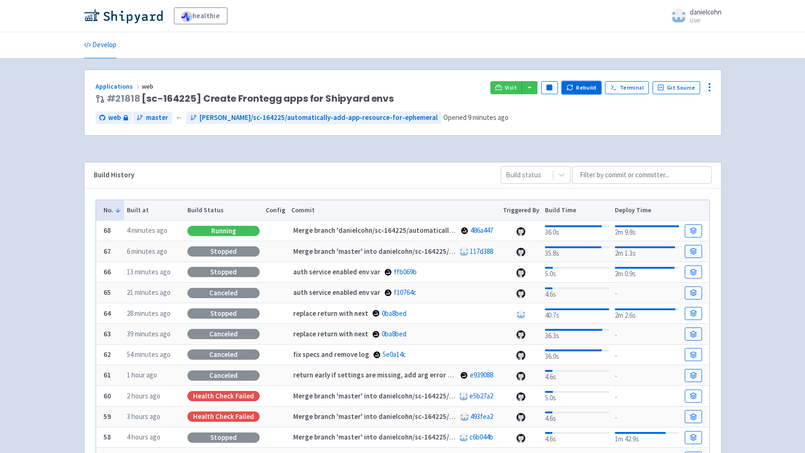
click at [587, 85] on button "Rebuild" at bounding box center [582, 87] width 40 height 13
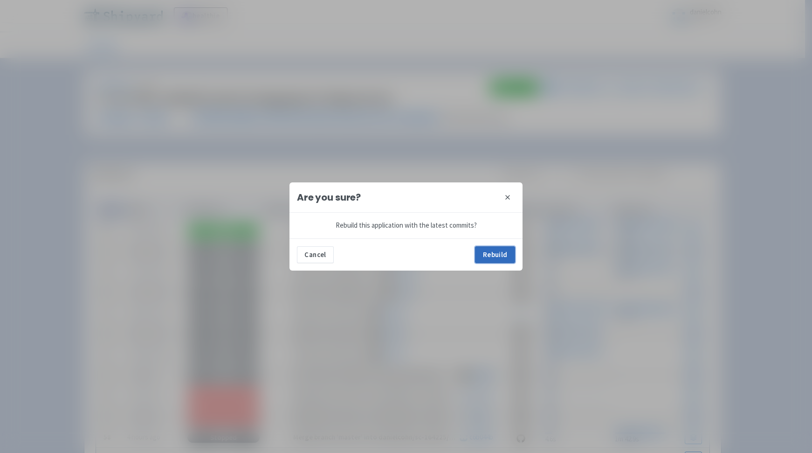
click at [492, 254] on button "Rebuild" at bounding box center [495, 254] width 40 height 17
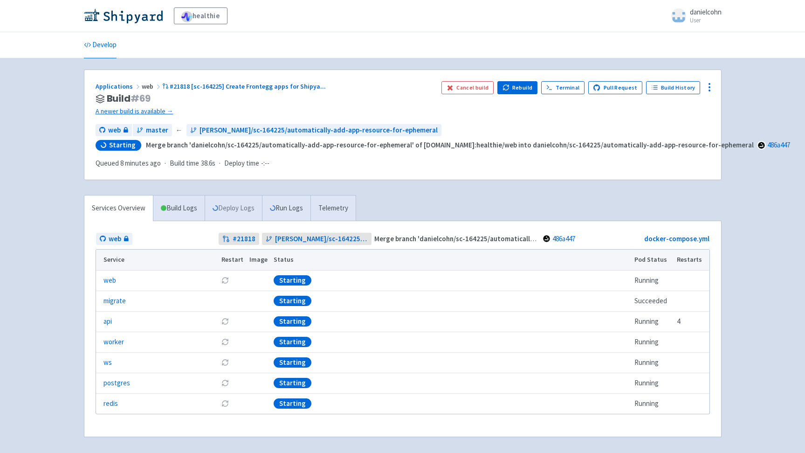
click at [233, 211] on link "Deploy Logs" at bounding box center [233, 208] width 57 height 26
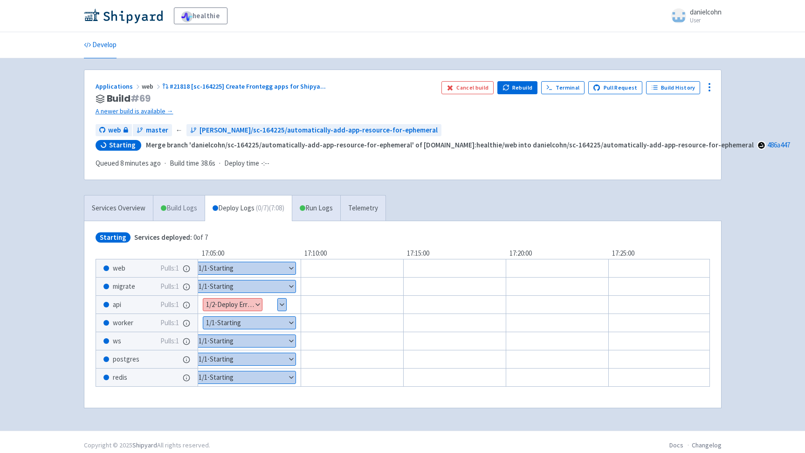
click at [180, 211] on link "Build Logs" at bounding box center [178, 208] width 51 height 26
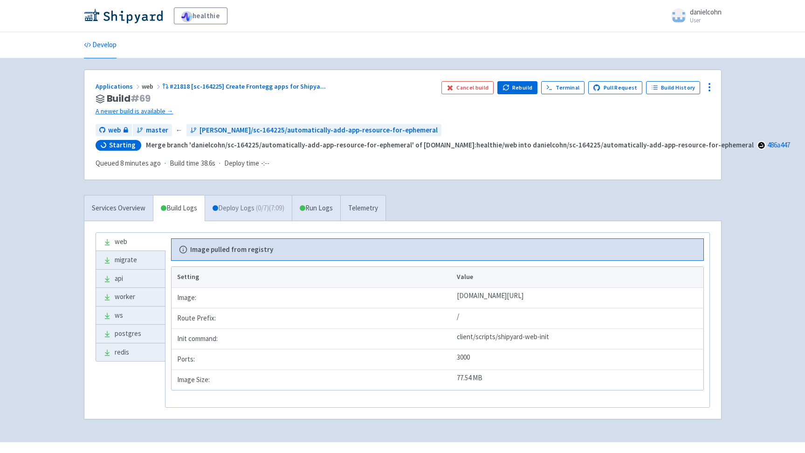
click at [246, 210] on link "Deploy Logs ( 0 / 7 ) (7:09)" at bounding box center [248, 208] width 87 height 26
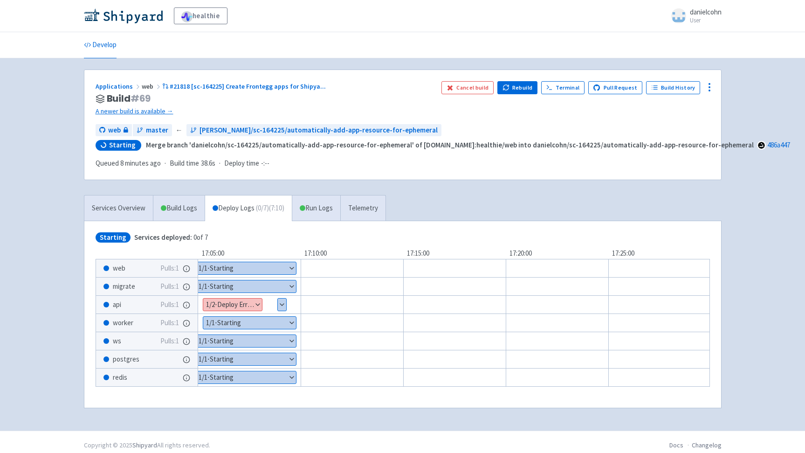
click at [251, 308] on button "Show details" at bounding box center [232, 304] width 59 height 12
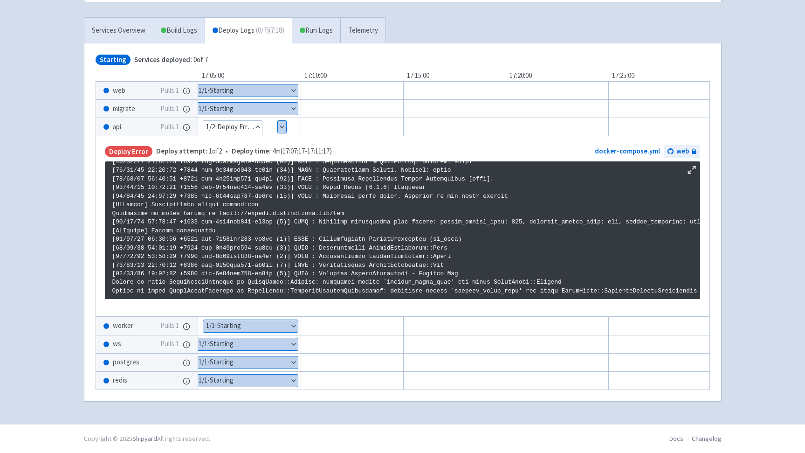
scroll to position [1600, 0]
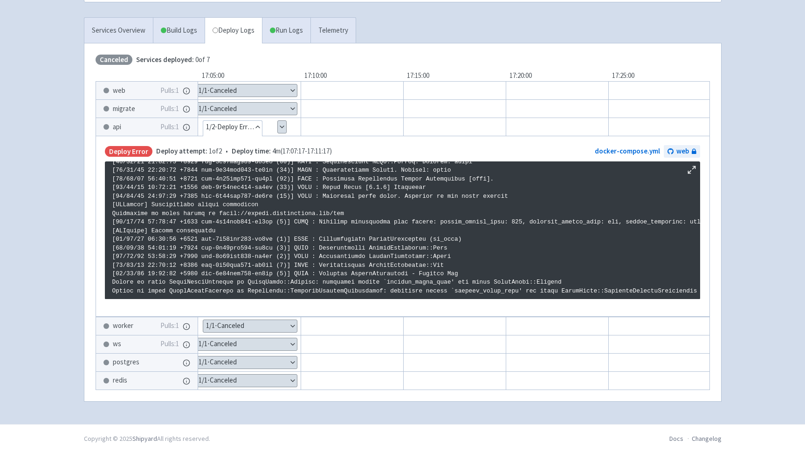
click at [284, 121] on button "Show details" at bounding box center [282, 127] width 8 height 12
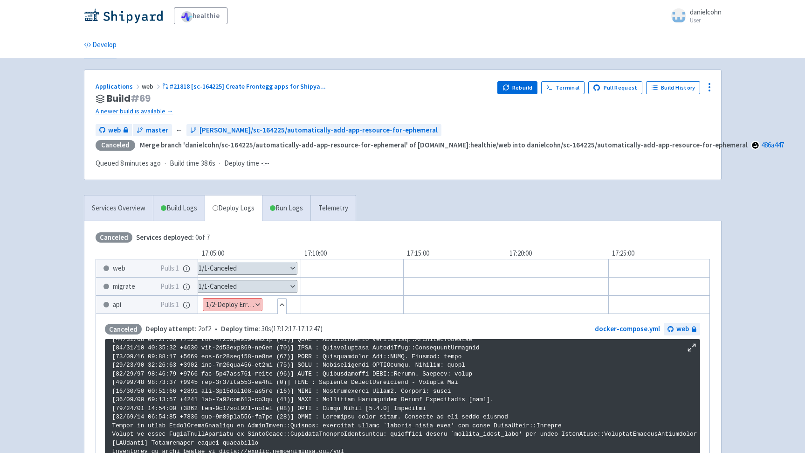
scroll to position [7, 0]
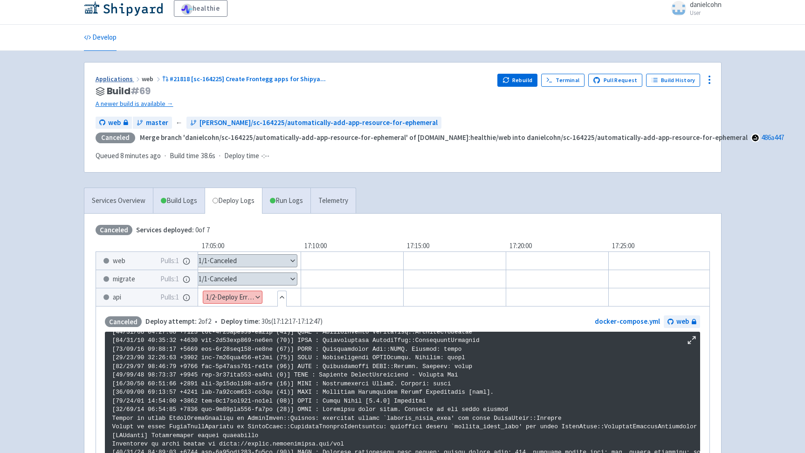
click at [124, 80] on link "Applications" at bounding box center [119, 79] width 46 height 8
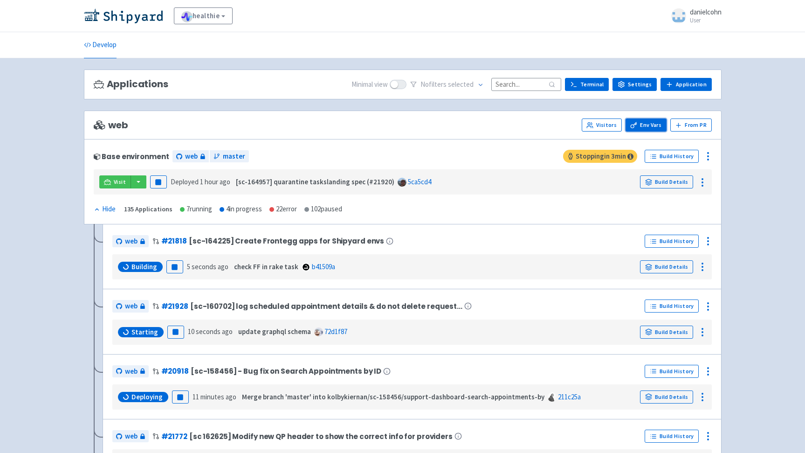
click at [652, 121] on link "Env Vars" at bounding box center [646, 124] width 41 height 13
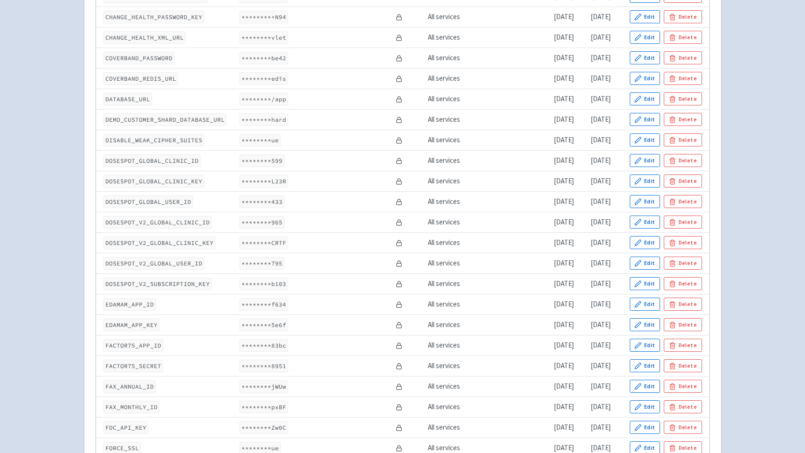
scroll to position [918, 0]
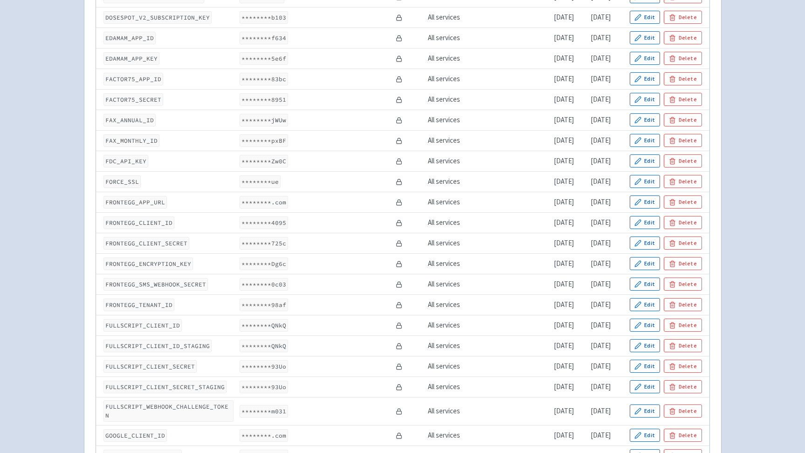
click at [149, 202] on code "FRONTEGG_APP_URL" at bounding box center [135, 202] width 63 height 13
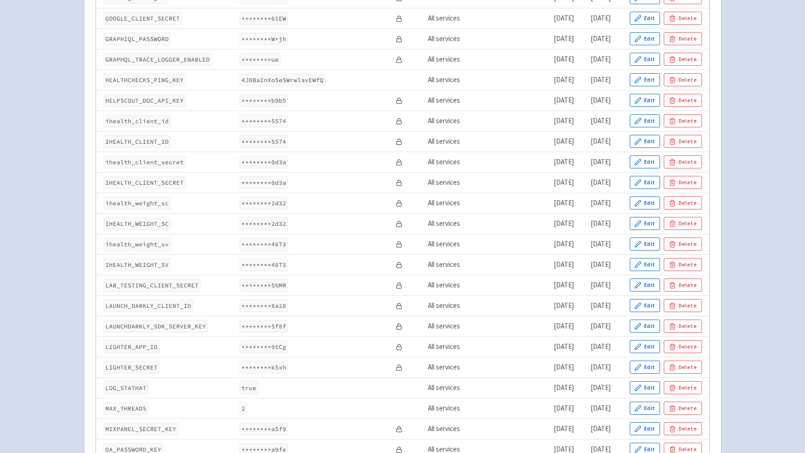
copy code "FRONTEGG_APP_URL"
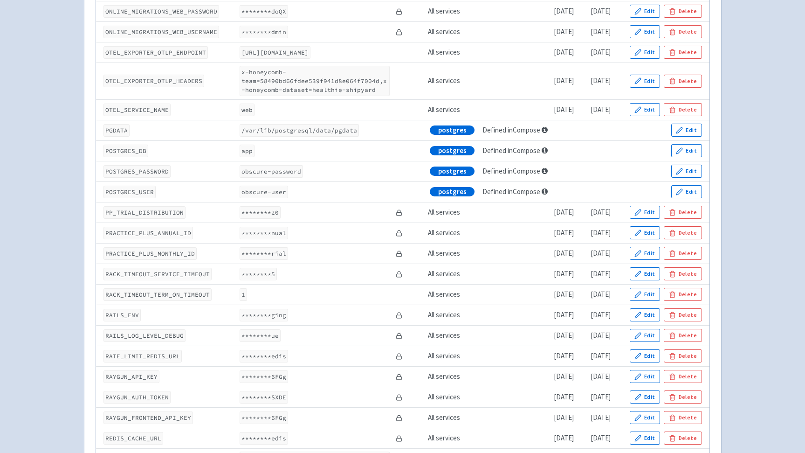
scroll to position [1833, 0]
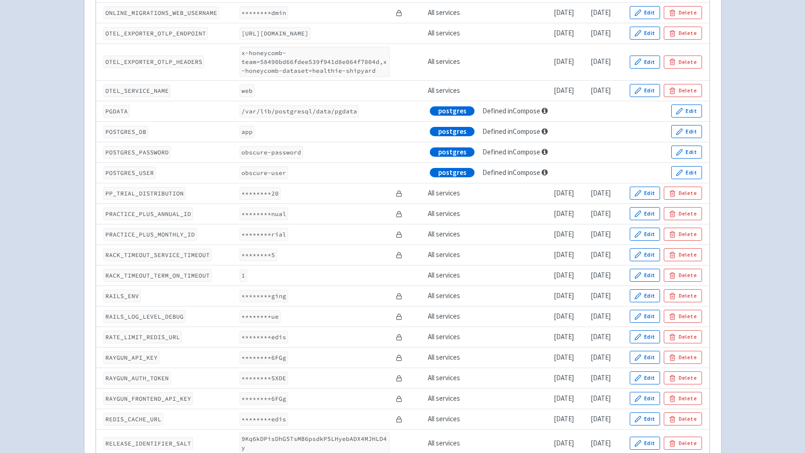
click at [156, 191] on code "PP_TRIAL_DISTRIBUTION" at bounding box center [145, 193] width 82 height 13
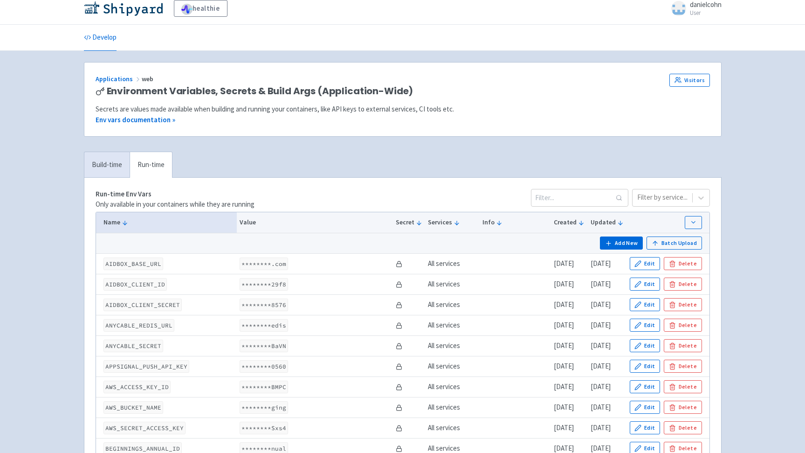
scroll to position [0, 0]
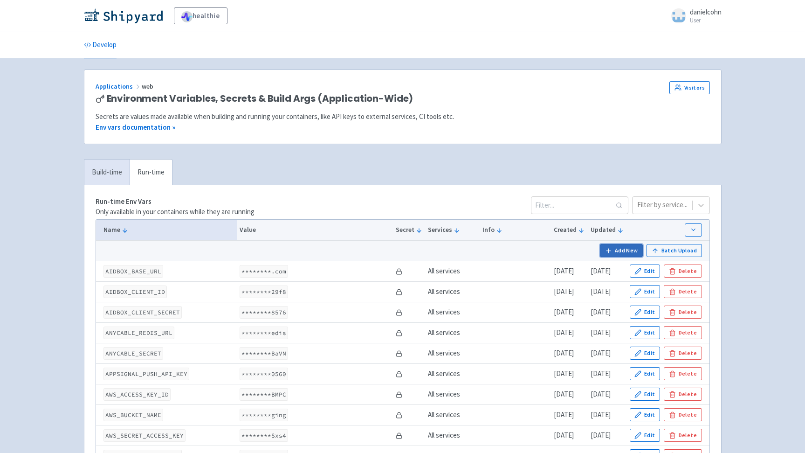
click at [621, 247] on button "Add New" at bounding box center [621, 250] width 43 height 13
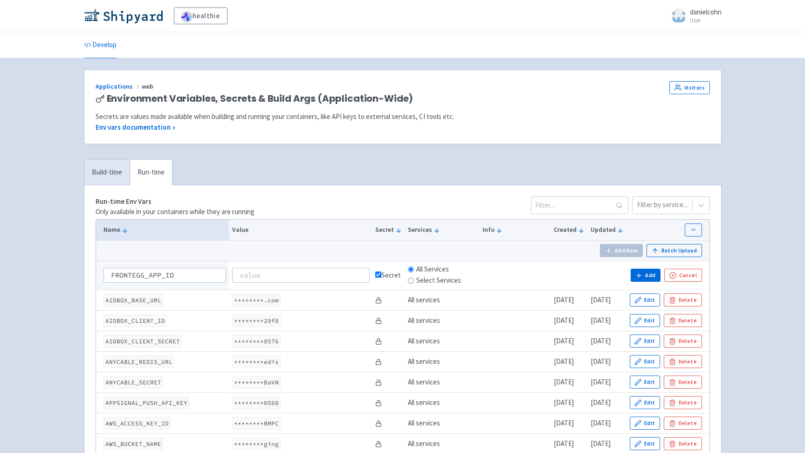
type input "FRONTEGG_APP_ID"
type input "FAKE_APP_ID"
click at [646, 270] on button "Add" at bounding box center [646, 275] width 30 height 13
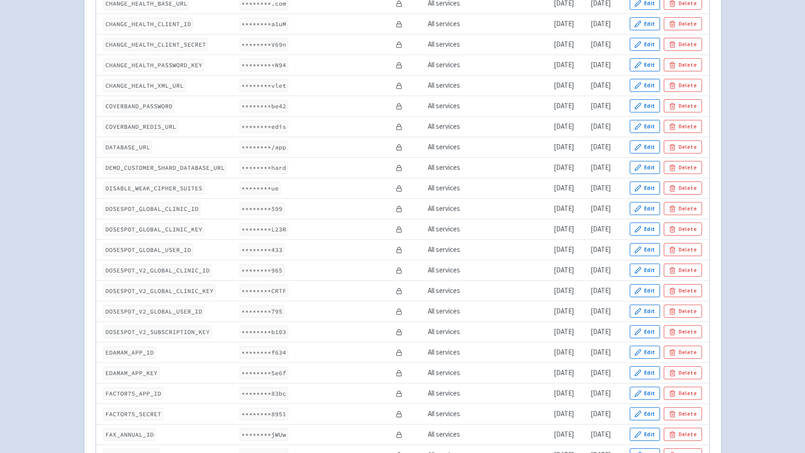
scroll to position [241, 0]
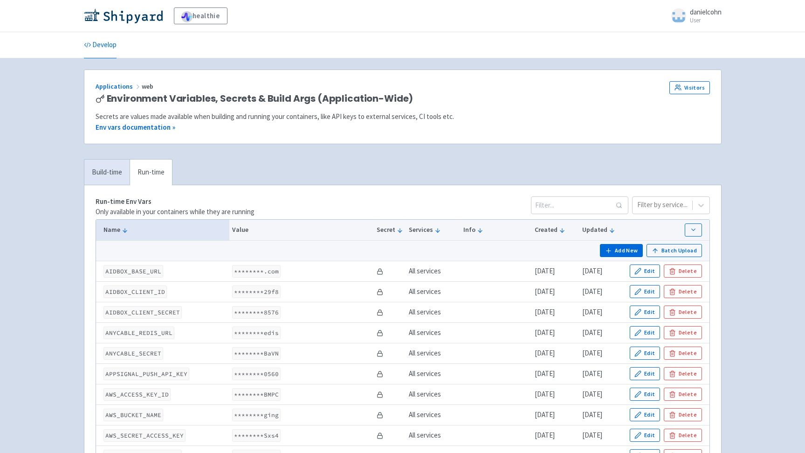
click at [113, 82] on div "Applications web" at bounding box center [343, 86] width 495 height 11
click at [115, 91] on div "Applications web" at bounding box center [343, 86] width 495 height 11
click at [116, 90] on link "Applications" at bounding box center [119, 86] width 46 height 8
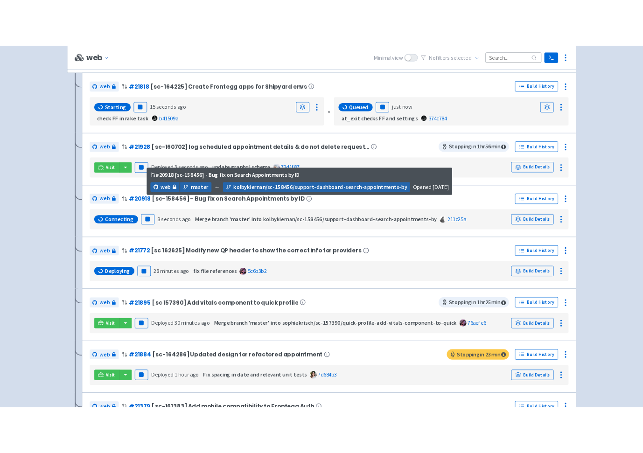
scroll to position [186, 0]
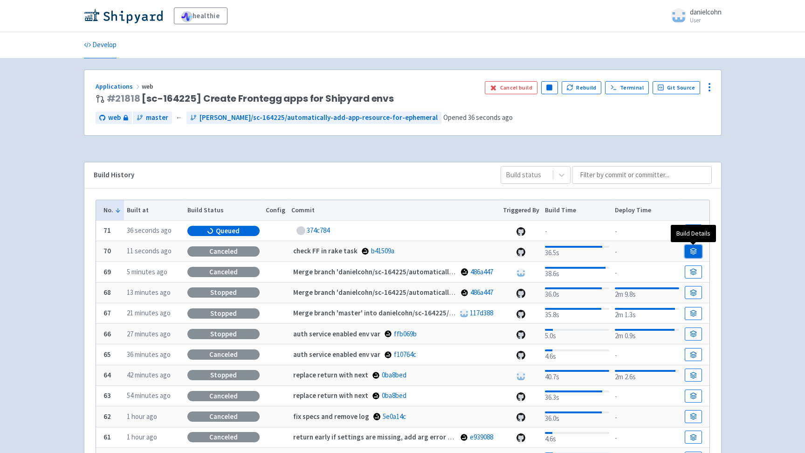
click at [690, 248] on icon at bounding box center [693, 251] width 7 height 7
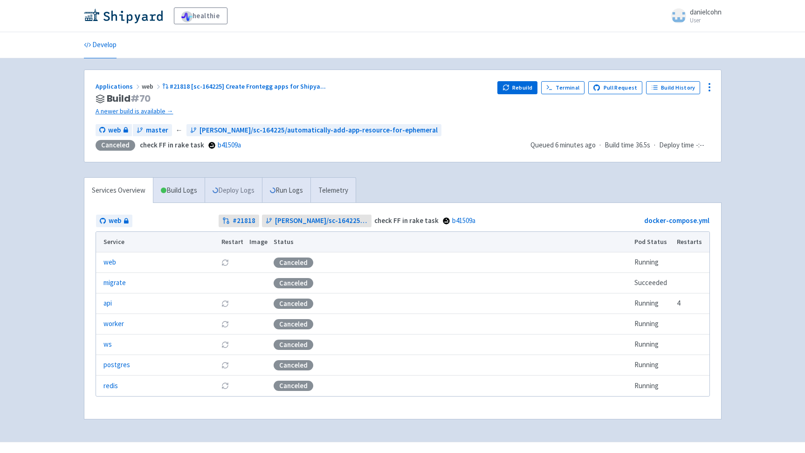
click at [249, 198] on link "Deploy Logs" at bounding box center [233, 191] width 57 height 26
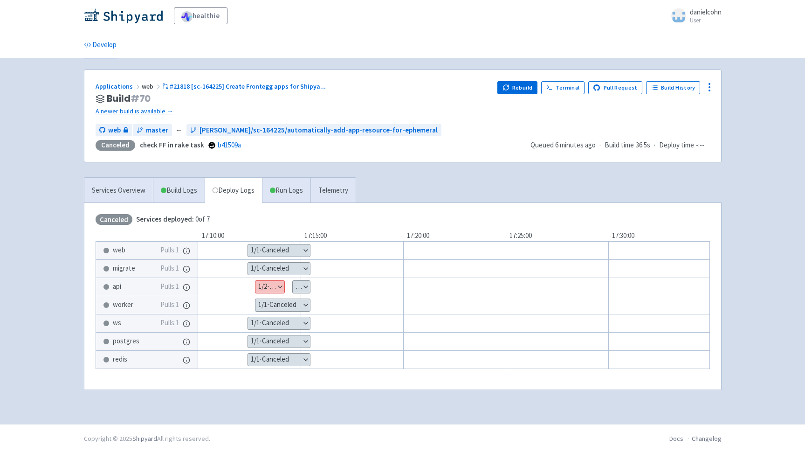
click at [283, 283] on button "Show details" at bounding box center [270, 287] width 29 height 12
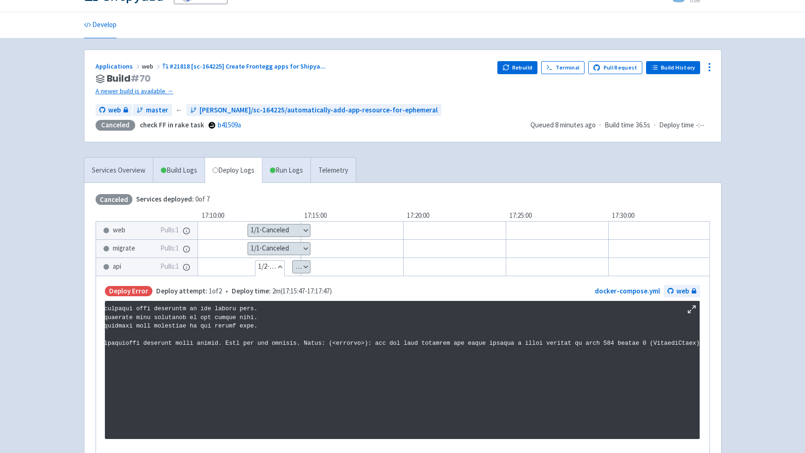
scroll to position [18, 0]
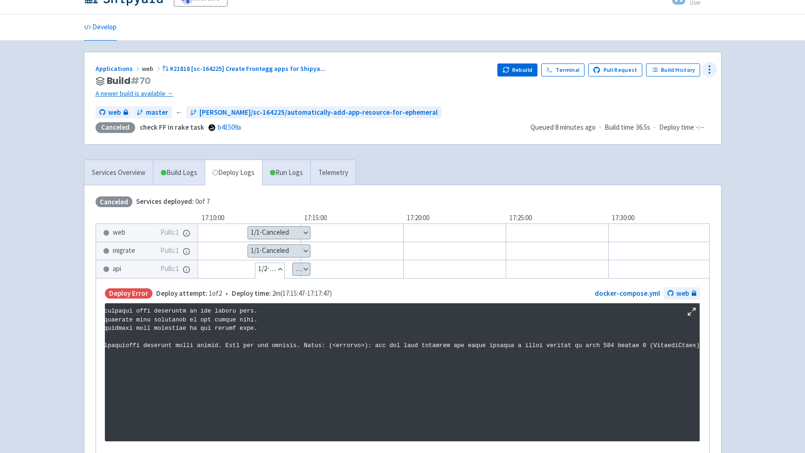
click at [714, 71] on icon at bounding box center [709, 69] width 11 height 11
click at [687, 139] on span "Env Vars" at bounding box center [675, 140] width 62 height 13
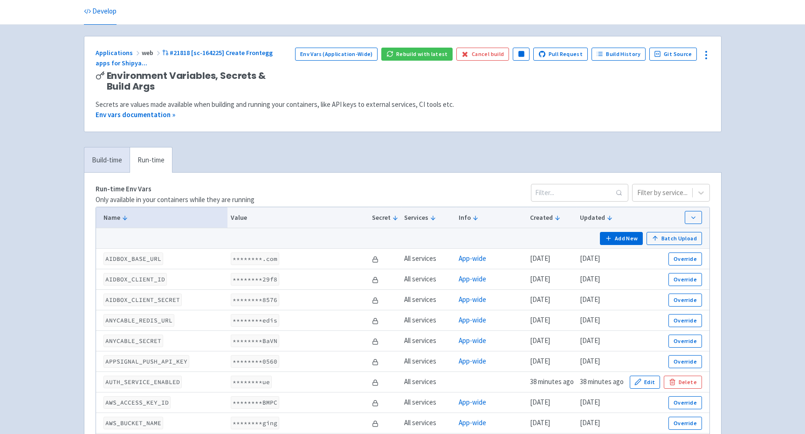
scroll to position [37, 0]
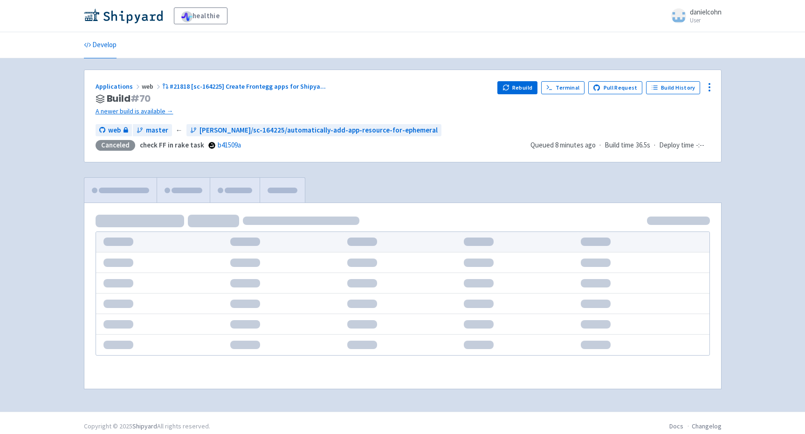
scroll to position [8, 0]
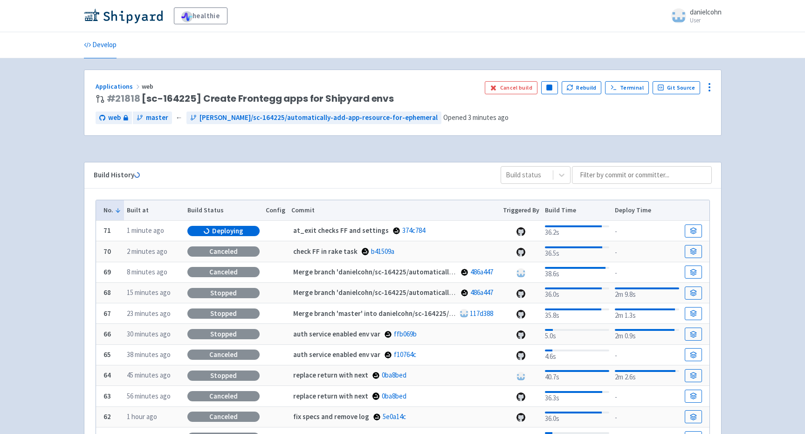
click at [107, 81] on div "Applications web # 21818 [sc-164225] Create Frontegg apps for Shipyard envs Can…" at bounding box center [402, 102] width 637 height 65
click at [109, 84] on link "Applications" at bounding box center [119, 86] width 46 height 8
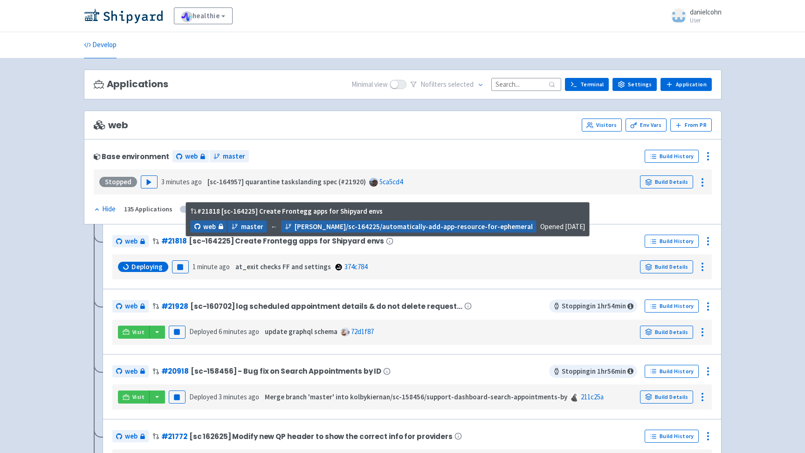
click at [344, 238] on span "[sc-164225] Create Frontegg apps for Shipyard envs" at bounding box center [286, 241] width 195 height 8
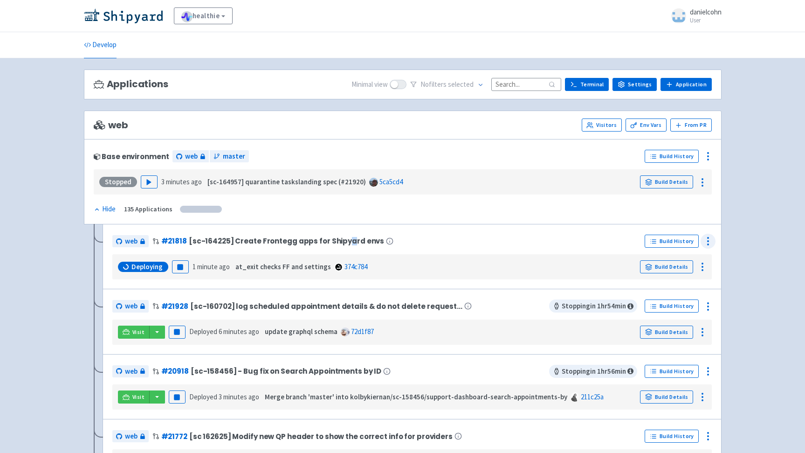
click at [711, 243] on icon at bounding box center [708, 240] width 11 height 11
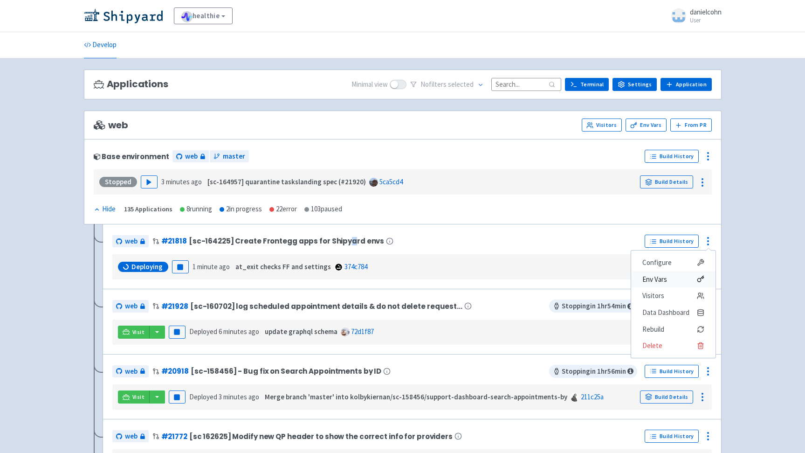
click at [671, 280] on span "Env Vars" at bounding box center [674, 279] width 62 height 13
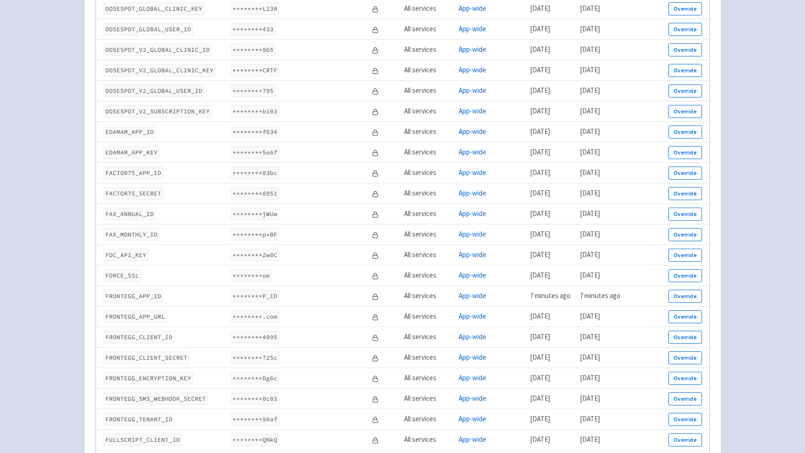
scroll to position [1000, 0]
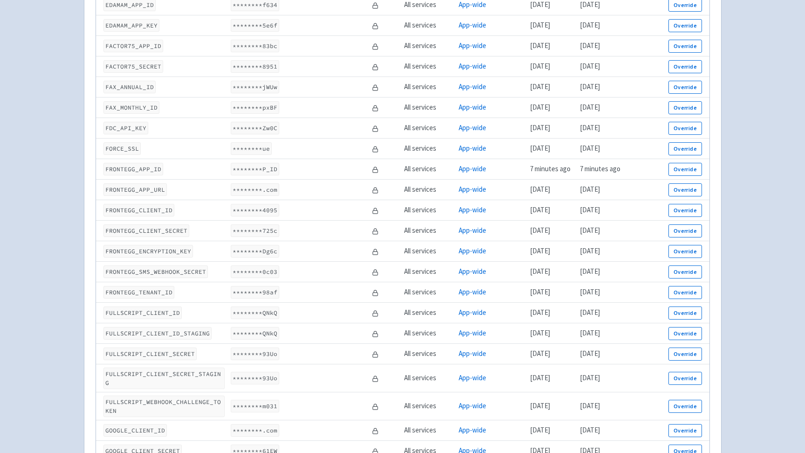
click at [236, 165] on code "********P_ID" at bounding box center [255, 169] width 48 height 13
click at [677, 166] on button "Override" at bounding box center [685, 169] width 33 height 13
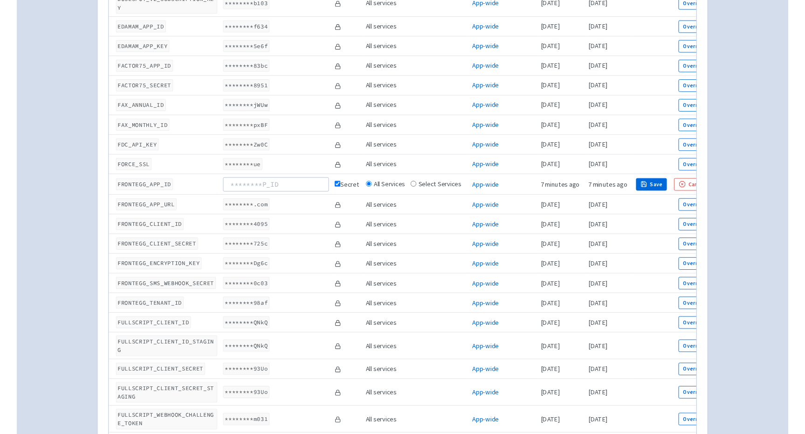
scroll to position [1015, 0]
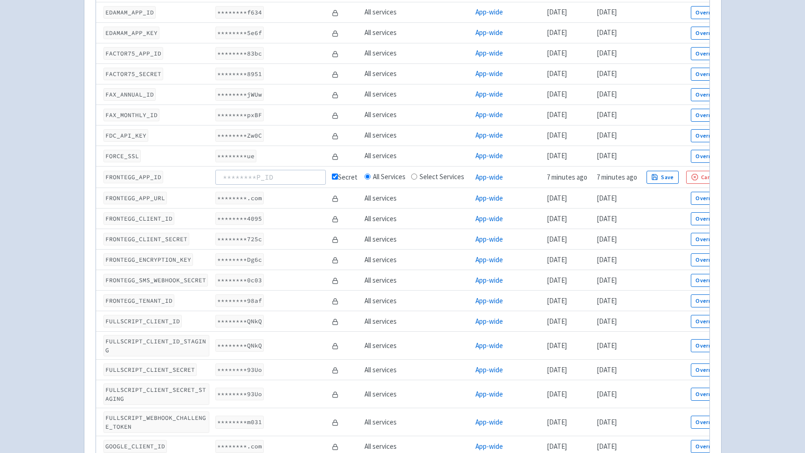
click at [134, 171] on code "FRONTEGG_APP_ID" at bounding box center [134, 177] width 60 height 13
copy code "FRONTEGG_APP_ID"
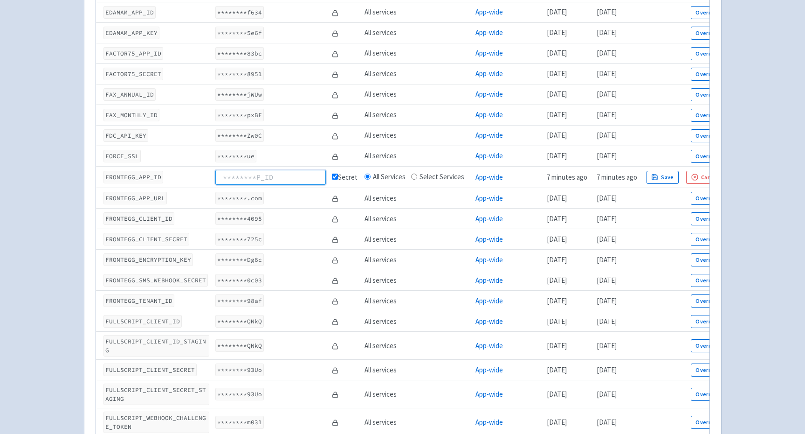
click at [247, 170] on input at bounding box center [270, 177] width 111 height 15
click at [698, 171] on button "Cancel" at bounding box center [704, 177] width 37 height 13
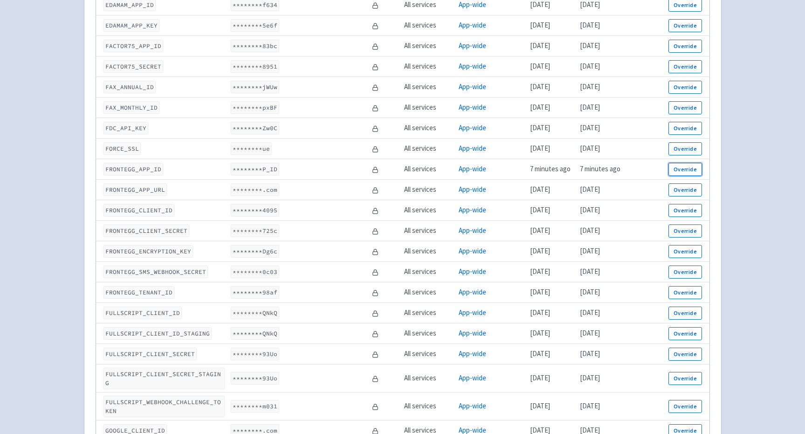
drag, startPoint x: 693, startPoint y: 163, endPoint x: 591, endPoint y: 177, distance: 103.1
click at [693, 163] on button "Override" at bounding box center [685, 169] width 33 height 13
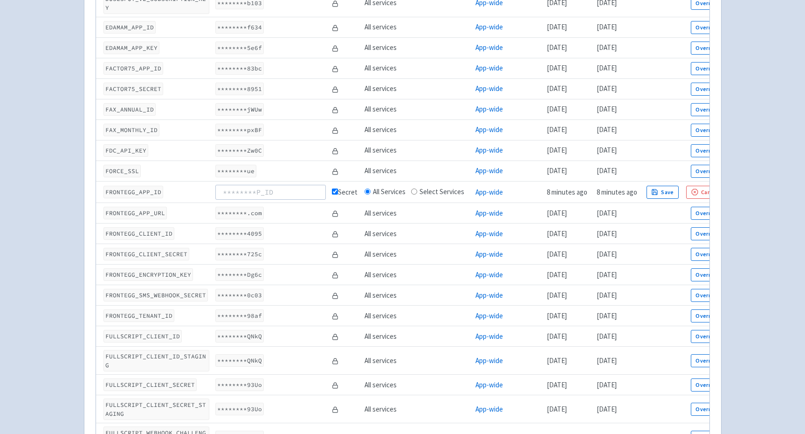
scroll to position [1015, 0]
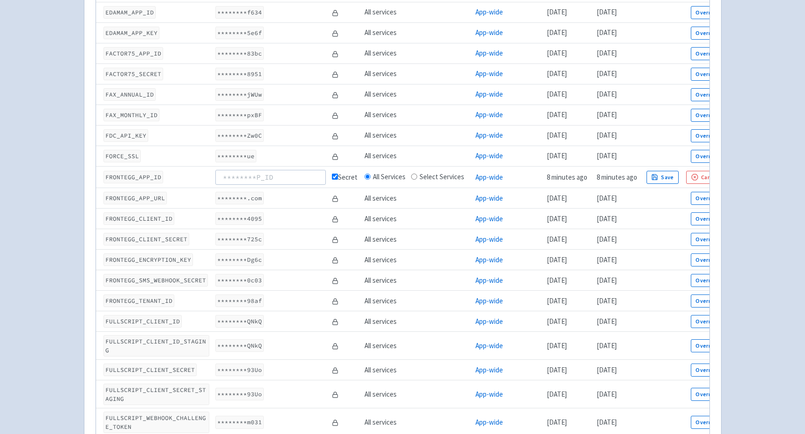
click at [266, 170] on input at bounding box center [270, 177] width 111 height 15
type input "fake"
click at [676, 171] on button "Save" at bounding box center [663, 177] width 33 height 13
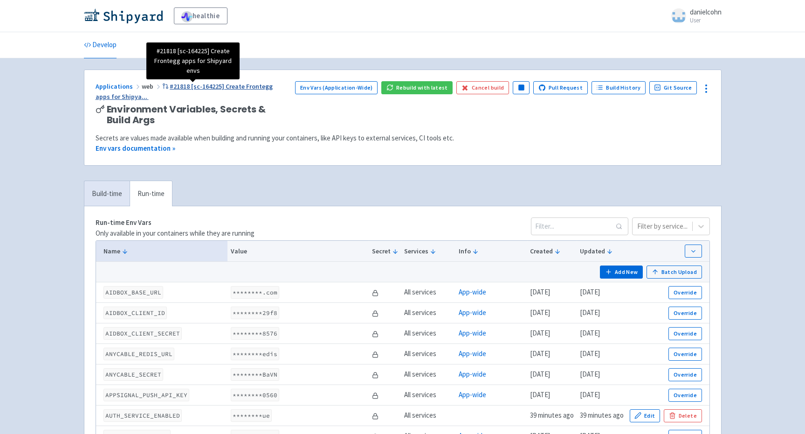
click at [203, 83] on span "#21818 [sc-164225] Create Frontegg apps for Shipya ..." at bounding box center [185, 91] width 178 height 19
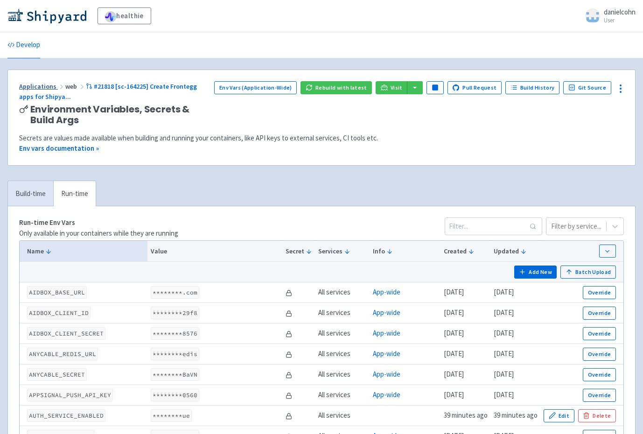
click at [37, 83] on link "Applications" at bounding box center [42, 86] width 46 height 8
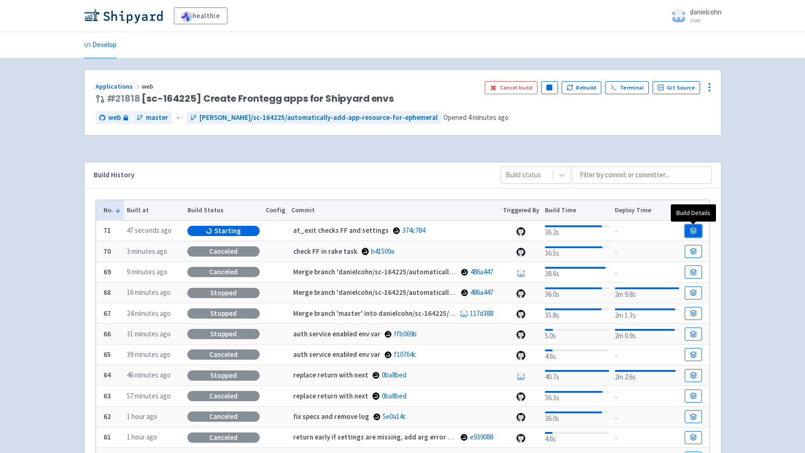
click at [695, 234] on icon at bounding box center [693, 230] width 7 height 7
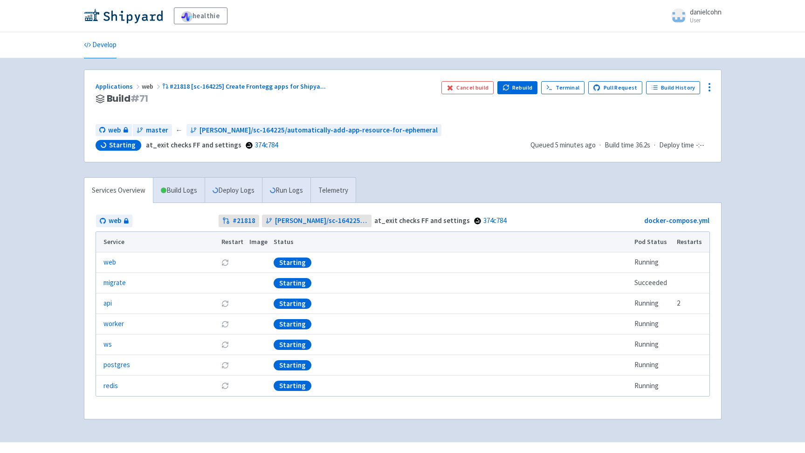
click at [241, 195] on link "Deploy Logs" at bounding box center [233, 191] width 57 height 26
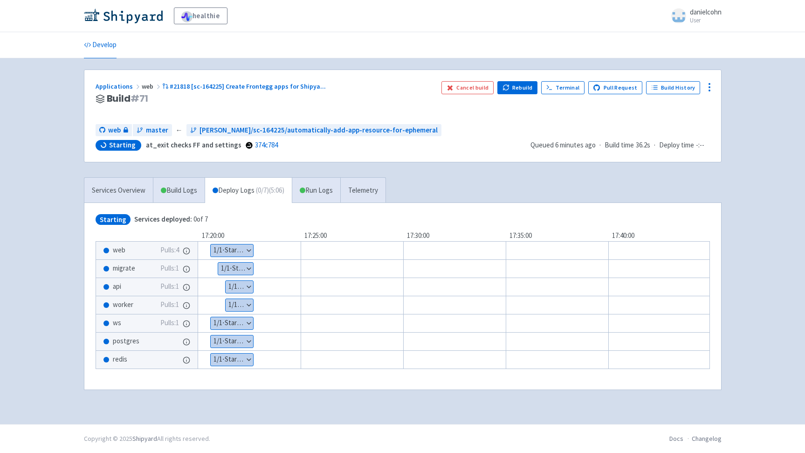
click at [249, 287] on button "Show details" at bounding box center [240, 287] width 28 height 12
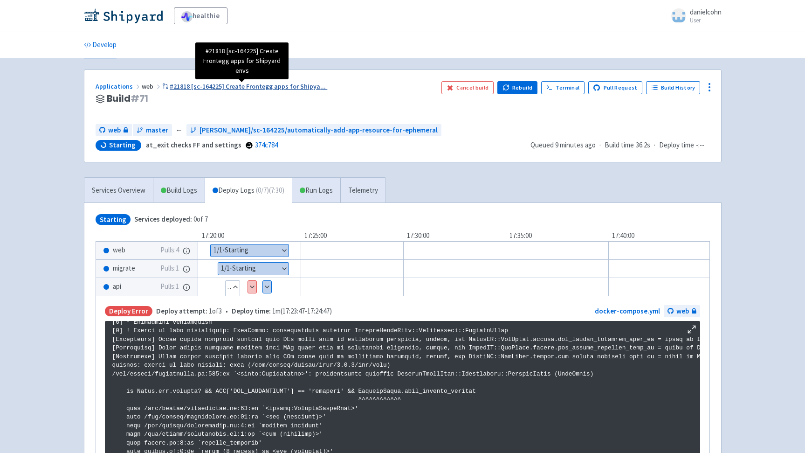
click at [243, 84] on span "#21818 [sc-164225] Create Frontegg apps for Shipya ..." at bounding box center [248, 86] width 156 height 8
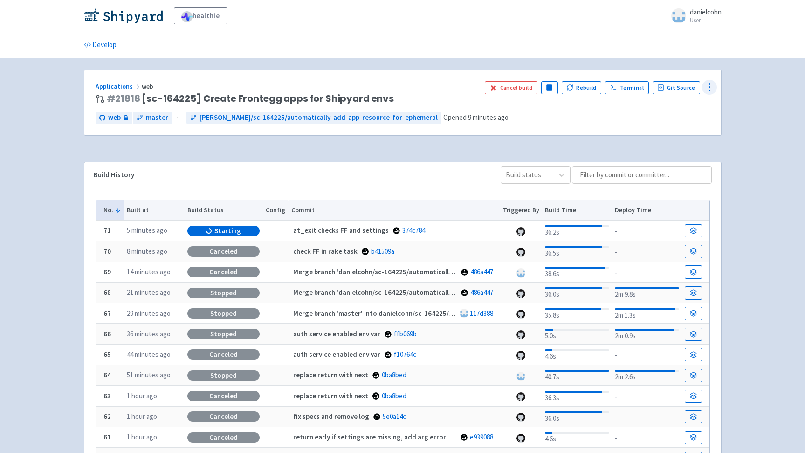
click at [707, 92] on icon at bounding box center [709, 87] width 11 height 11
click at [661, 158] on span "Env Vars" at bounding box center [656, 158] width 25 height 13
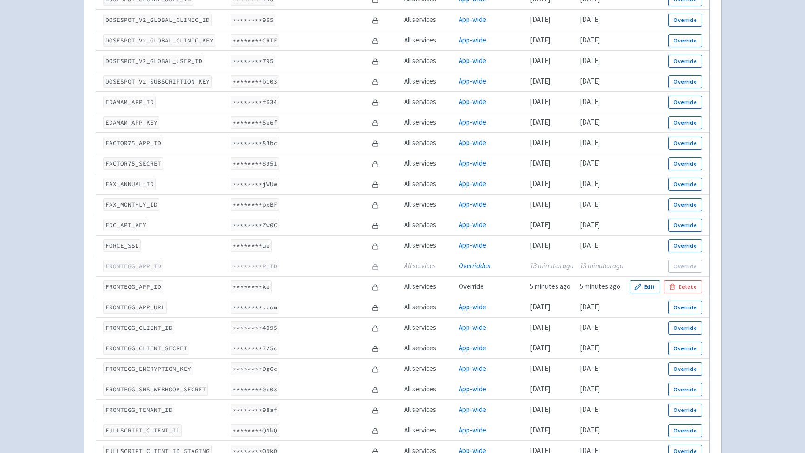
scroll to position [955, 0]
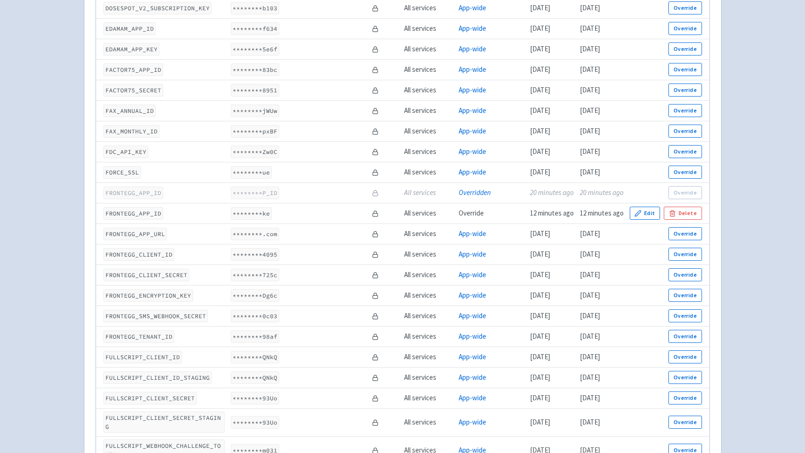
scroll to position [976, 0]
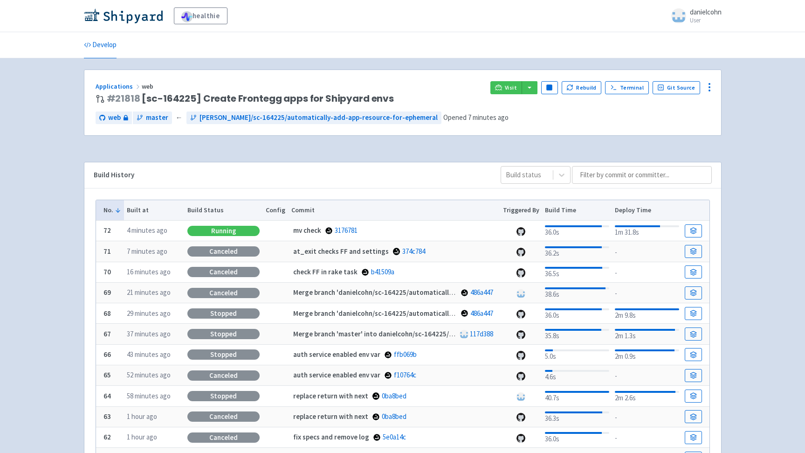
click at [492, 80] on div "Applications web # 21818 [sc-164225] Create Frontegg apps for Shipyard envs Vis…" at bounding box center [402, 102] width 637 height 65
click at [511, 91] on link "Visit" at bounding box center [507, 87] width 32 height 13
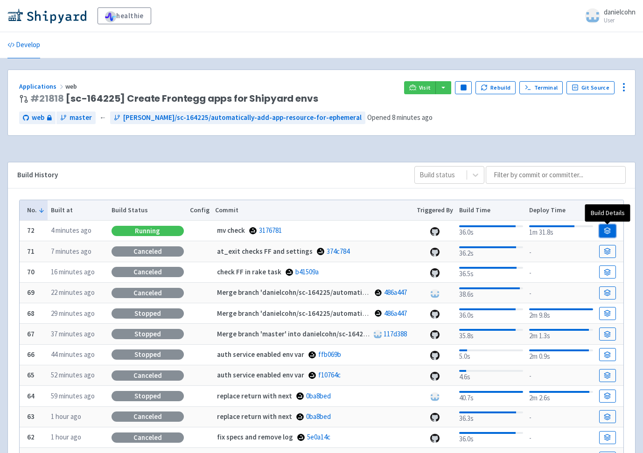
click at [605, 235] on link at bounding box center [607, 230] width 17 height 13
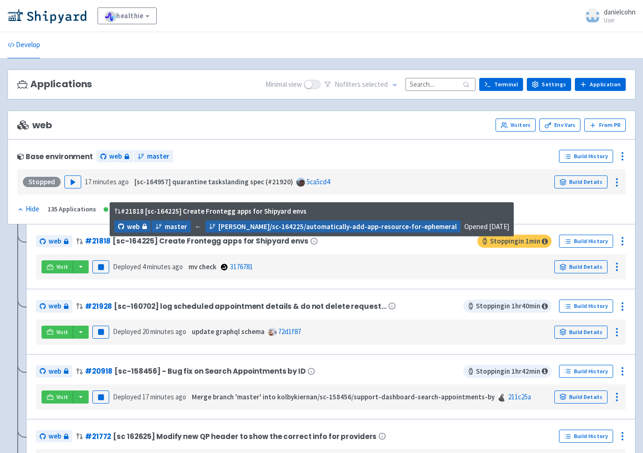
click at [200, 239] on span "[sc-164225] Create Frontegg apps for Shipyard envs" at bounding box center [209, 241] width 195 height 8
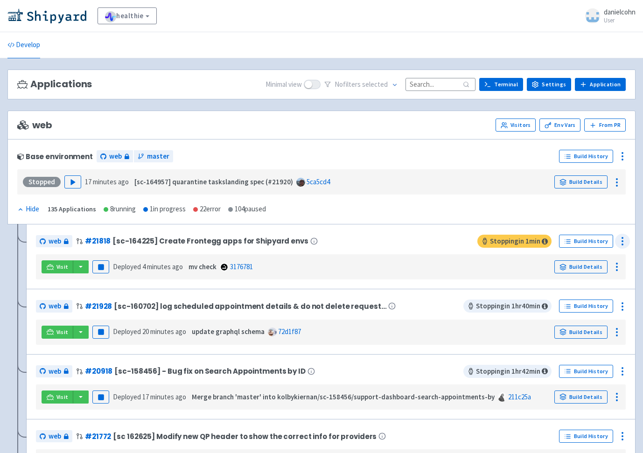
click at [621, 239] on icon at bounding box center [621, 240] width 11 height 11
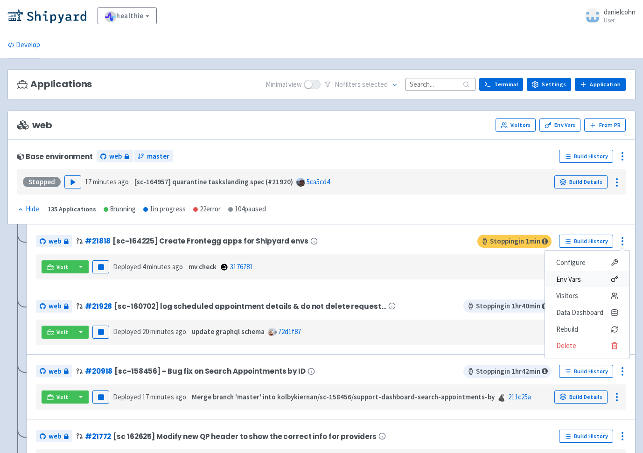
click at [590, 283] on span "Env Vars" at bounding box center [587, 279] width 62 height 13
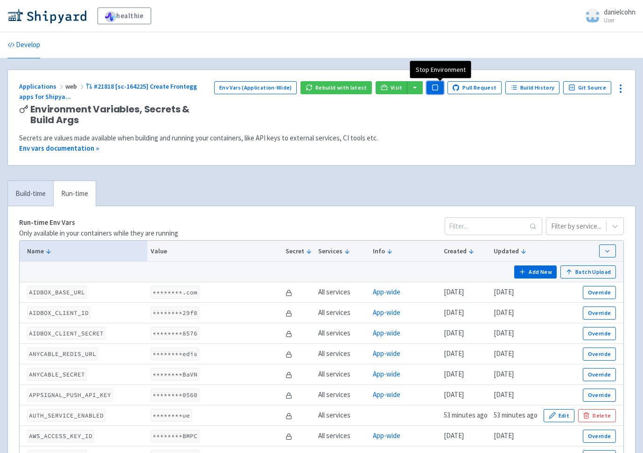
click at [437, 91] on icon "button" at bounding box center [434, 87] width 7 height 7
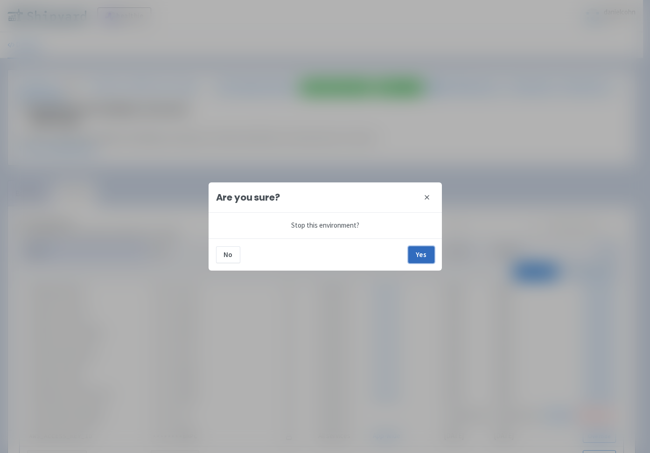
click at [429, 260] on button "Yes" at bounding box center [421, 254] width 26 height 17
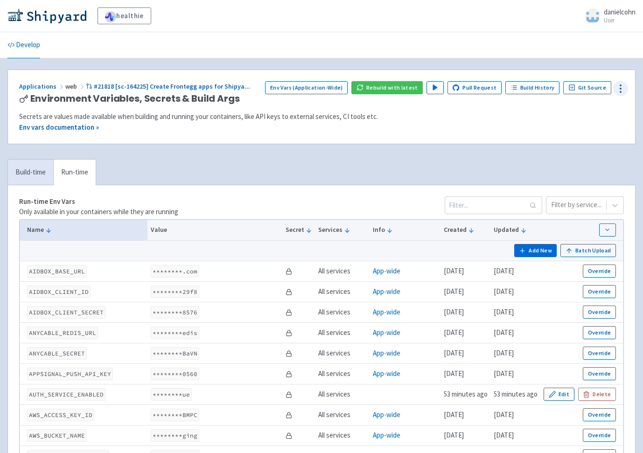
click at [623, 90] on icon at bounding box center [620, 88] width 11 height 11
drag, startPoint x: 478, startPoint y: 133, endPoint x: 489, endPoint y: 137, distance: 11.4
click at [478, 133] on div "Applications web #21818 [sc-164225] Create Frontegg apps for Shipya ... Environ…" at bounding box center [321, 107] width 627 height 74
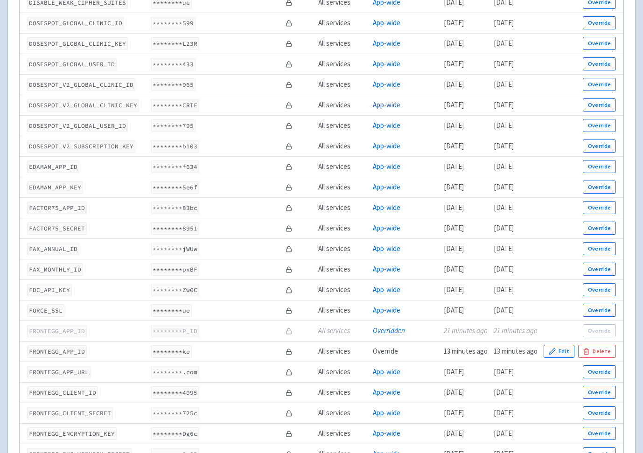
scroll to position [836, 0]
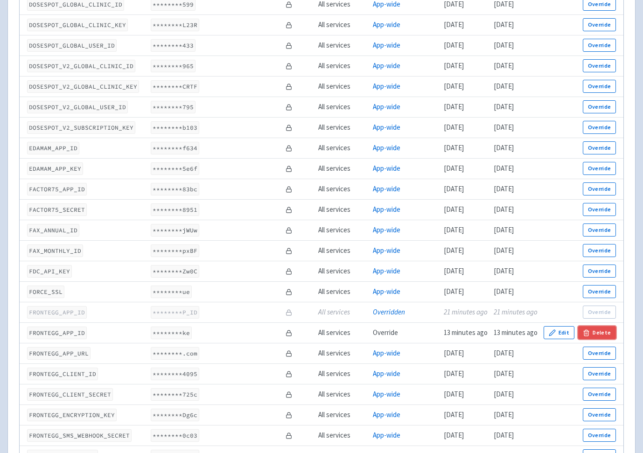
click at [604, 328] on button "Delete" at bounding box center [597, 332] width 38 height 13
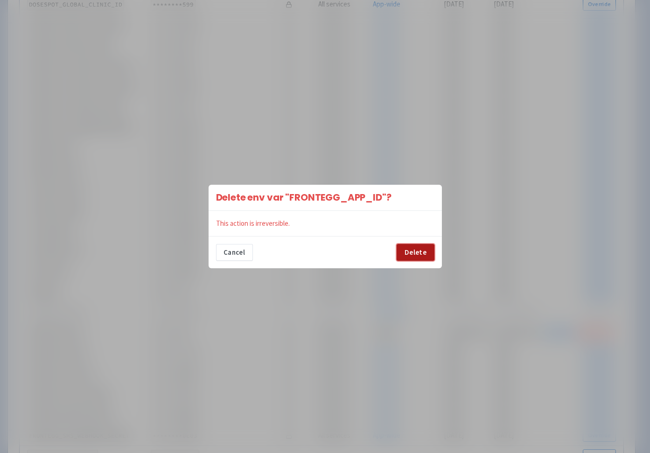
click at [426, 254] on button "Delete" at bounding box center [414, 252] width 37 height 17
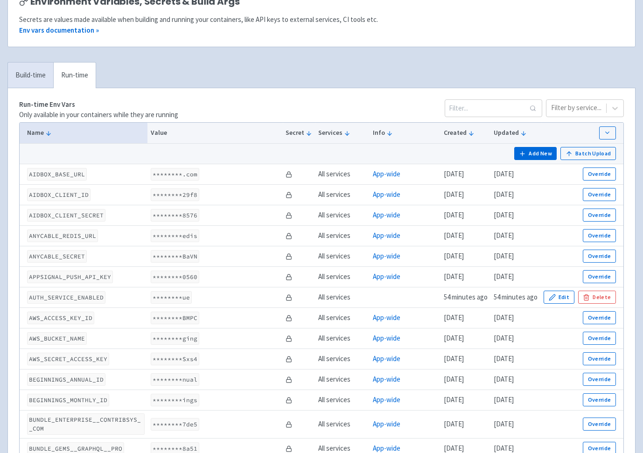
scroll to position [0, 0]
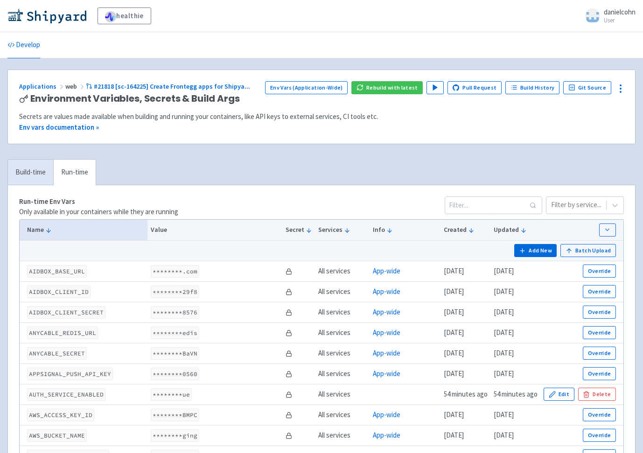
drag, startPoint x: 45, startPoint y: 168, endPoint x: 92, endPoint y: 161, distance: 47.1
click at [45, 168] on link "Build-time" at bounding box center [30, 172] width 45 height 26
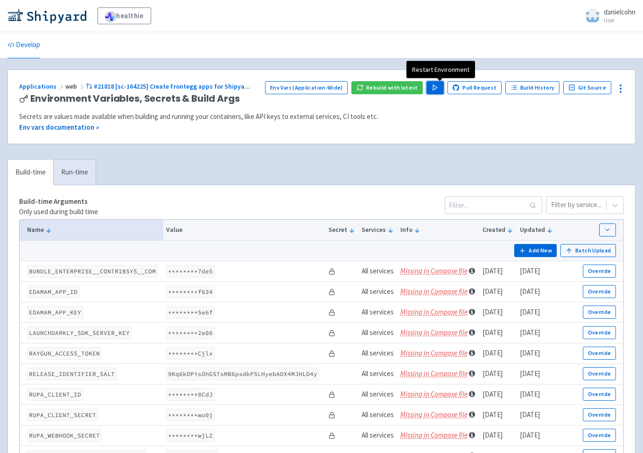
click at [443, 89] on button "Play" at bounding box center [434, 87] width 17 height 13
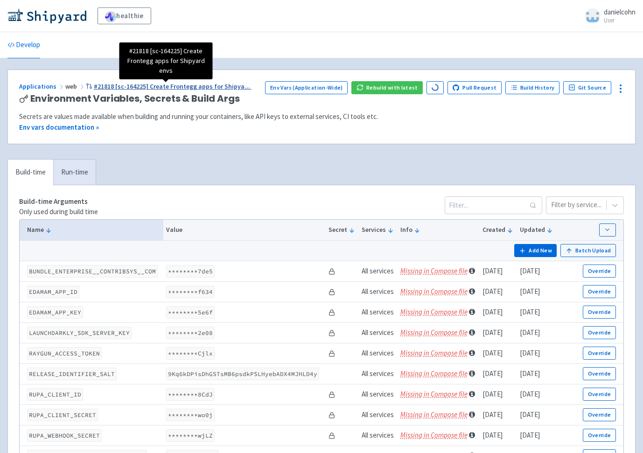
click at [109, 88] on span "#21818 [sc-164225] Create Frontegg apps for Shipya ..." at bounding box center [172, 86] width 156 height 8
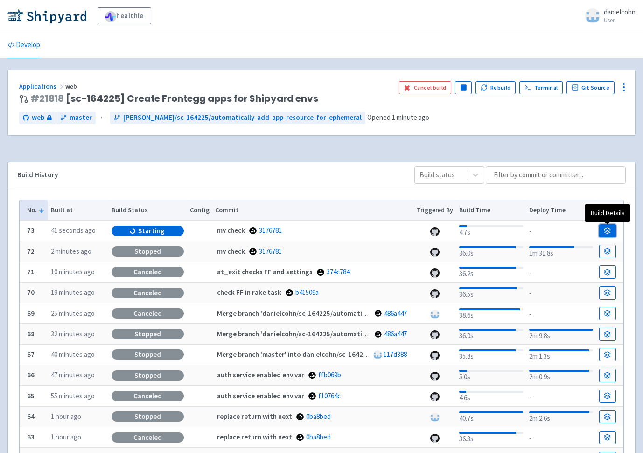
click at [607, 234] on icon at bounding box center [606, 230] width 7 height 7
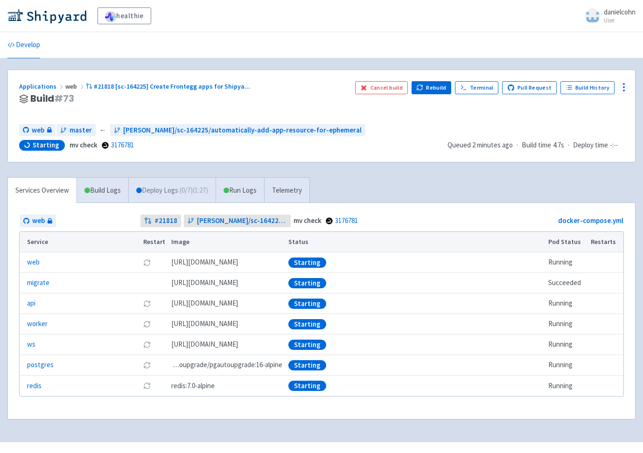
click at [191, 195] on span "( 0 / 7 ) (1:27)" at bounding box center [194, 190] width 28 height 11
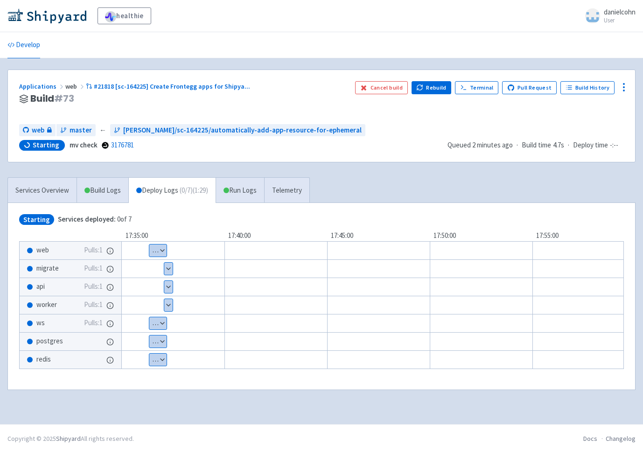
click at [171, 288] on button "Show details" at bounding box center [168, 287] width 8 height 12
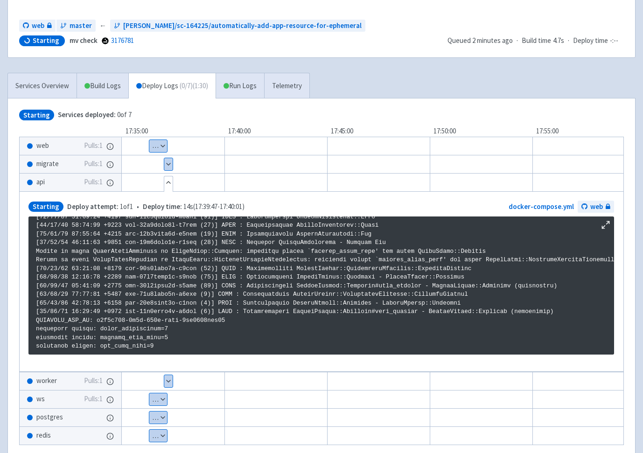
scroll to position [167, 0]
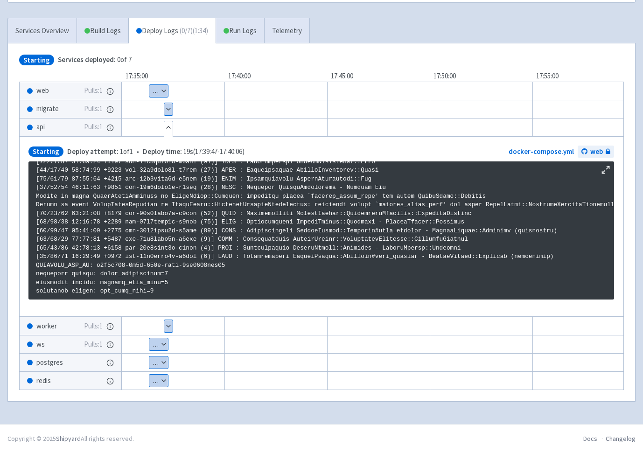
click at [171, 125] on button "Hide details" at bounding box center [168, 127] width 8 height 12
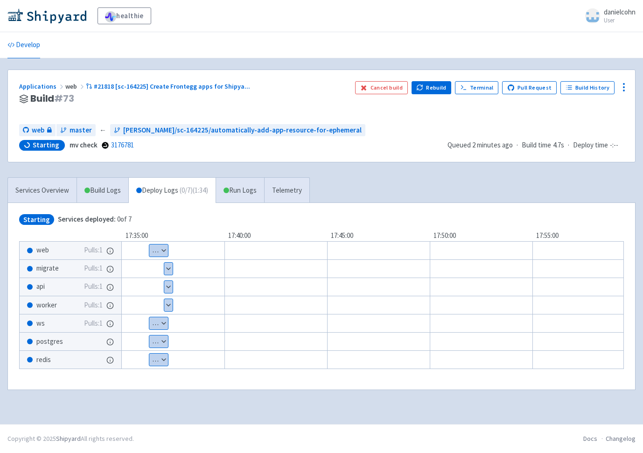
scroll to position [0, 0]
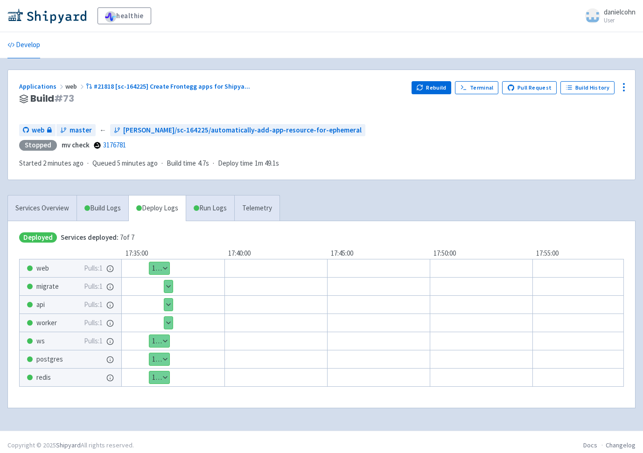
click at [317, 104] on h3 "Build # 73" at bounding box center [211, 98] width 385 height 11
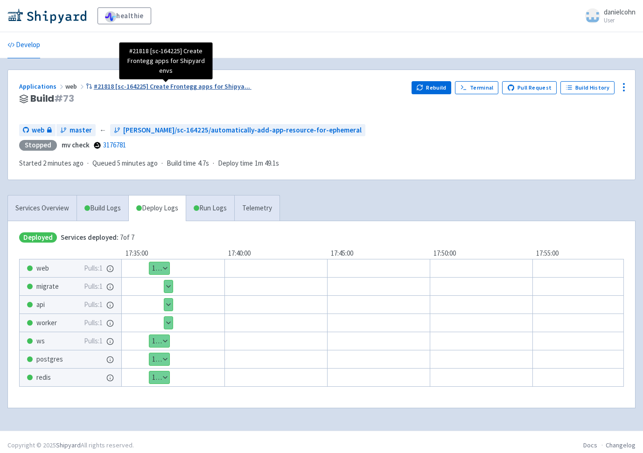
click at [208, 86] on span "#21818 [sc-164225] Create Frontegg apps for Shipya ..." at bounding box center [172, 86] width 156 height 8
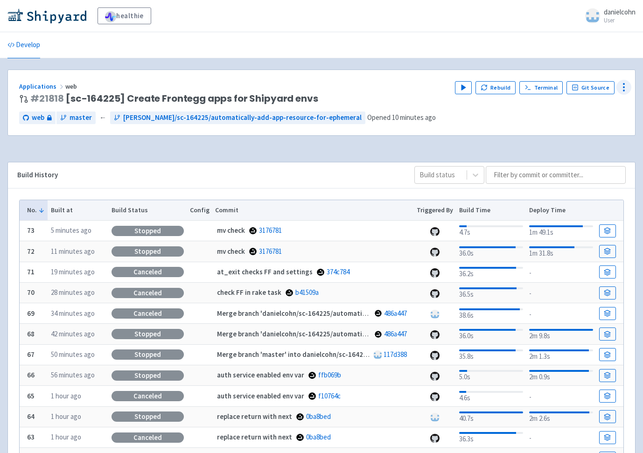
click at [620, 89] on icon at bounding box center [623, 87] width 11 height 11
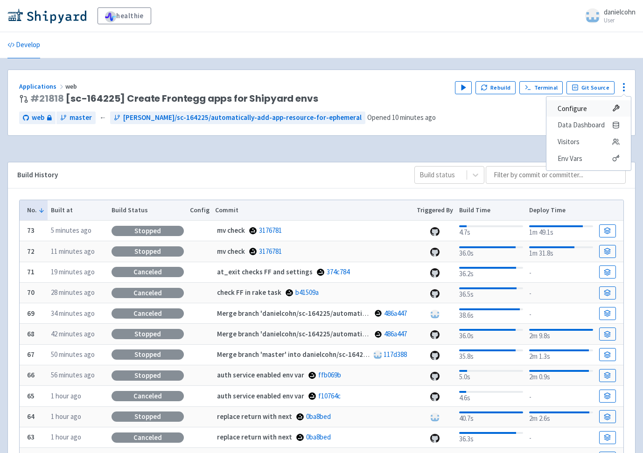
click at [599, 107] on span "Configure" at bounding box center [588, 108] width 62 height 13
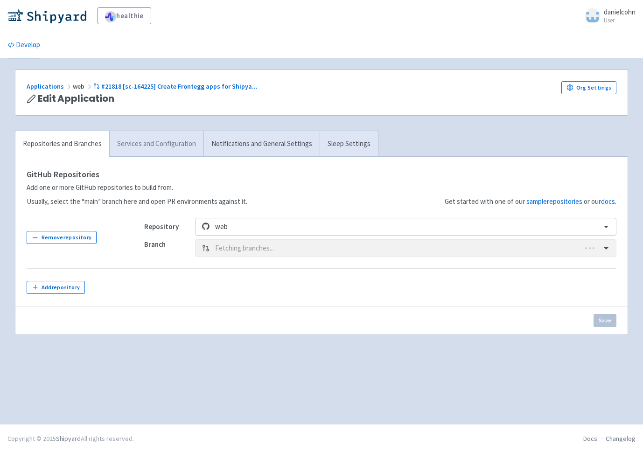
click at [177, 150] on link "Services and Configuration" at bounding box center [156, 144] width 94 height 26
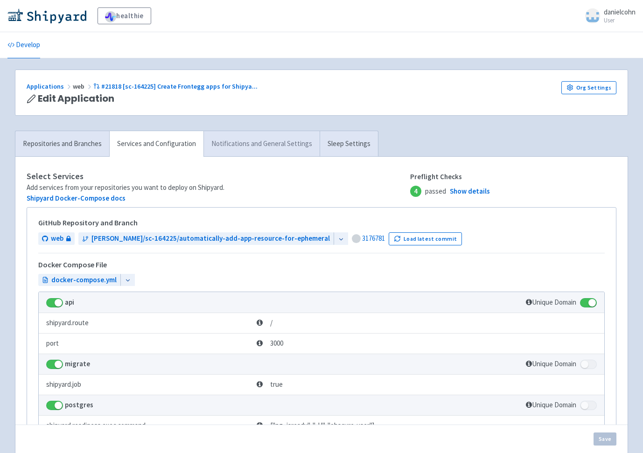
click at [254, 155] on link "Notifications and General Settings" at bounding box center [261, 144] width 116 height 26
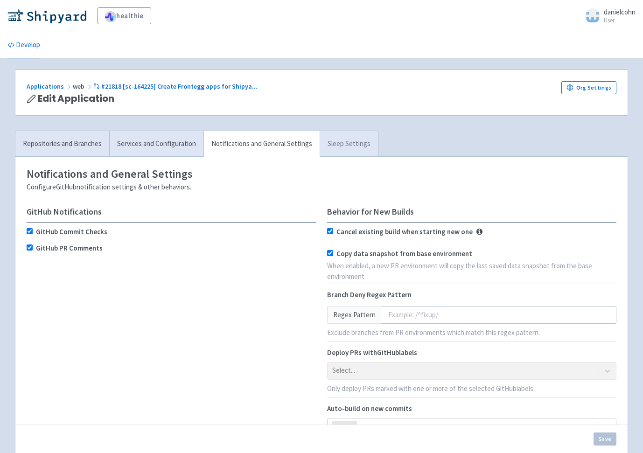
click at [348, 151] on link "Sleep Settings" at bounding box center [348, 144] width 58 height 26
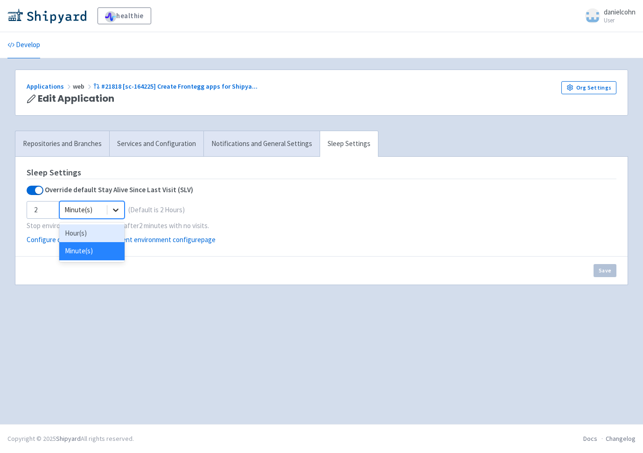
click at [119, 212] on icon at bounding box center [115, 209] width 9 height 9
click at [110, 235] on div "Hour(s)" at bounding box center [91, 233] width 65 height 18
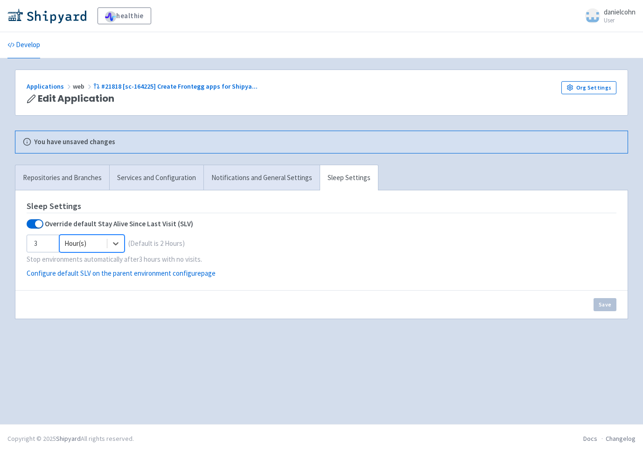
click at [46, 235] on input "3" at bounding box center [43, 244] width 33 height 18
click at [50, 248] on input "2" at bounding box center [43, 244] width 33 height 18
type input "1"
click at [50, 248] on input "1" at bounding box center [43, 244] width 33 height 18
click at [601, 303] on button "Save" at bounding box center [604, 304] width 23 height 13
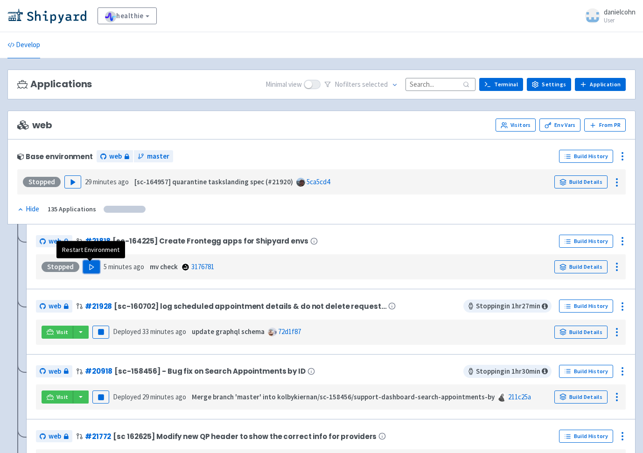
click at [94, 269] on button "Play" at bounding box center [91, 266] width 17 height 13
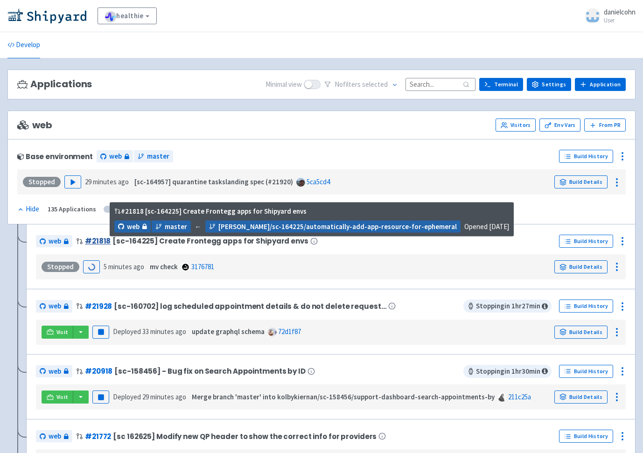
click at [105, 242] on link "# 21818" at bounding box center [98, 241] width 26 height 10
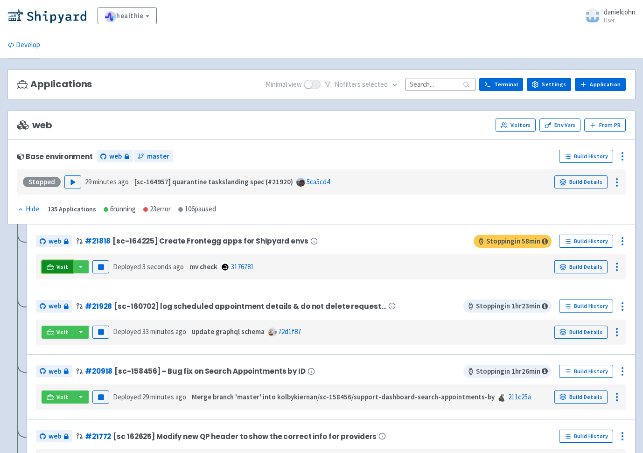
click at [44, 263] on link "Visit" at bounding box center [58, 266] width 32 height 13
click at [346, 166] on div "Base environment web master Build History Stopped Play 29 minutes ago [sc-16495…" at bounding box center [321, 172] width 608 height 46
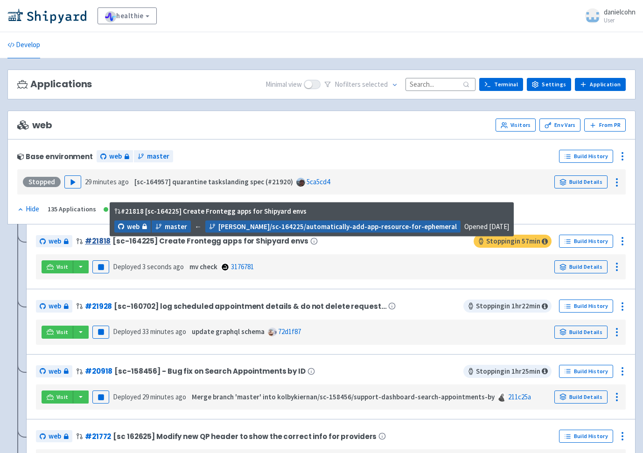
click at [100, 241] on link "# 21818" at bounding box center [98, 241] width 26 height 10
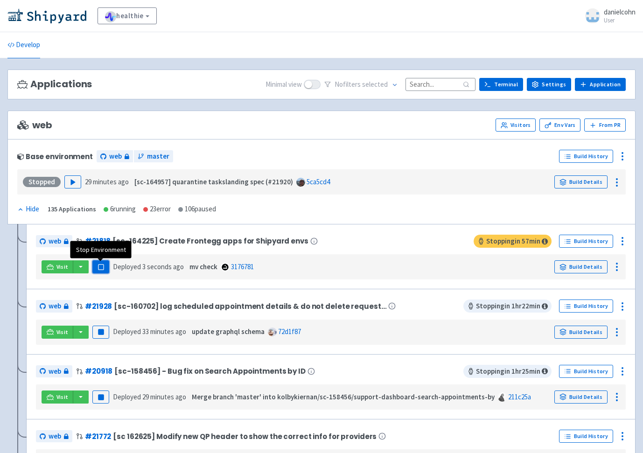
click at [104, 268] on button "Pause" at bounding box center [100, 266] width 17 height 13
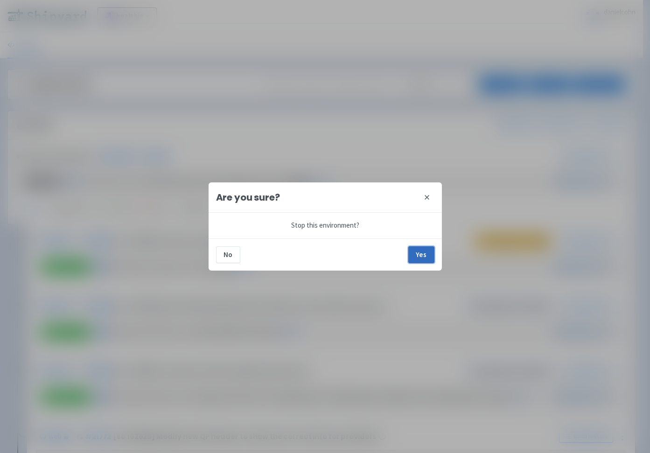
click at [420, 253] on button "Yes" at bounding box center [421, 254] width 26 height 17
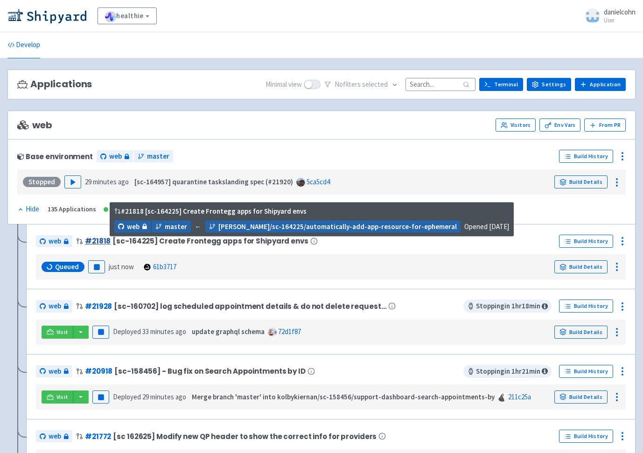
click at [100, 238] on link "# 21818" at bounding box center [98, 241] width 26 height 10
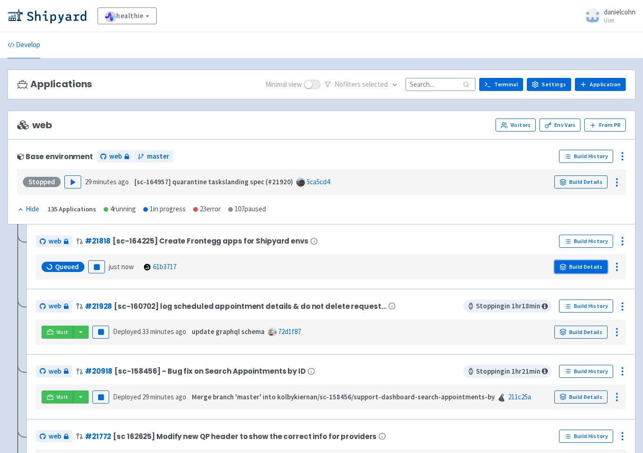
click at [589, 269] on link "Build Details" at bounding box center [580, 266] width 53 height 13
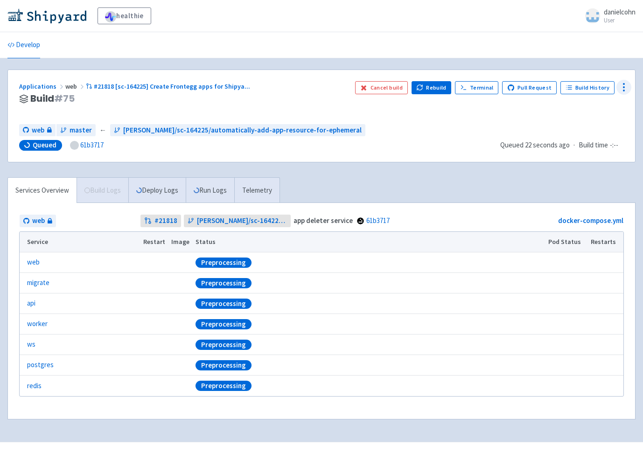
click at [623, 88] on circle at bounding box center [623, 87] width 1 height 1
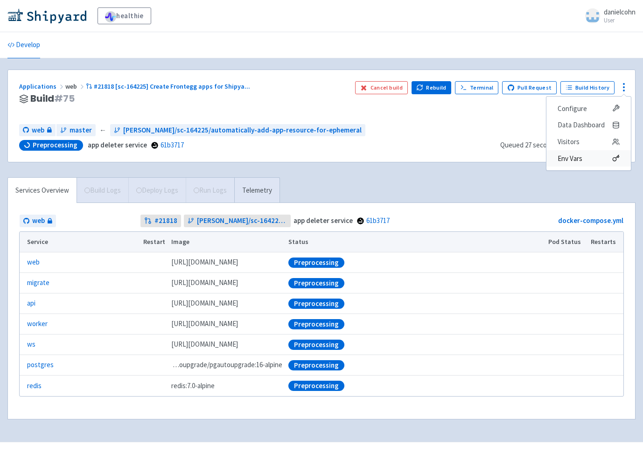
click at [580, 156] on span "Env Vars" at bounding box center [569, 158] width 25 height 13
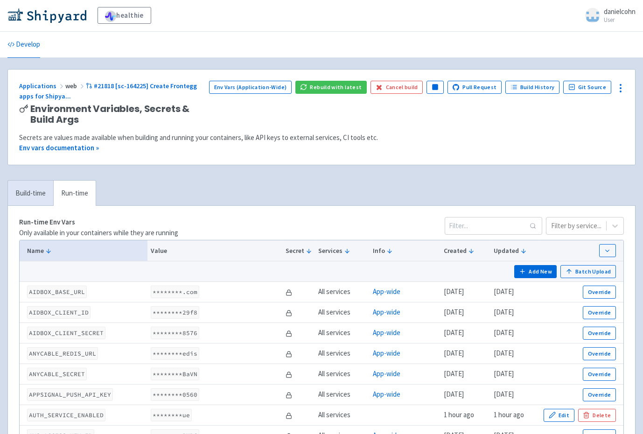
scroll to position [7, 0]
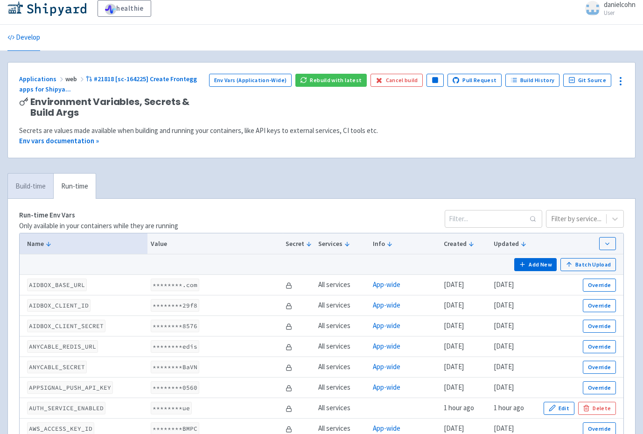
click at [35, 187] on link "Build-time" at bounding box center [30, 186] width 45 height 26
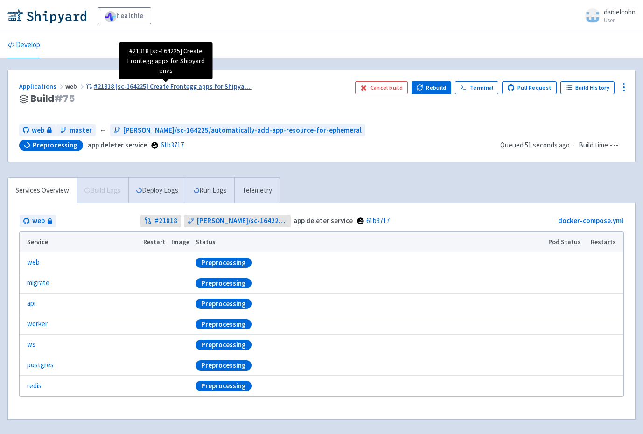
click at [184, 87] on span "#21818 [sc-164225] Create Frontegg apps for Shipya ..." at bounding box center [172, 86] width 156 height 8
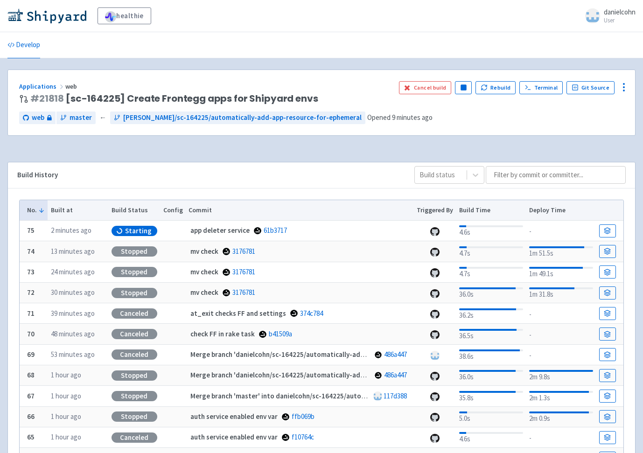
click at [323, 192] on div "No. Built at Build Status Config Commit Triggered By Build Time Deploy Time 75 …" at bounding box center [321, 364] width 627 height 353
click at [604, 232] on icon at bounding box center [606, 230] width 7 height 7
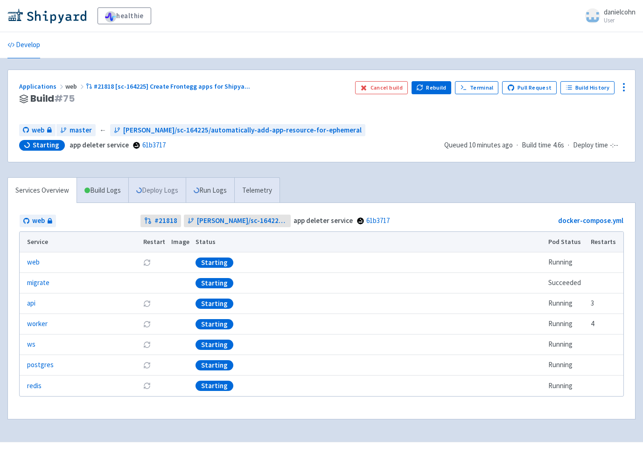
click at [172, 194] on link "Deploy Logs" at bounding box center [156, 191] width 57 height 26
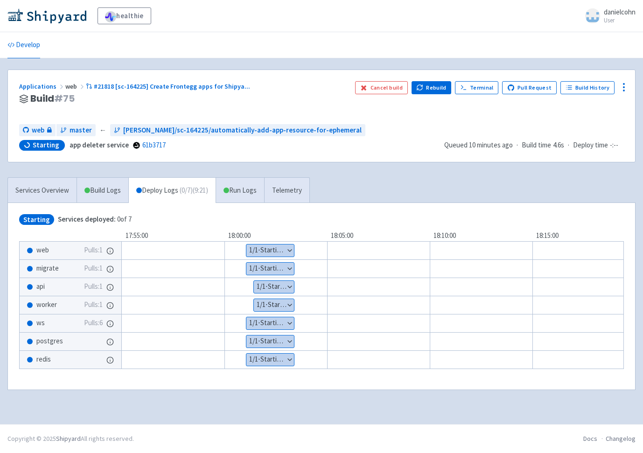
click at [276, 289] on button "Show details" at bounding box center [274, 287] width 40 height 12
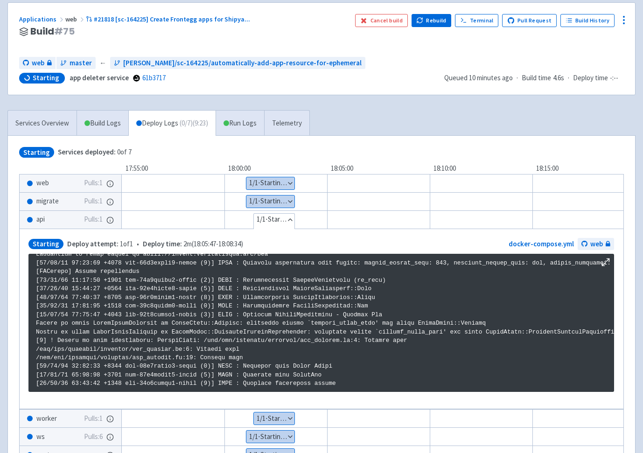
scroll to position [149, 0]
